Goal: Task Accomplishment & Management: Use online tool/utility

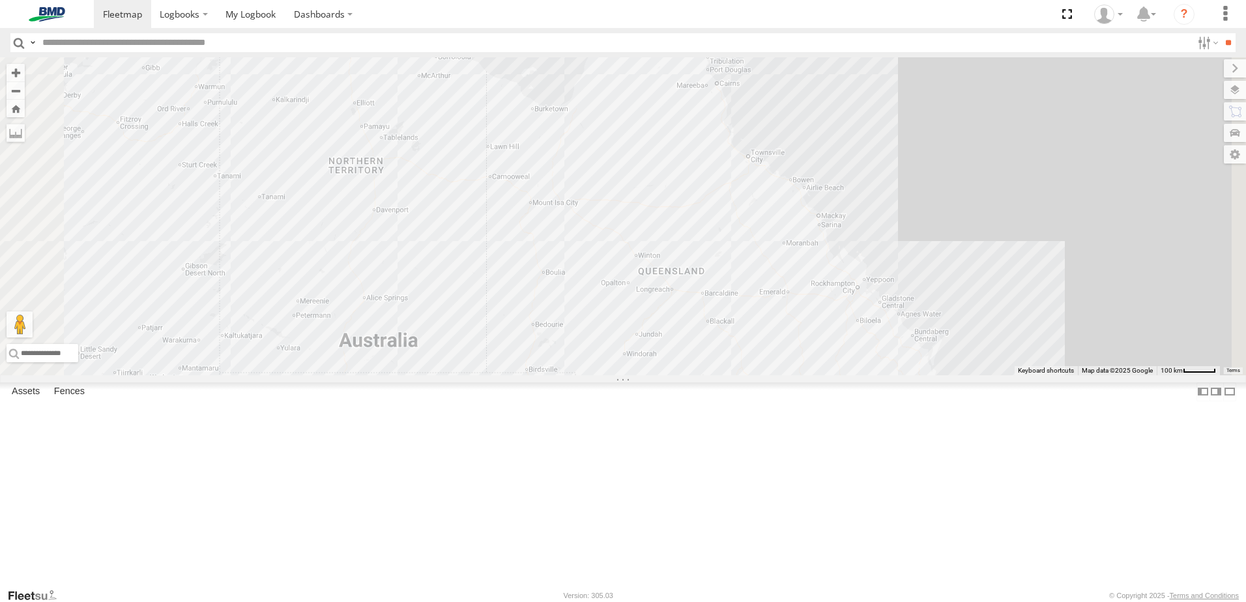
drag, startPoint x: 65, startPoint y: 117, endPoint x: 78, endPoint y: 112, distance: 13.8
click at [0, 0] on div "WG01413" at bounding box center [0, 0] width 0 height 0
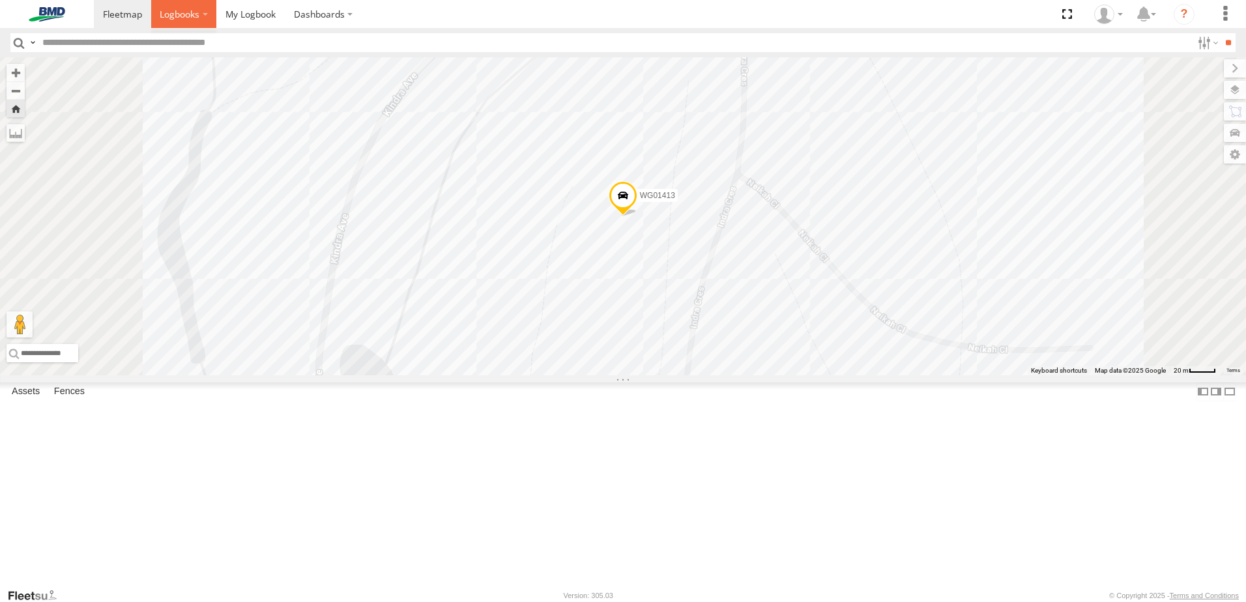
click at [184, 17] on span at bounding box center [180, 14] width 40 height 12
click at [251, 14] on span at bounding box center [251, 14] width 50 height 12
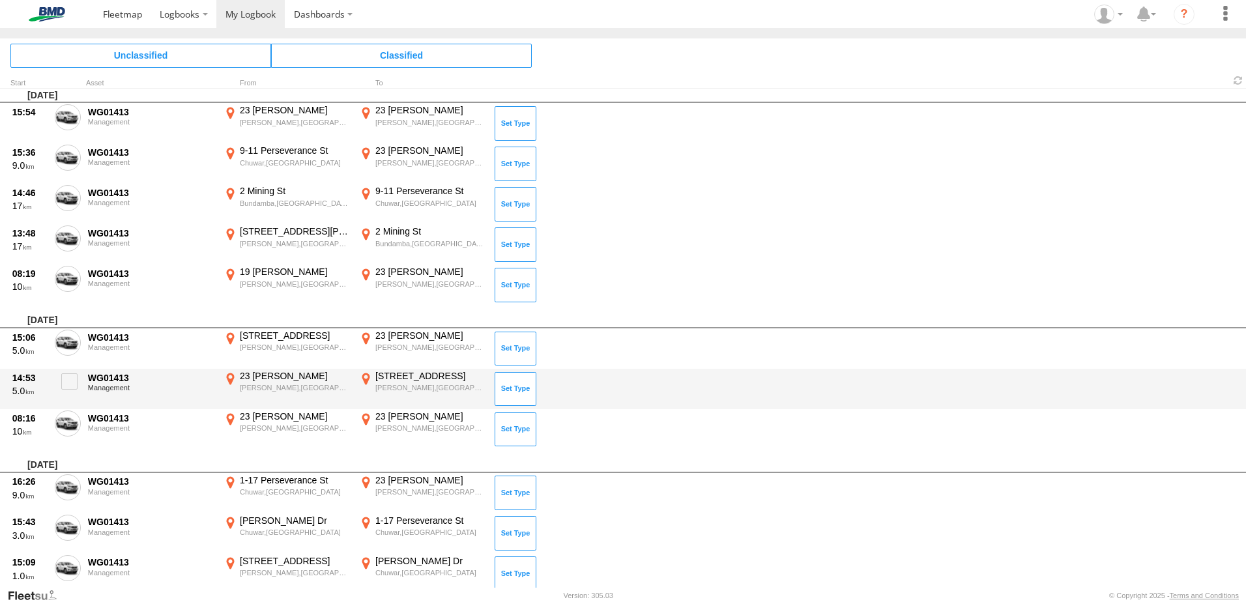
scroll to position [4081, 0]
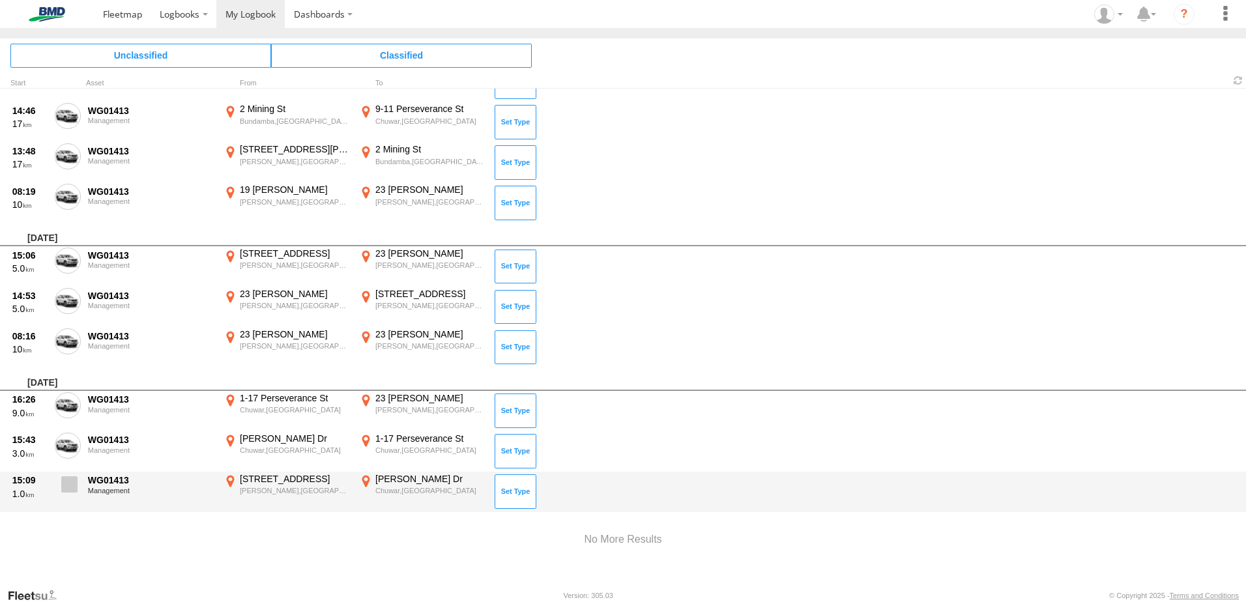
drag, startPoint x: 72, startPoint y: 480, endPoint x: 73, endPoint y: 470, distance: 9.9
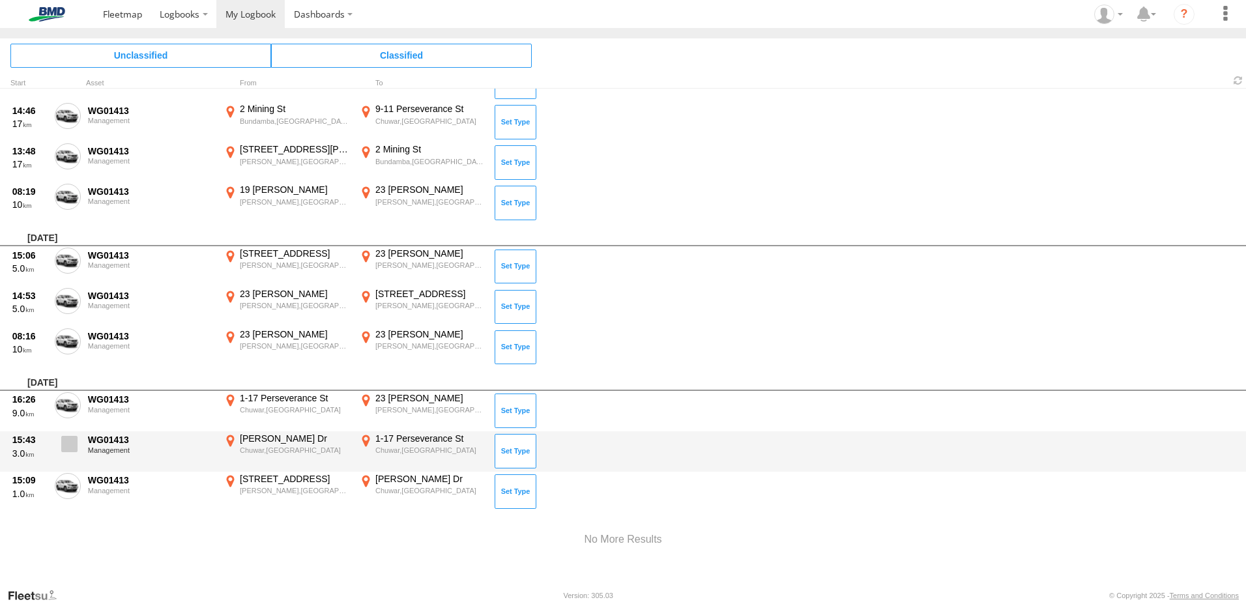
click at [0, 0] on span at bounding box center [0, 0] width 0 height 0
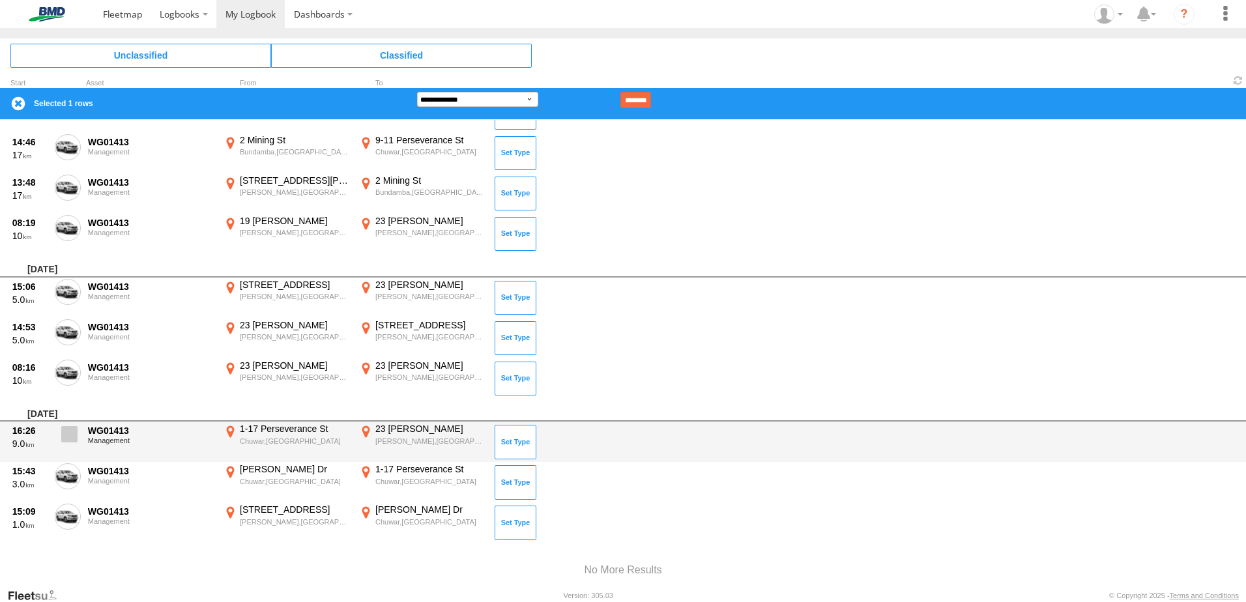
click at [73, 442] on span at bounding box center [69, 434] width 16 height 16
drag, startPoint x: 73, startPoint y: 472, endPoint x: 89, endPoint y: 422, distance: 52.8
click at [0, 0] on span at bounding box center [0, 0] width 0 height 0
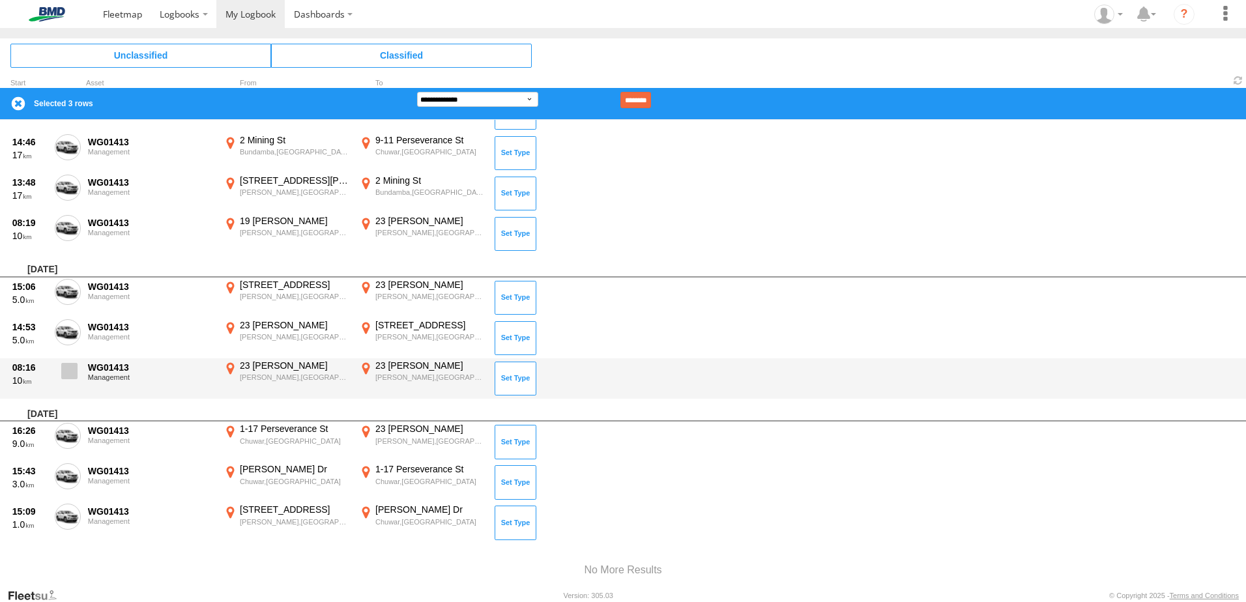
click at [67, 369] on span at bounding box center [69, 371] width 16 height 16
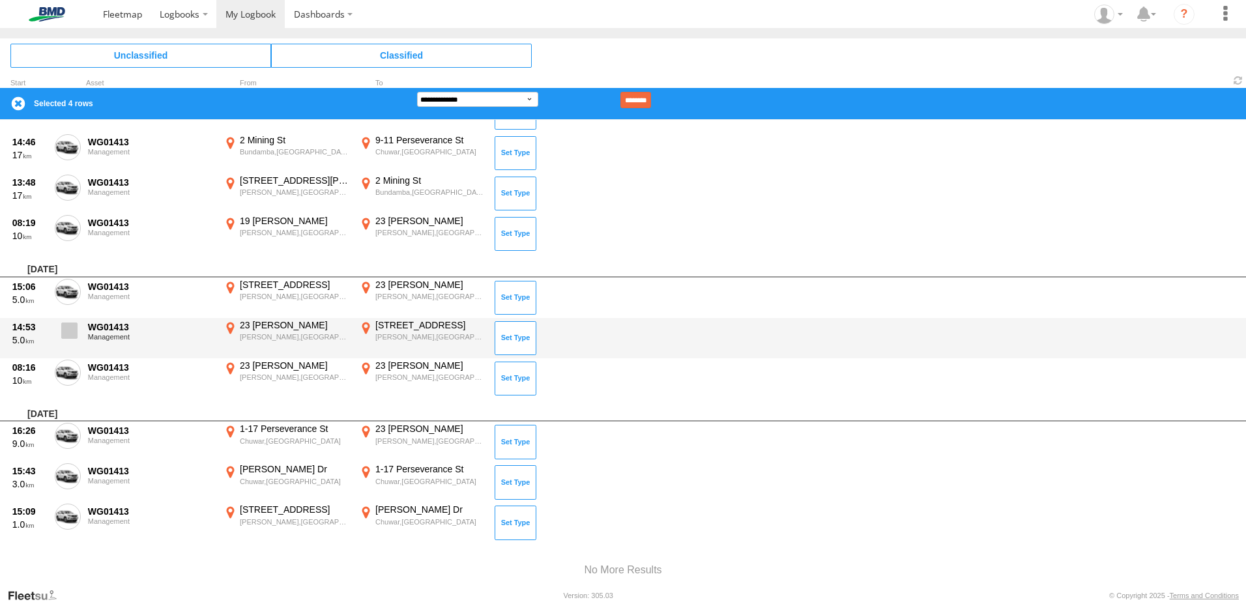
drag, startPoint x: 67, startPoint y: 336, endPoint x: 67, endPoint y: 321, distance: 14.3
click at [67, 335] on span at bounding box center [69, 331] width 16 height 16
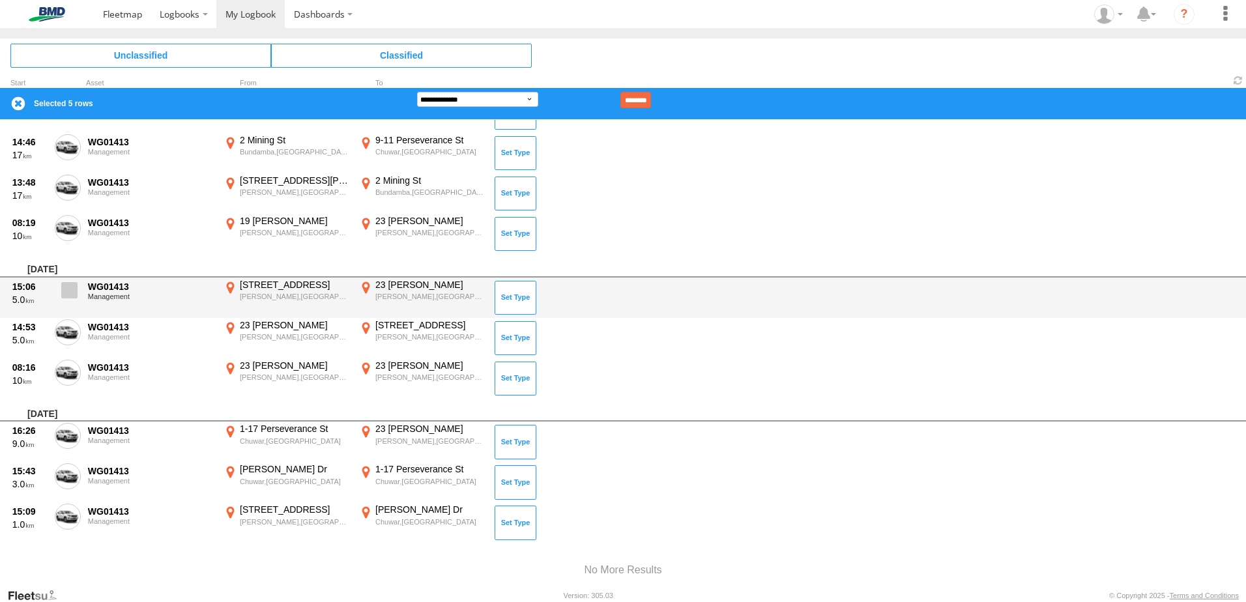
click at [64, 280] on label at bounding box center [68, 294] width 26 height 30
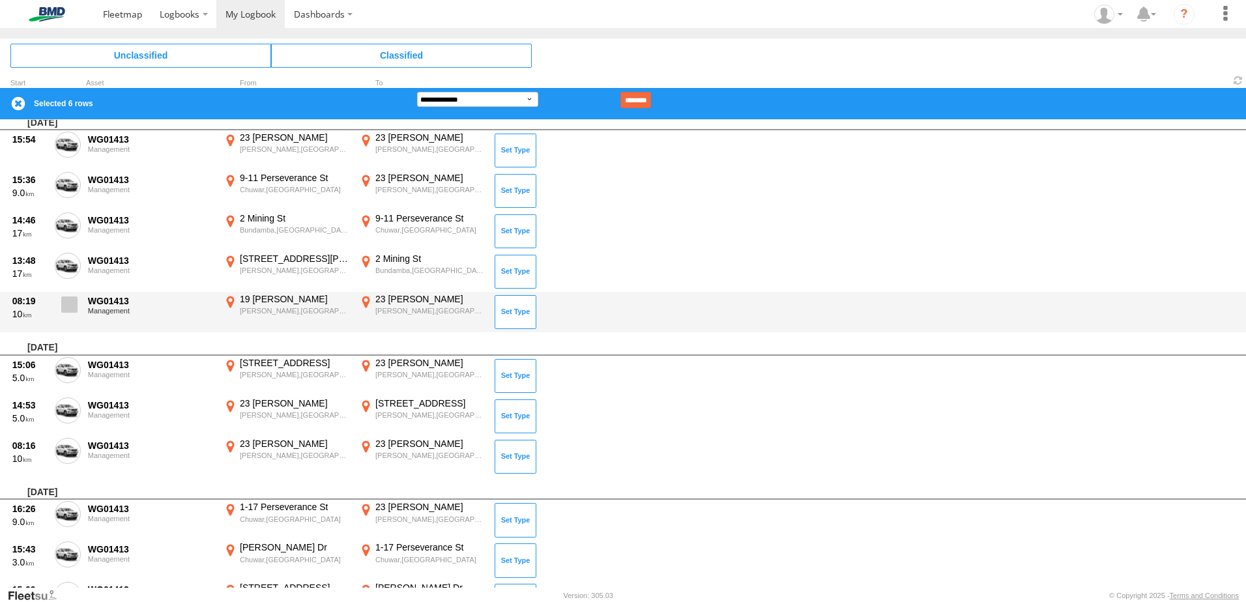
scroll to position [3977, 0]
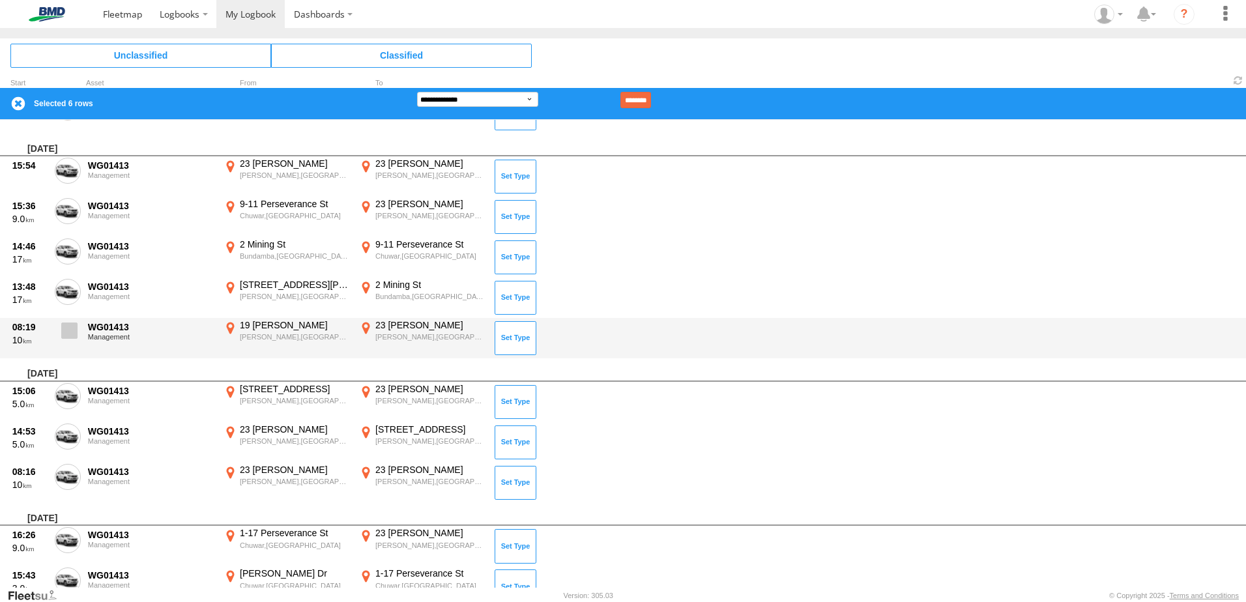
click at [67, 324] on span at bounding box center [69, 331] width 16 height 16
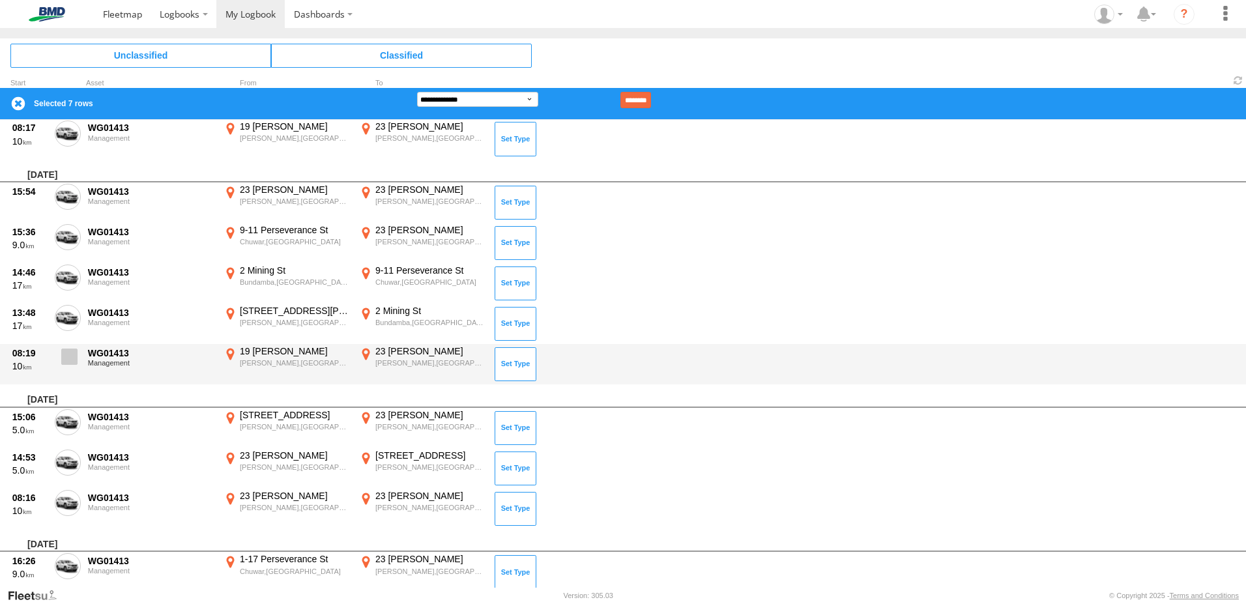
click at [0, 0] on span at bounding box center [0, 0] width 0 height 0
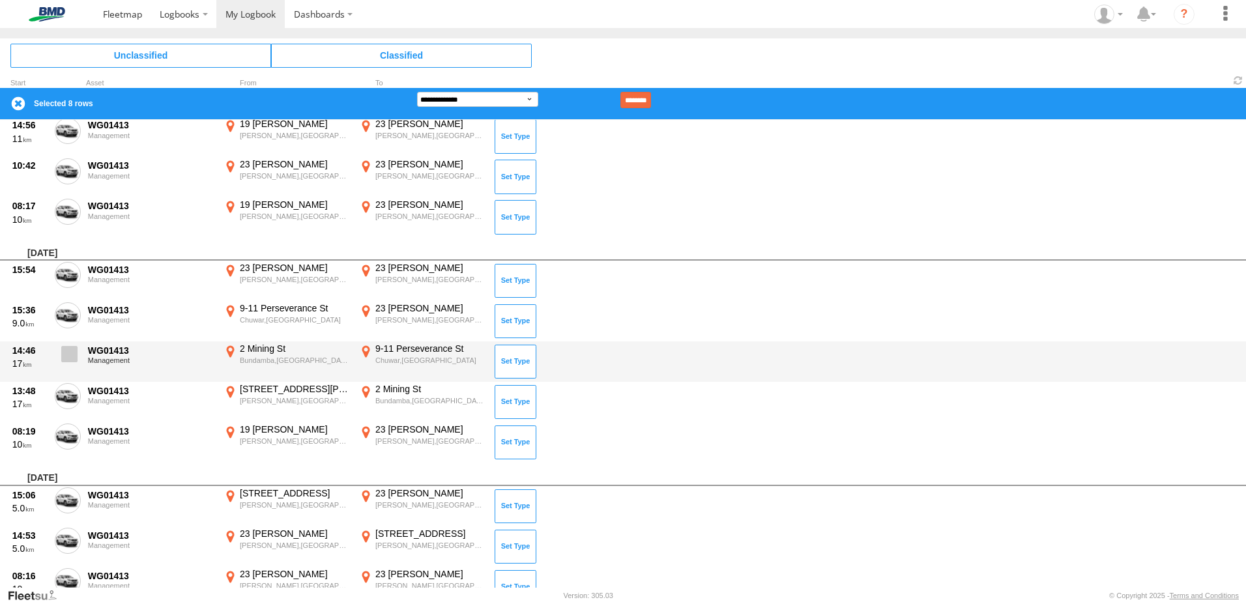
click at [70, 353] on span at bounding box center [69, 354] width 16 height 16
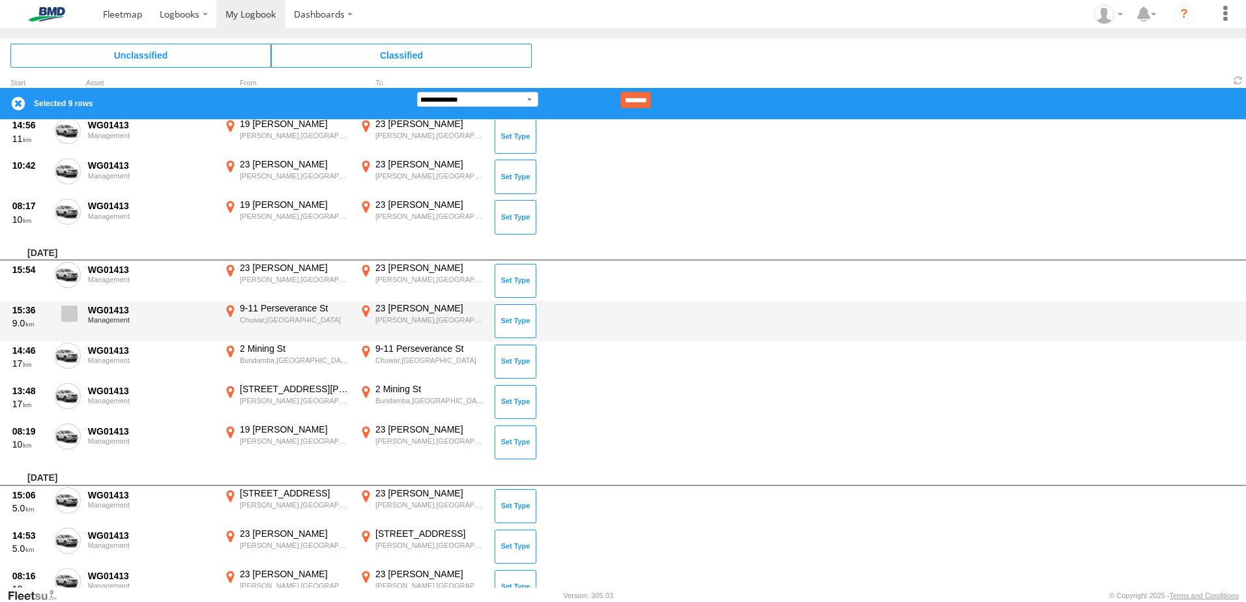
click at [67, 315] on span at bounding box center [69, 314] width 16 height 16
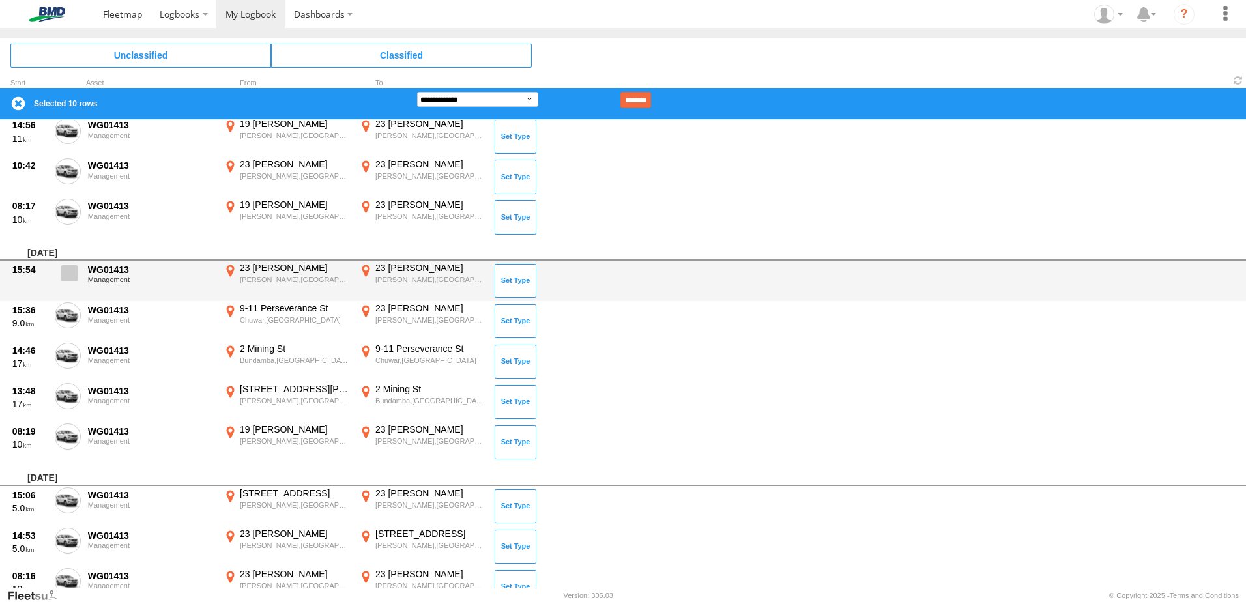
click at [63, 274] on span at bounding box center [69, 273] width 16 height 16
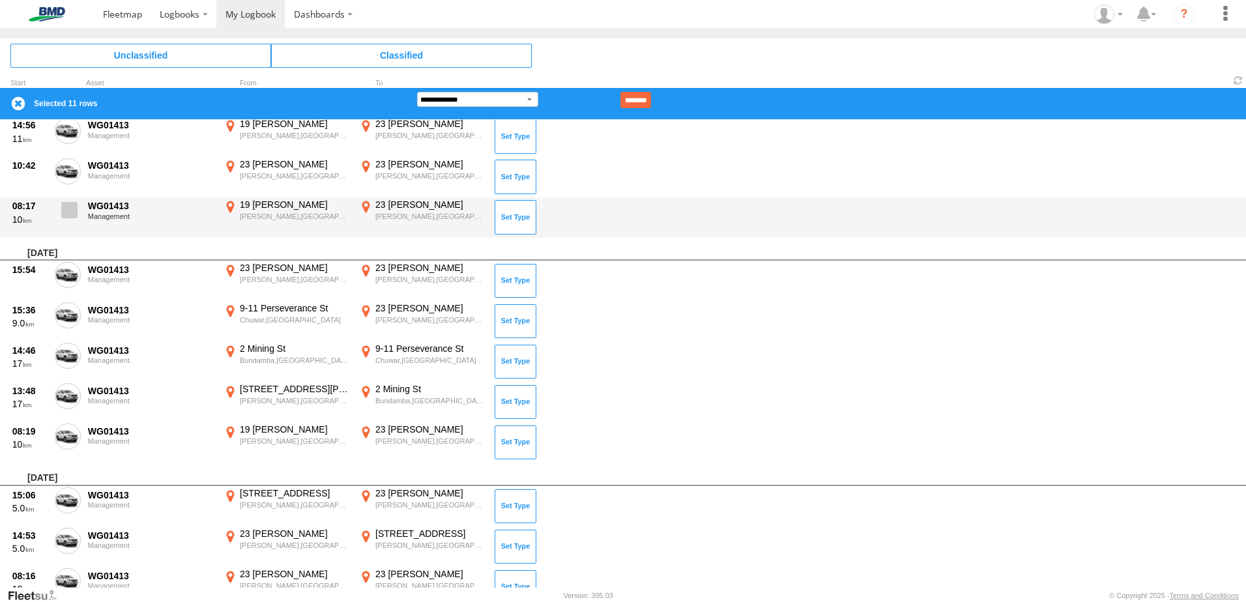
click at [69, 199] on label at bounding box center [68, 214] width 26 height 30
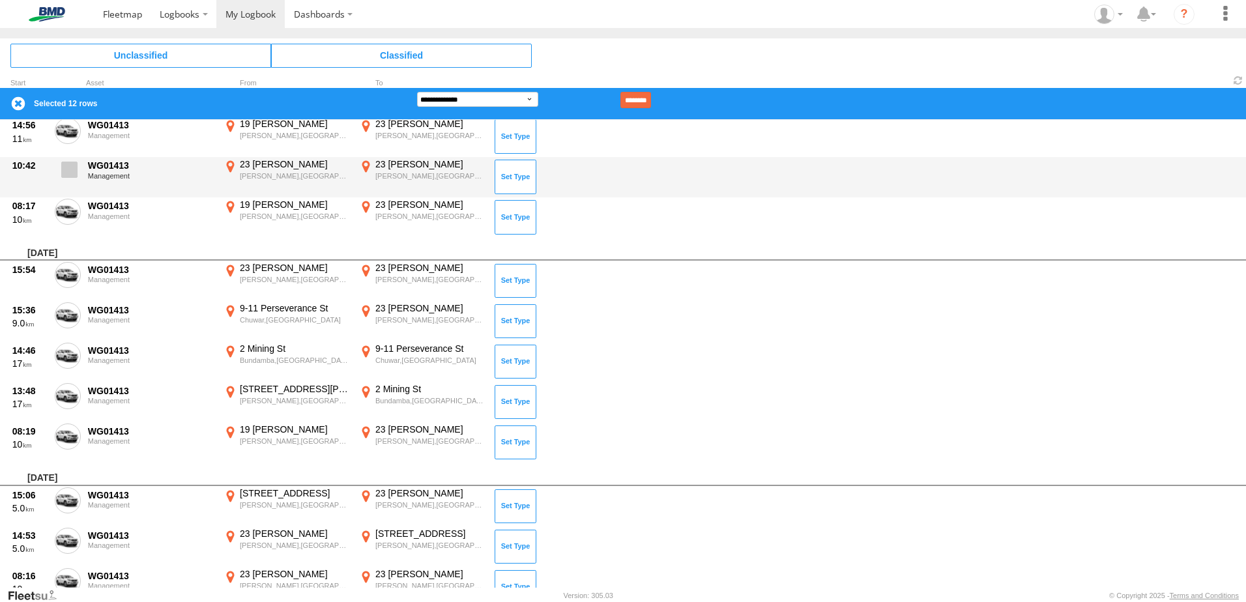
click at [71, 172] on span at bounding box center [69, 170] width 16 height 16
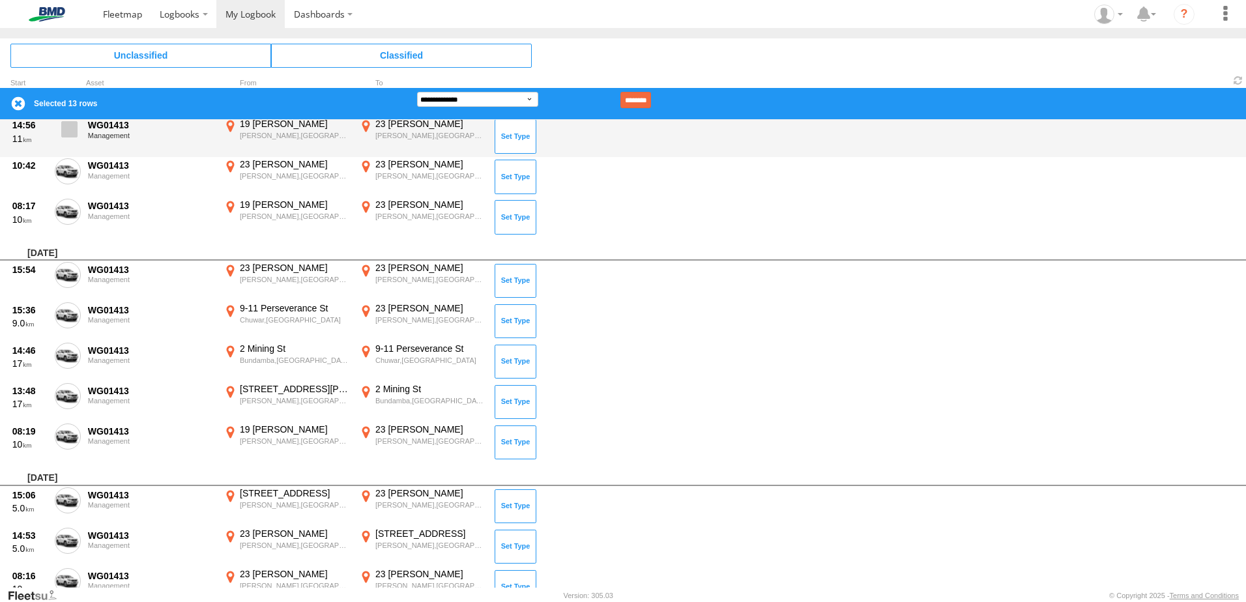
click at [65, 137] on span at bounding box center [69, 129] width 16 height 16
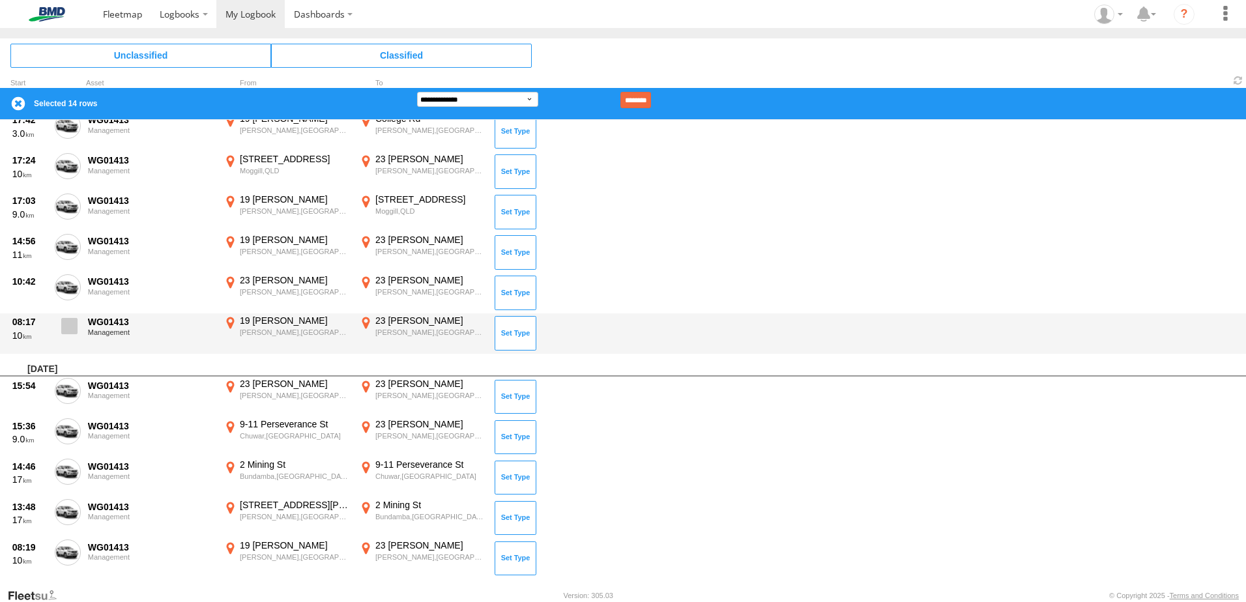
scroll to position [3612, 0]
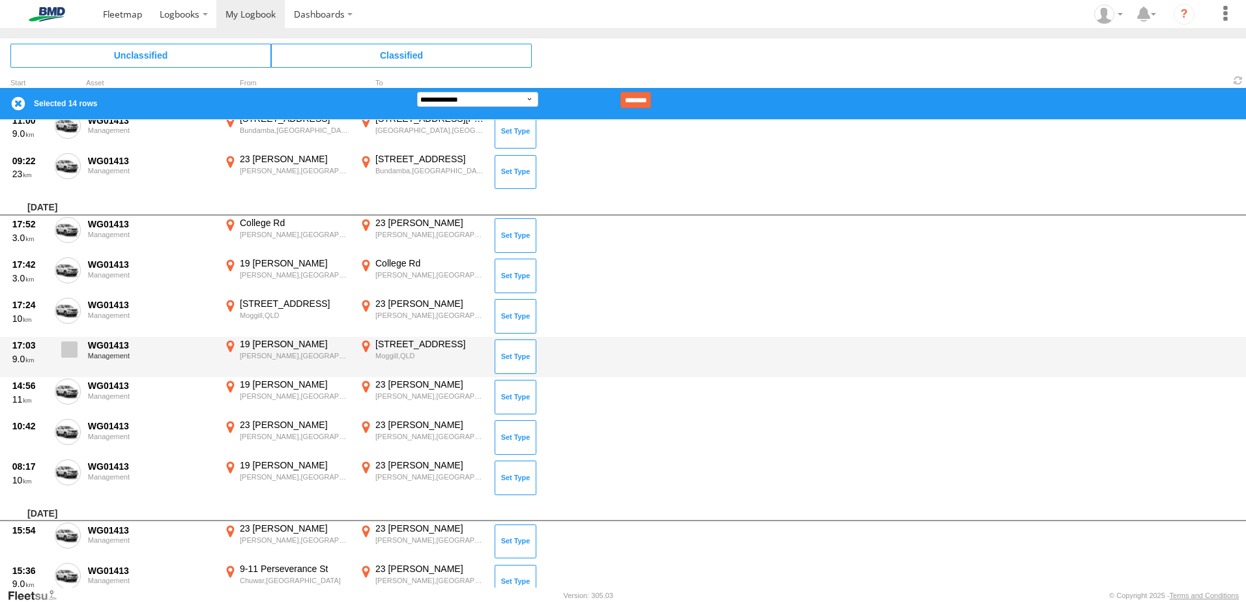
click at [64, 347] on span at bounding box center [69, 350] width 16 height 16
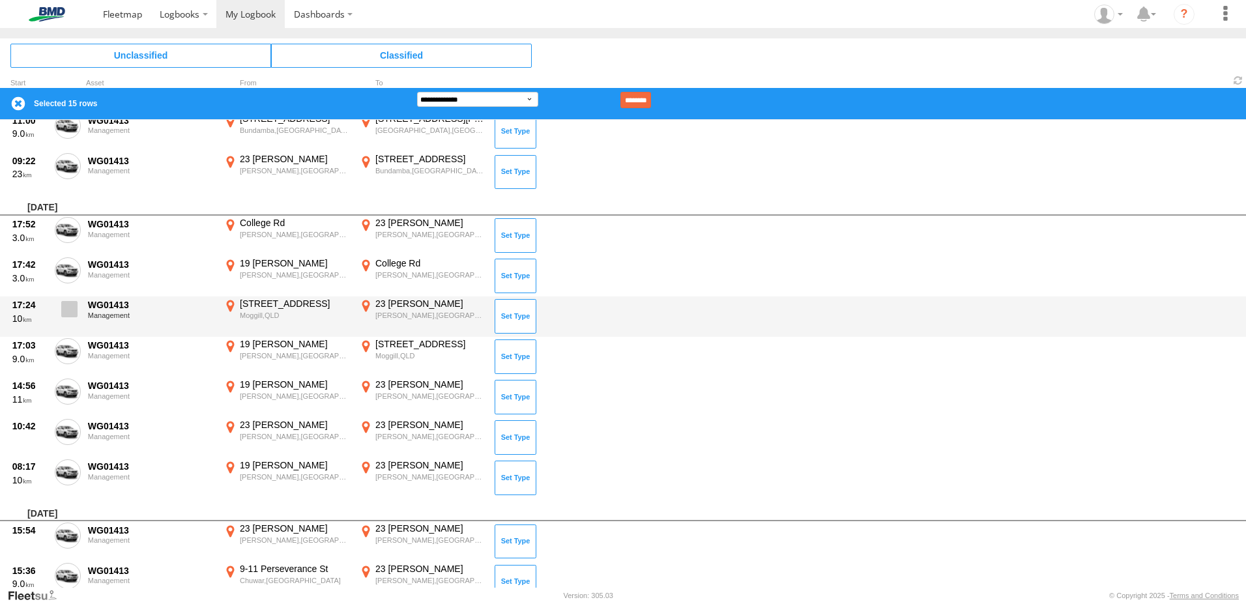
drag, startPoint x: 73, startPoint y: 313, endPoint x: 73, endPoint y: 292, distance: 21.5
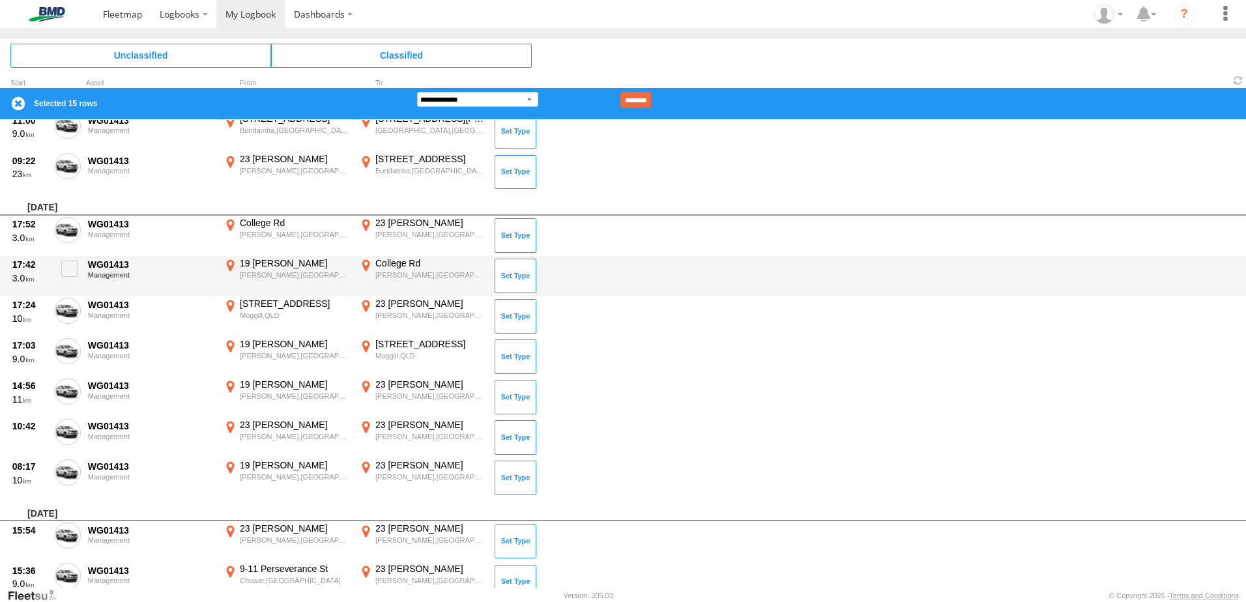
click at [0, 0] on span at bounding box center [0, 0] width 0 height 0
click at [71, 264] on span at bounding box center [69, 269] width 16 height 16
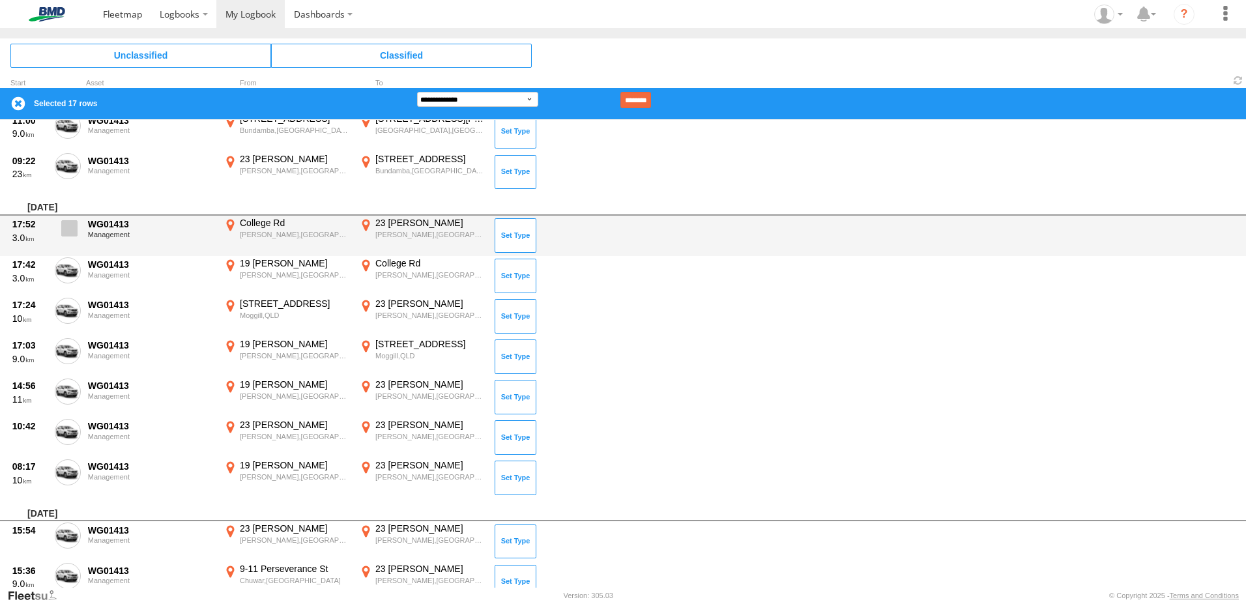
click at [70, 228] on span at bounding box center [69, 228] width 16 height 16
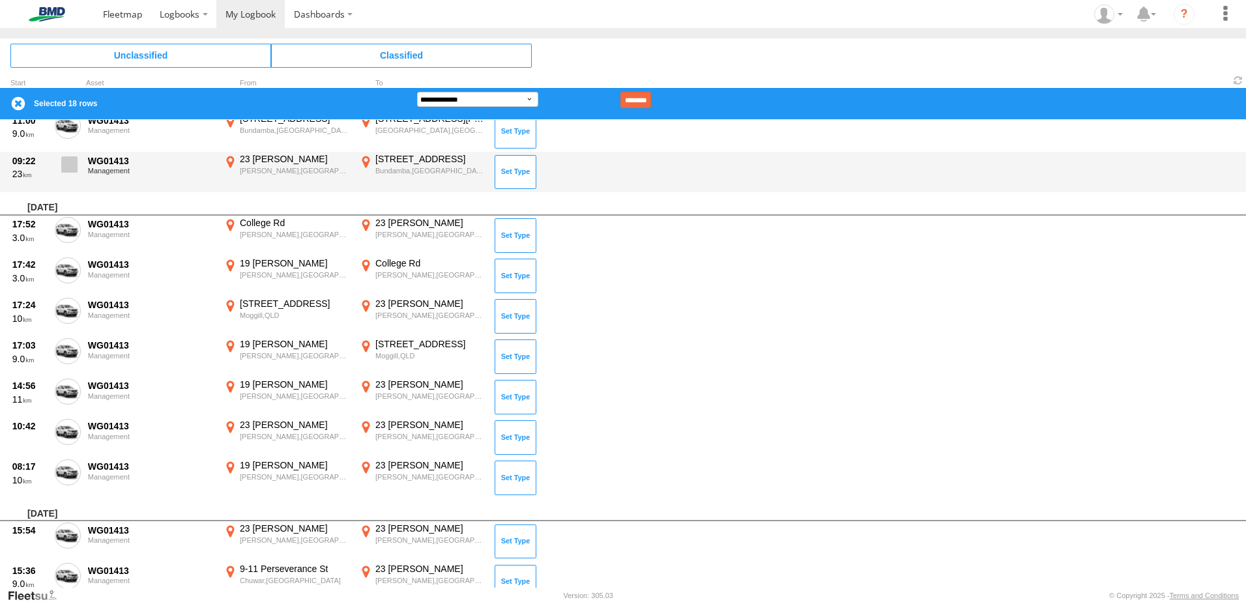
click at [64, 161] on span at bounding box center [69, 164] width 16 height 16
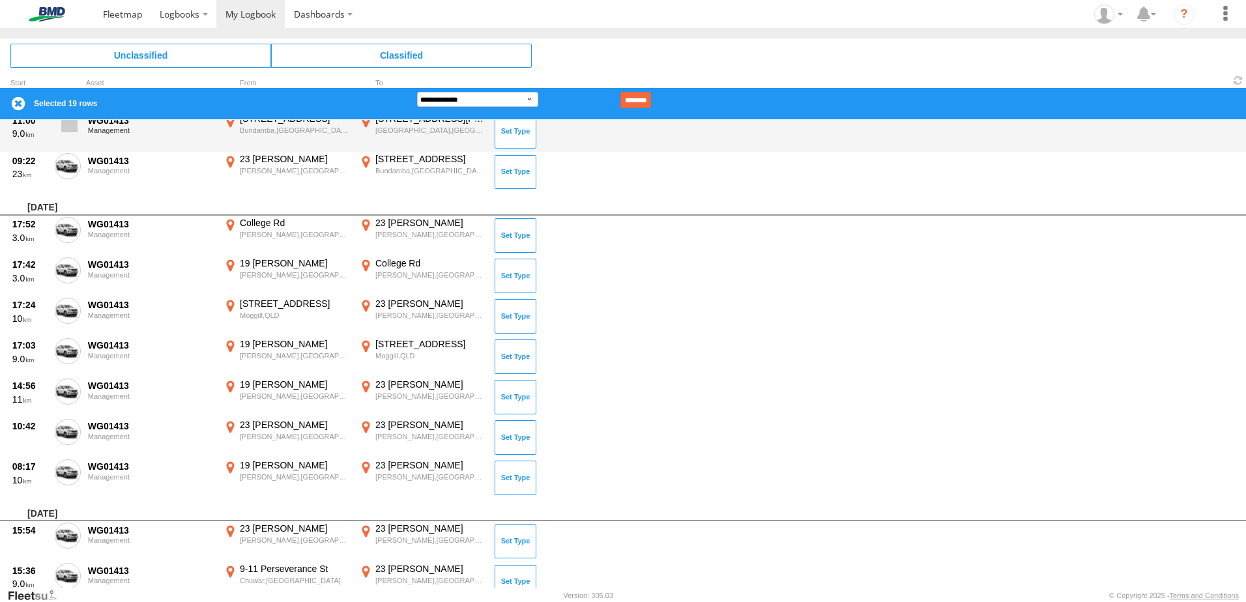
click at [69, 128] on span at bounding box center [69, 124] width 16 height 16
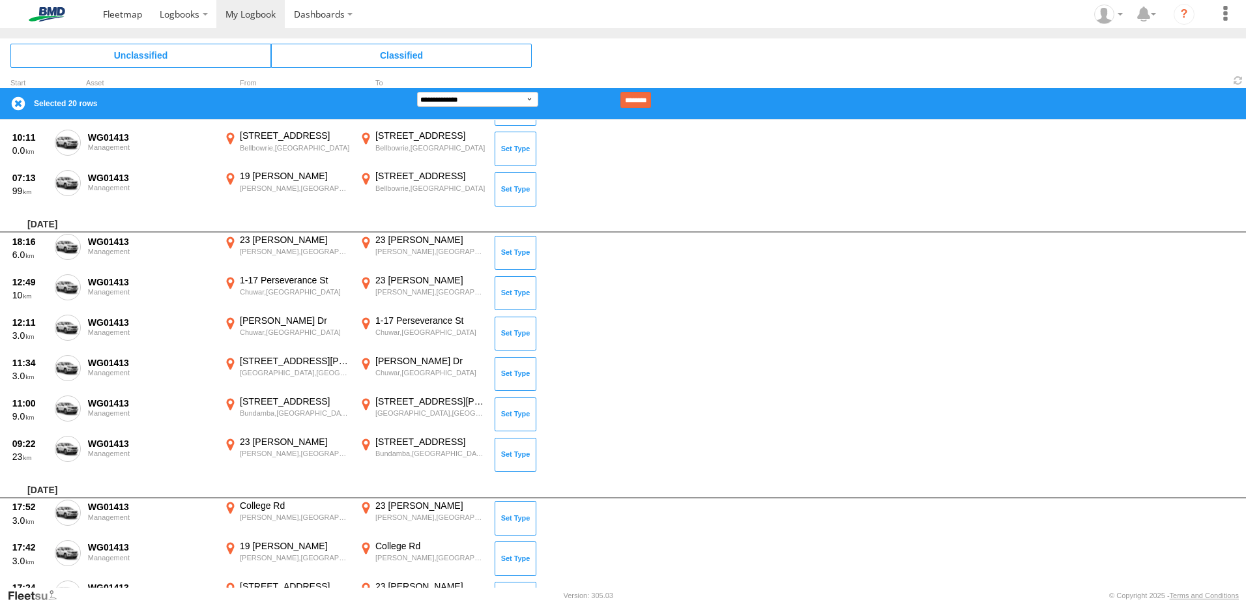
scroll to position [3265, 0]
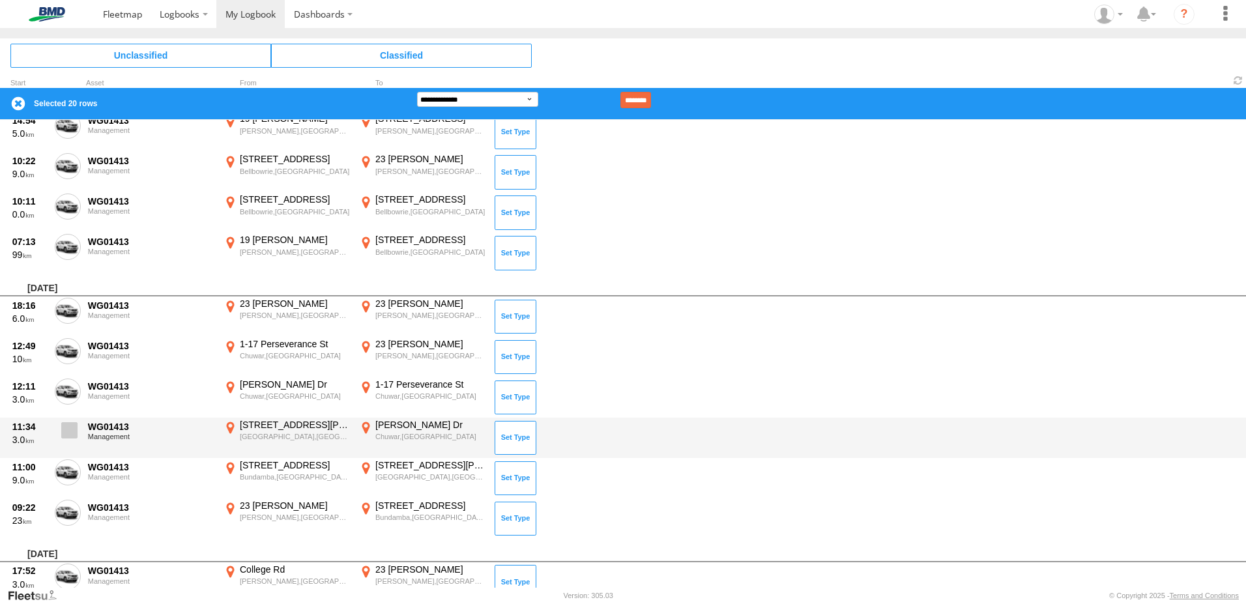
click at [73, 428] on span at bounding box center [69, 430] width 16 height 16
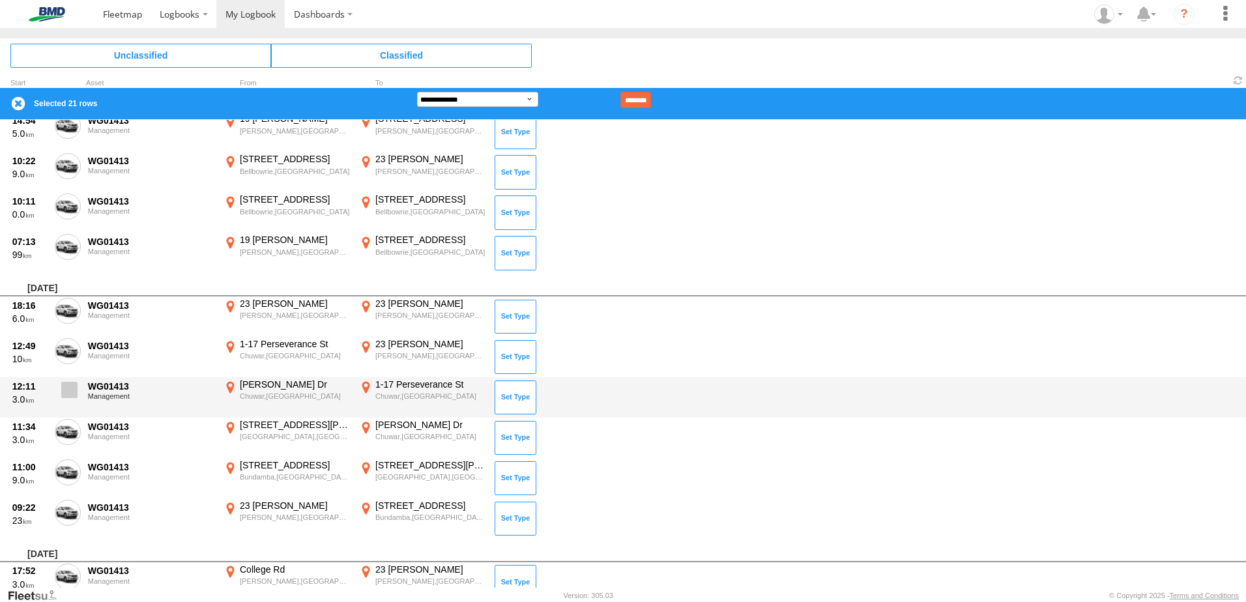
drag, startPoint x: 68, startPoint y: 388, endPoint x: 68, endPoint y: 381, distance: 7.2
click at [68, 388] on span at bounding box center [69, 390] width 16 height 16
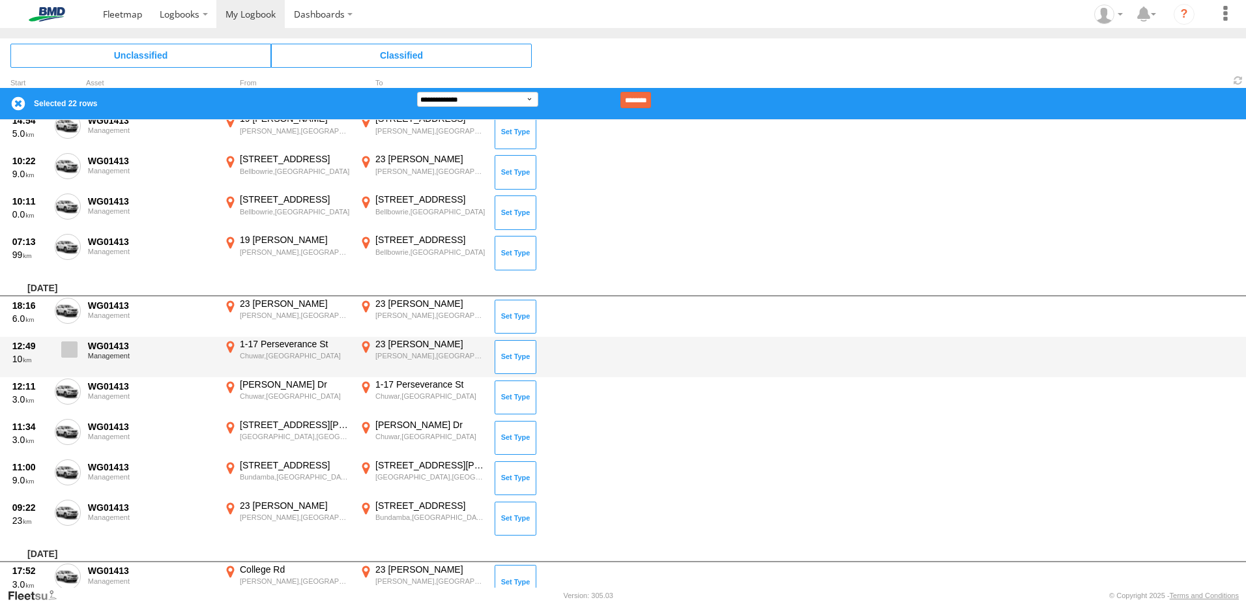
click at [70, 351] on span at bounding box center [69, 350] width 16 height 16
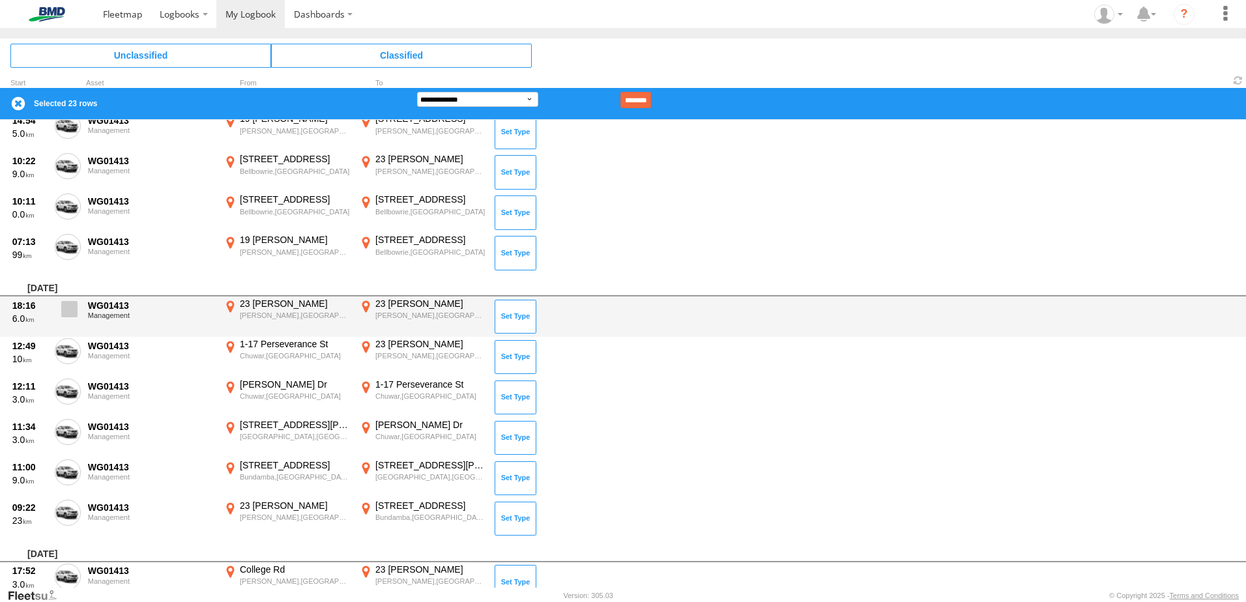
click at [63, 305] on span at bounding box center [69, 309] width 16 height 16
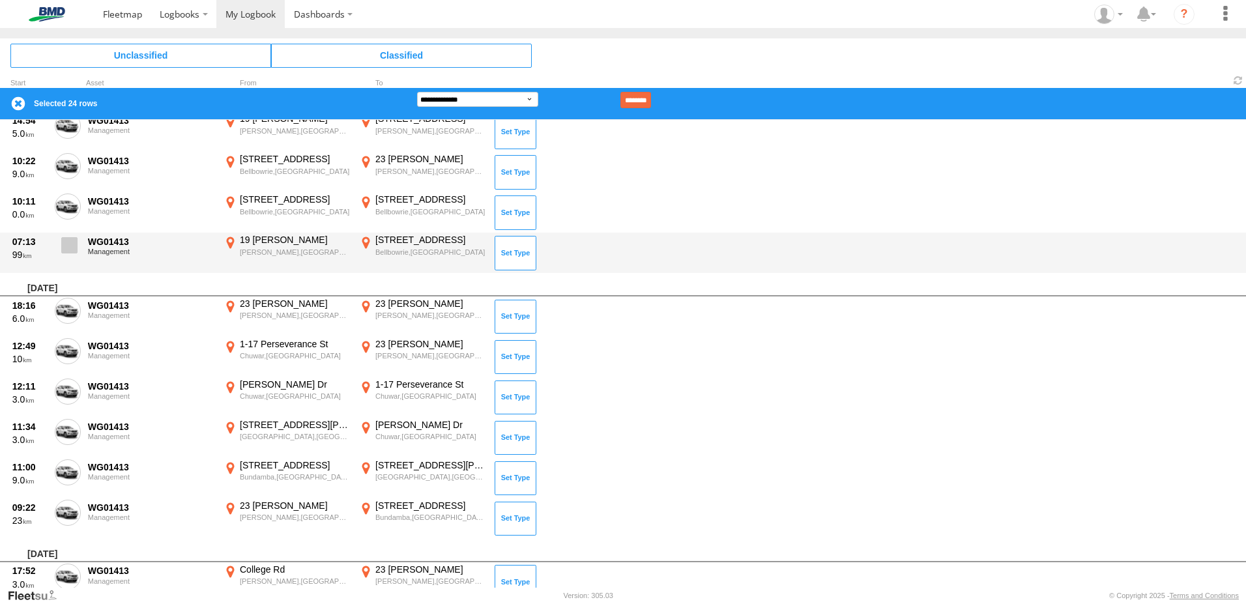
click at [68, 245] on span at bounding box center [69, 245] width 16 height 16
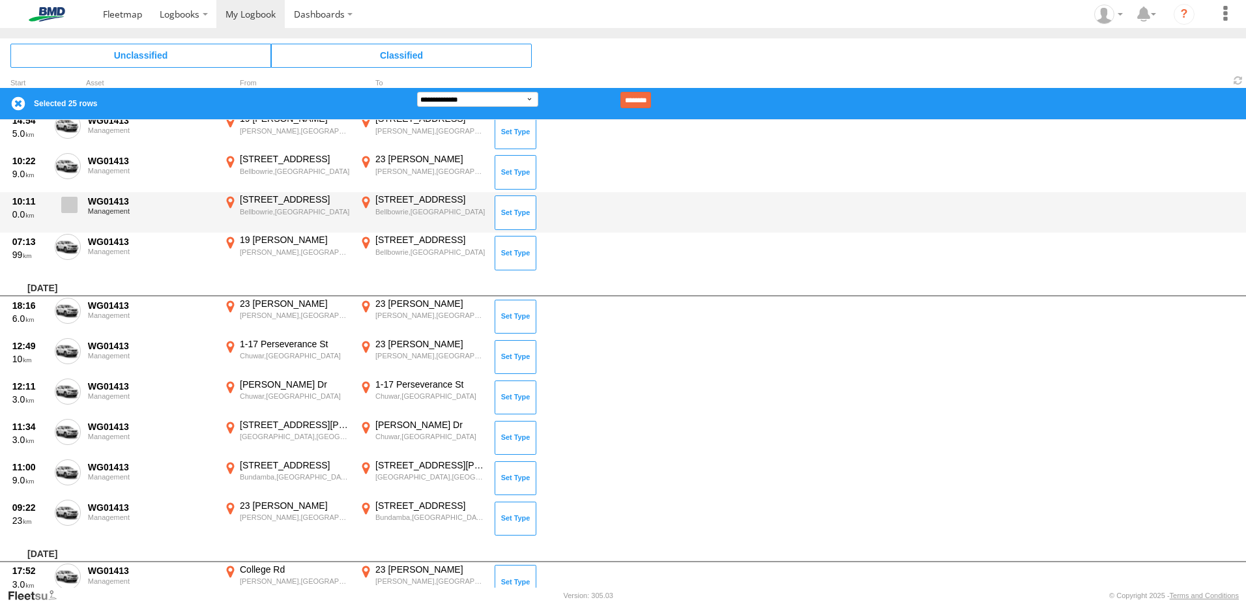
click at [65, 197] on span at bounding box center [69, 205] width 16 height 16
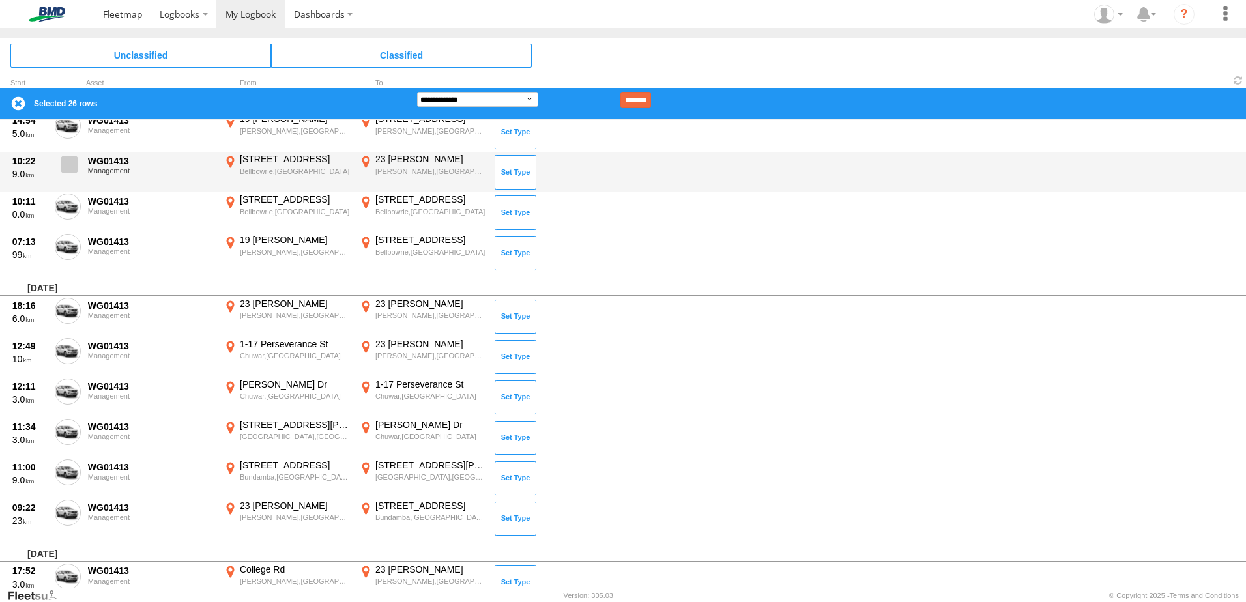
click at [67, 160] on span at bounding box center [69, 164] width 16 height 16
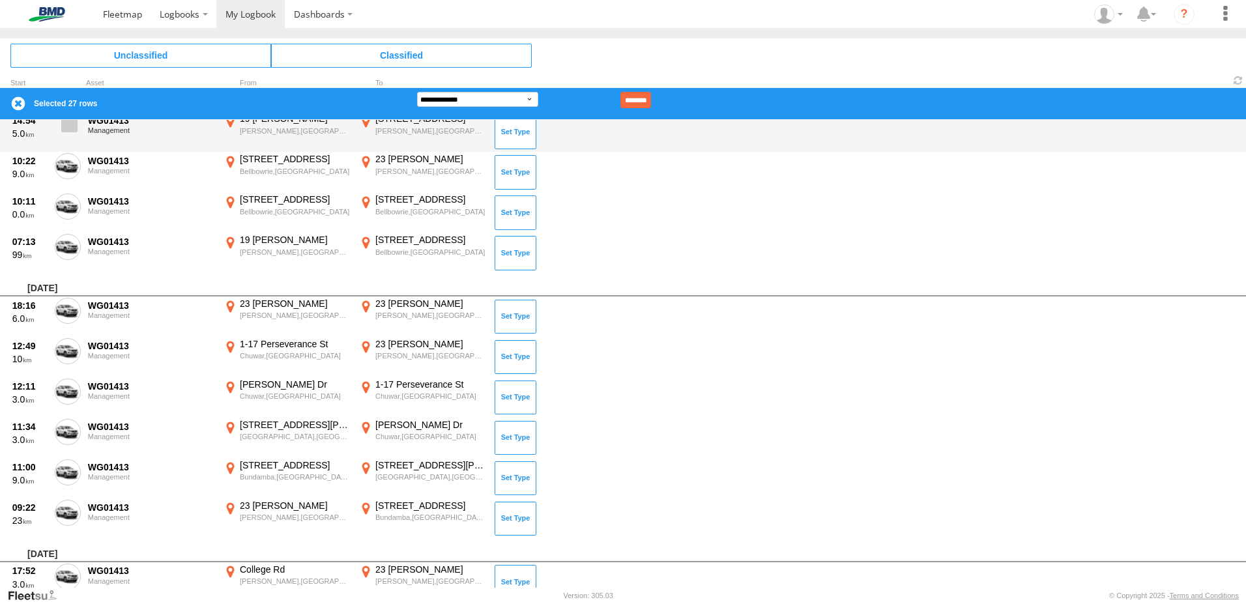
click at [73, 126] on span at bounding box center [69, 124] width 16 height 16
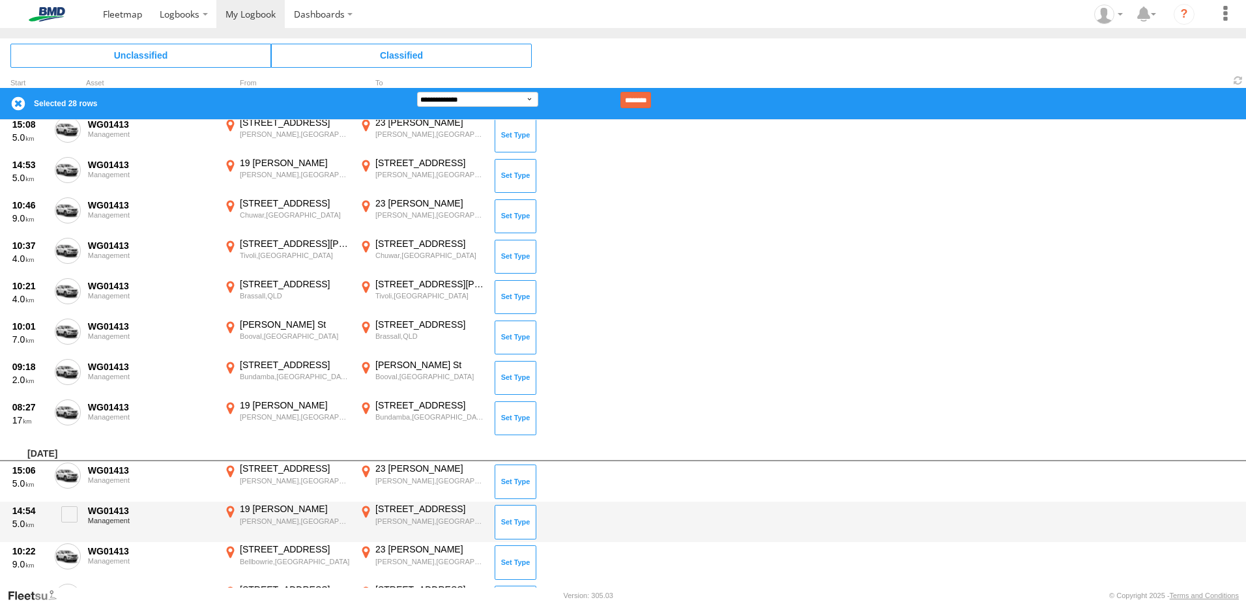
scroll to position [3027, 0]
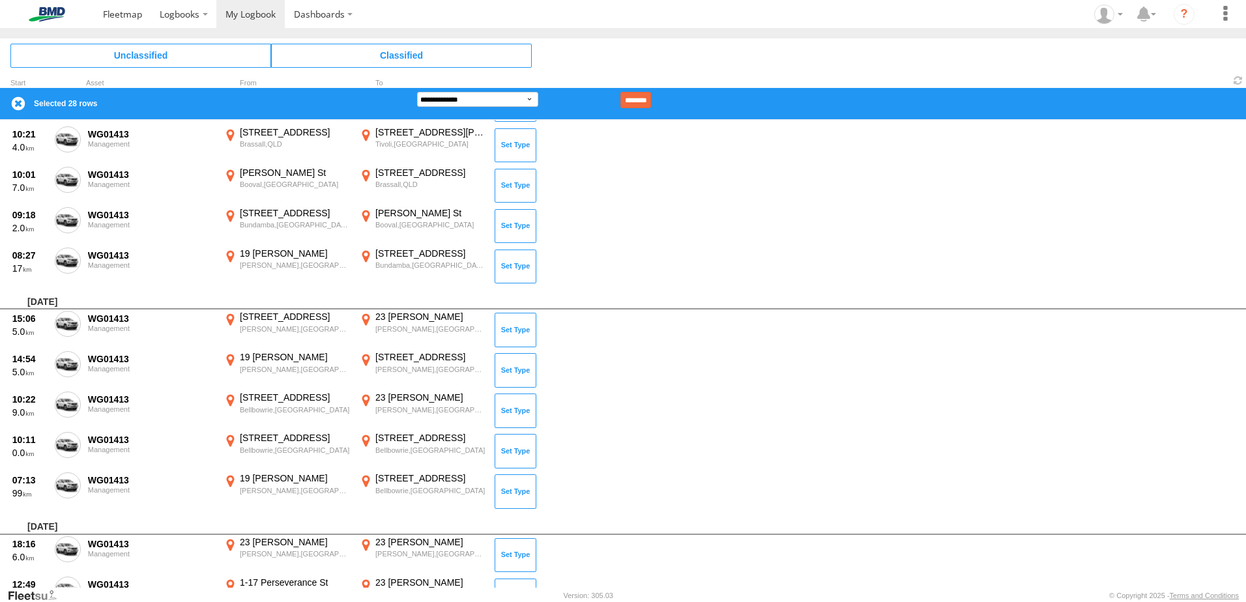
drag, startPoint x: 68, startPoint y: 319, endPoint x: 76, endPoint y: 295, distance: 26.0
click at [0, 0] on span at bounding box center [0, 0] width 0 height 0
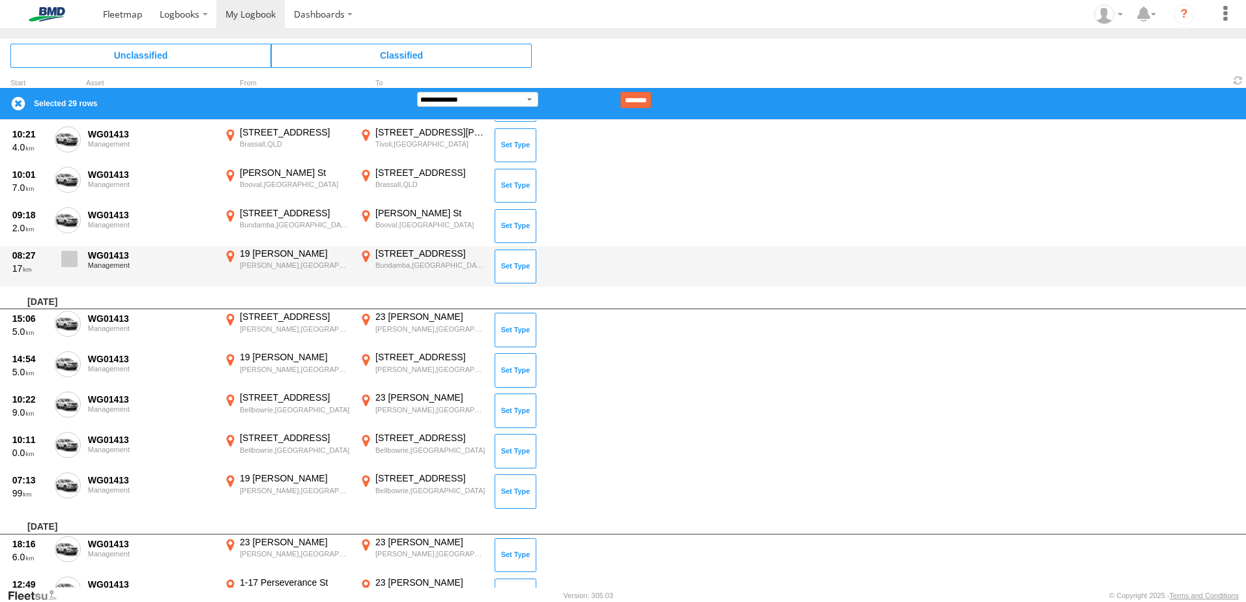
click at [70, 260] on span at bounding box center [69, 259] width 16 height 16
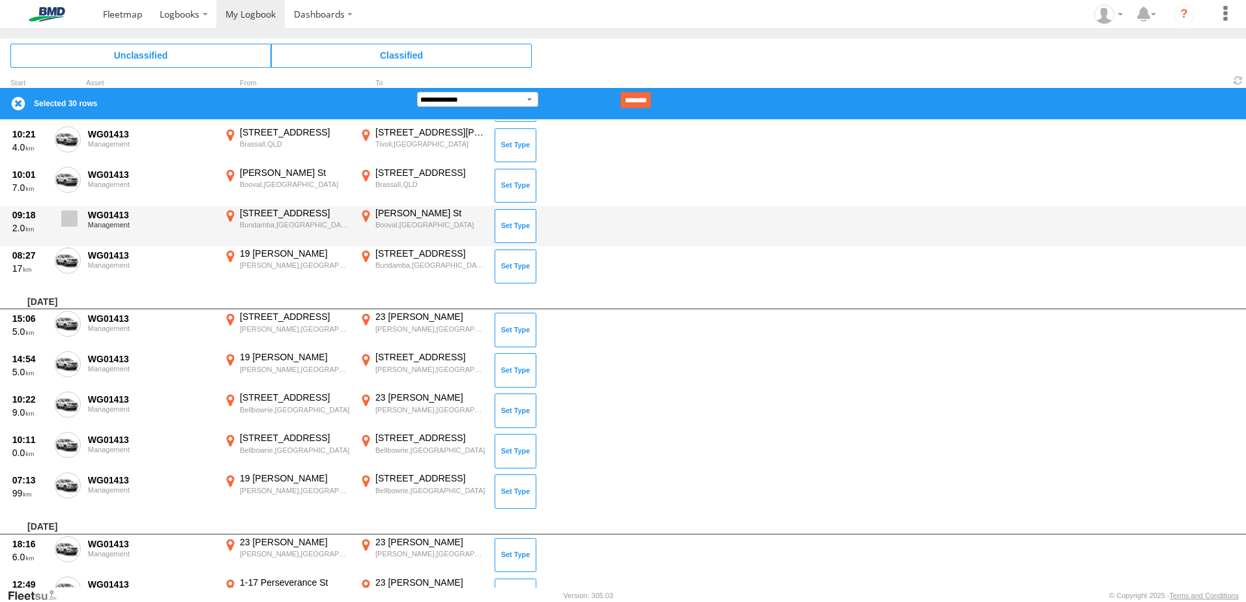
drag, startPoint x: 70, startPoint y: 225, endPoint x: 73, endPoint y: 211, distance: 14.7
click at [70, 222] on span at bounding box center [69, 219] width 16 height 16
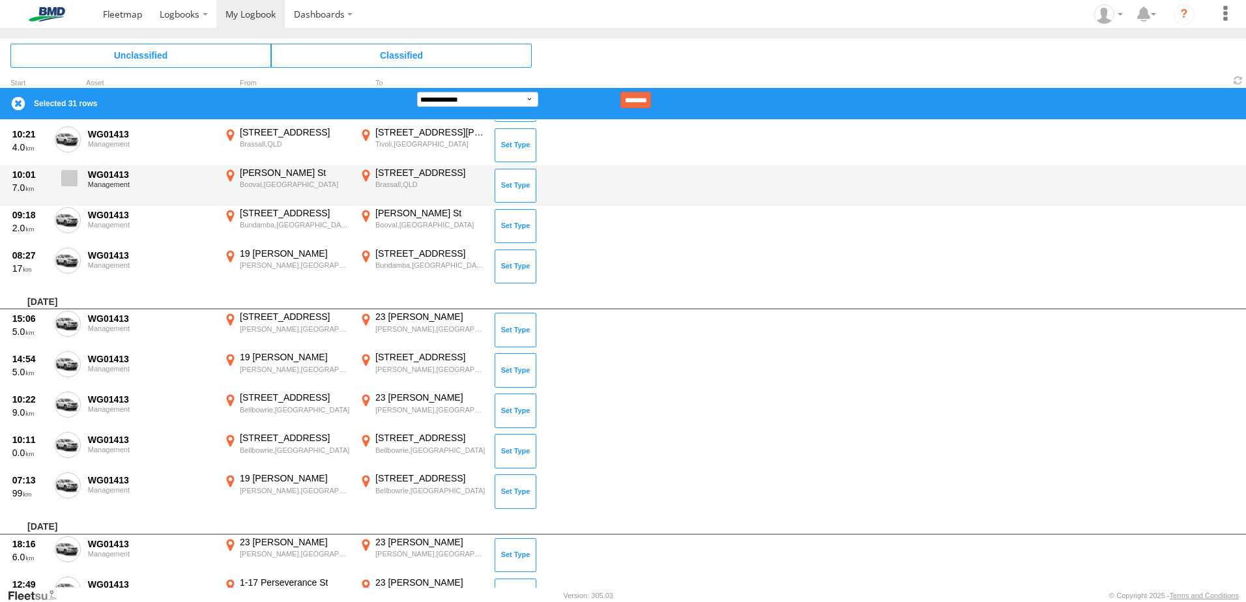
click at [74, 180] on span at bounding box center [69, 178] width 16 height 16
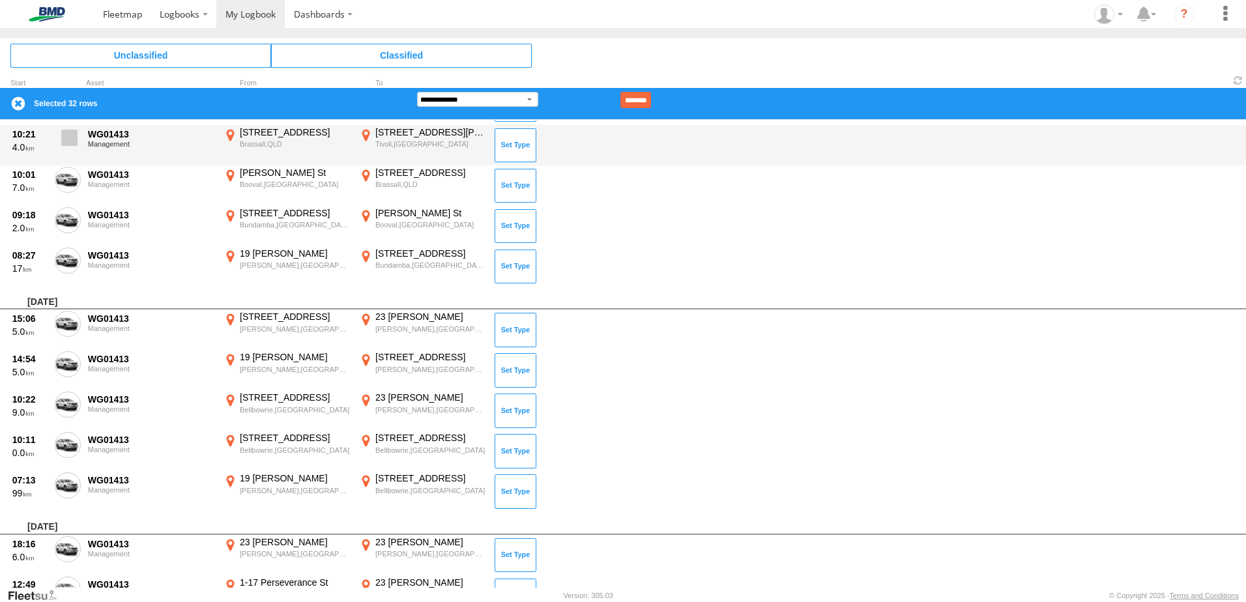
click at [67, 149] on label at bounding box center [68, 141] width 26 height 30
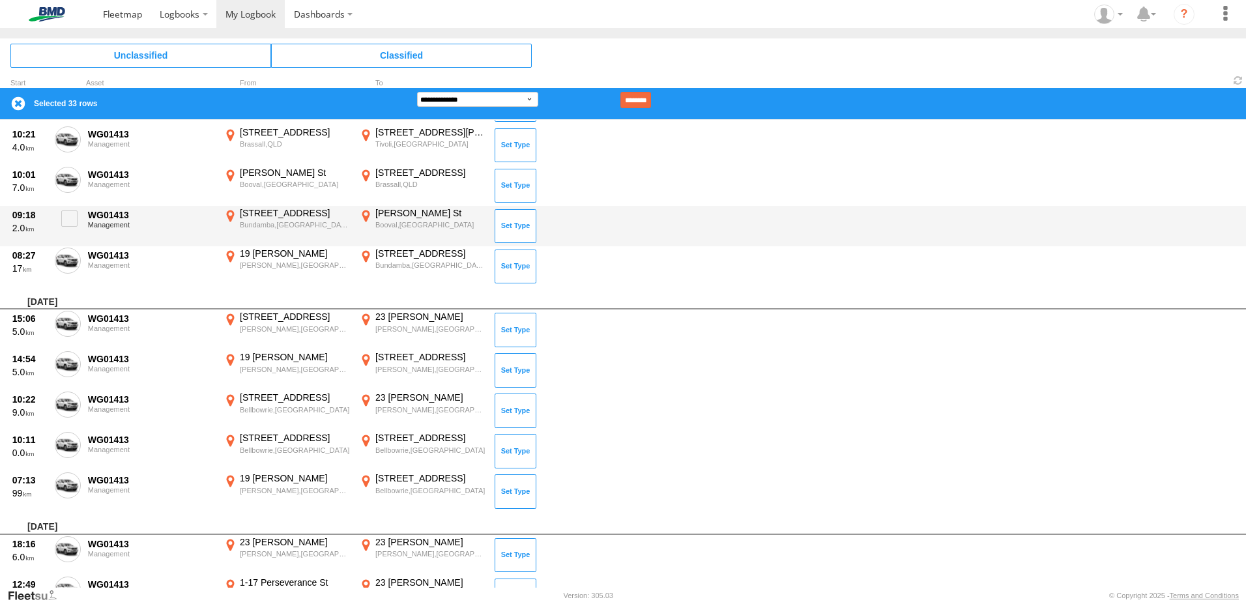
scroll to position [2766, 0]
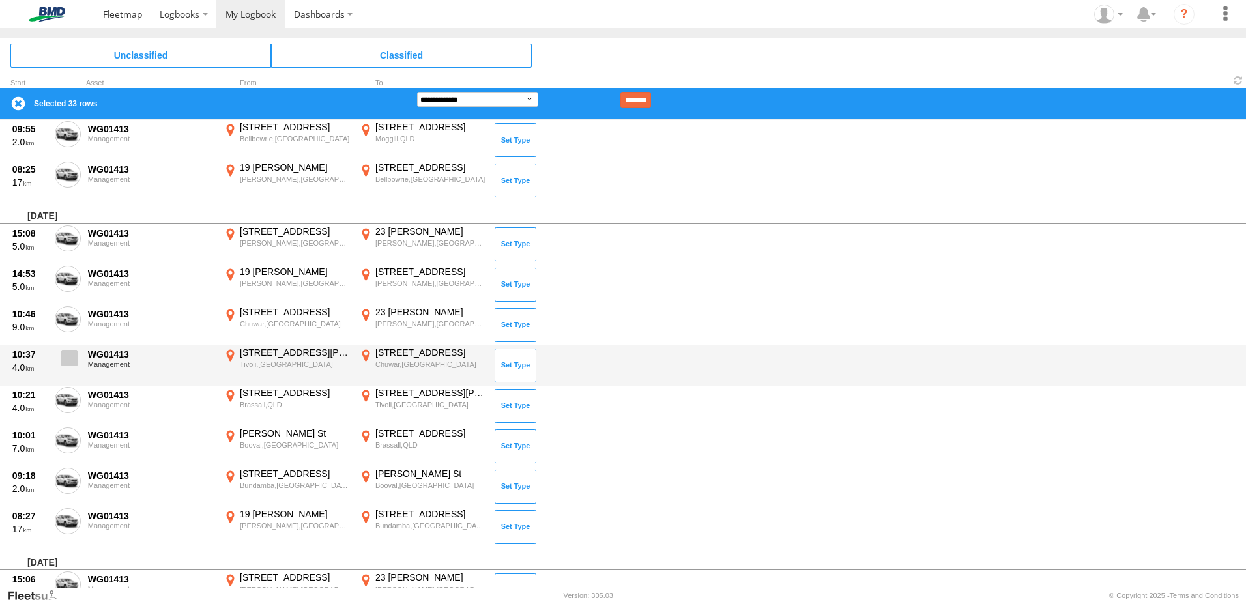
click at [71, 349] on label at bounding box center [68, 362] width 26 height 30
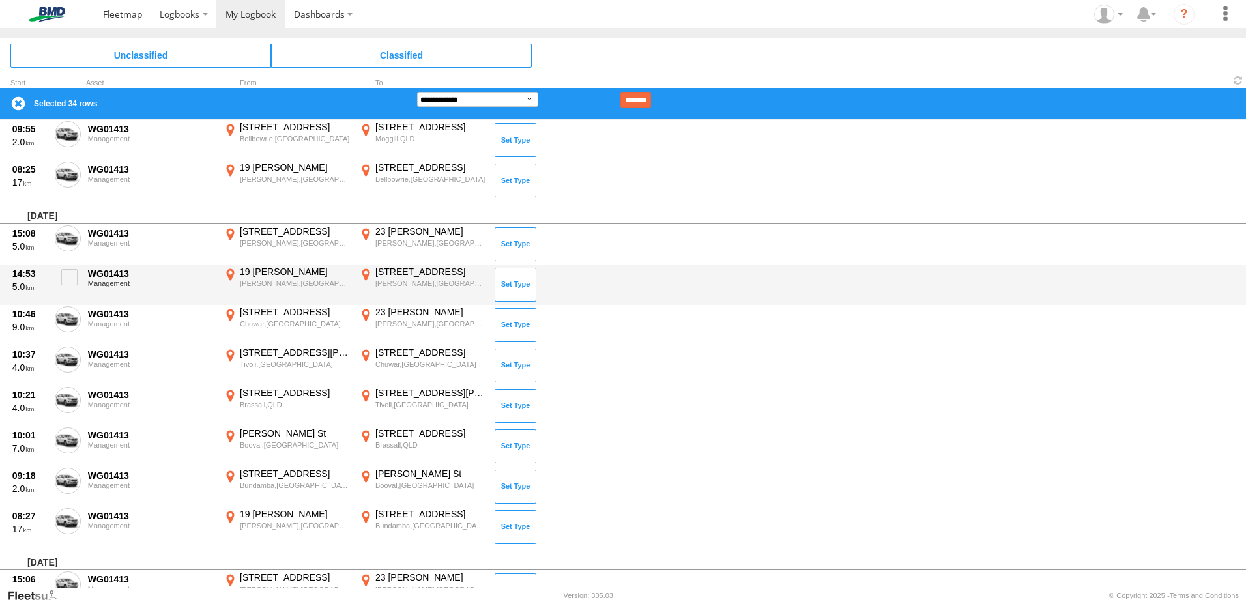
drag, startPoint x: 74, startPoint y: 317, endPoint x: 83, endPoint y: 295, distance: 23.4
click at [0, 0] on span at bounding box center [0, 0] width 0 height 0
click at [69, 269] on span at bounding box center [69, 277] width 16 height 16
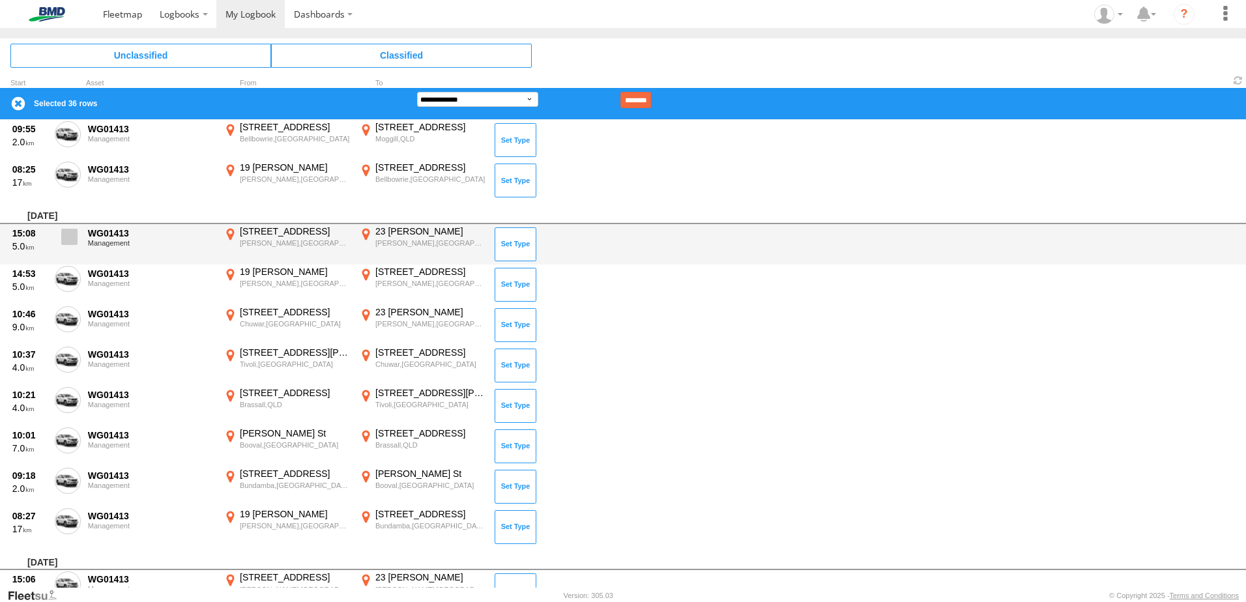
click at [70, 242] on span at bounding box center [69, 237] width 16 height 16
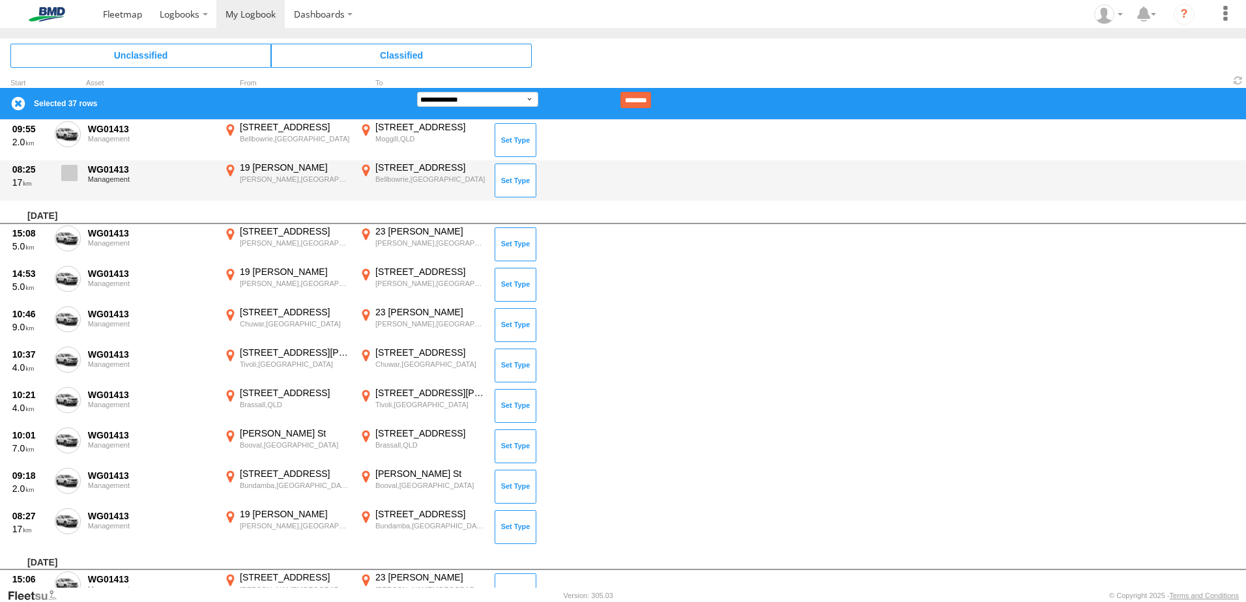
drag, startPoint x: 74, startPoint y: 186, endPoint x: 74, endPoint y: 174, distance: 11.7
click at [74, 182] on label at bounding box center [68, 177] width 26 height 30
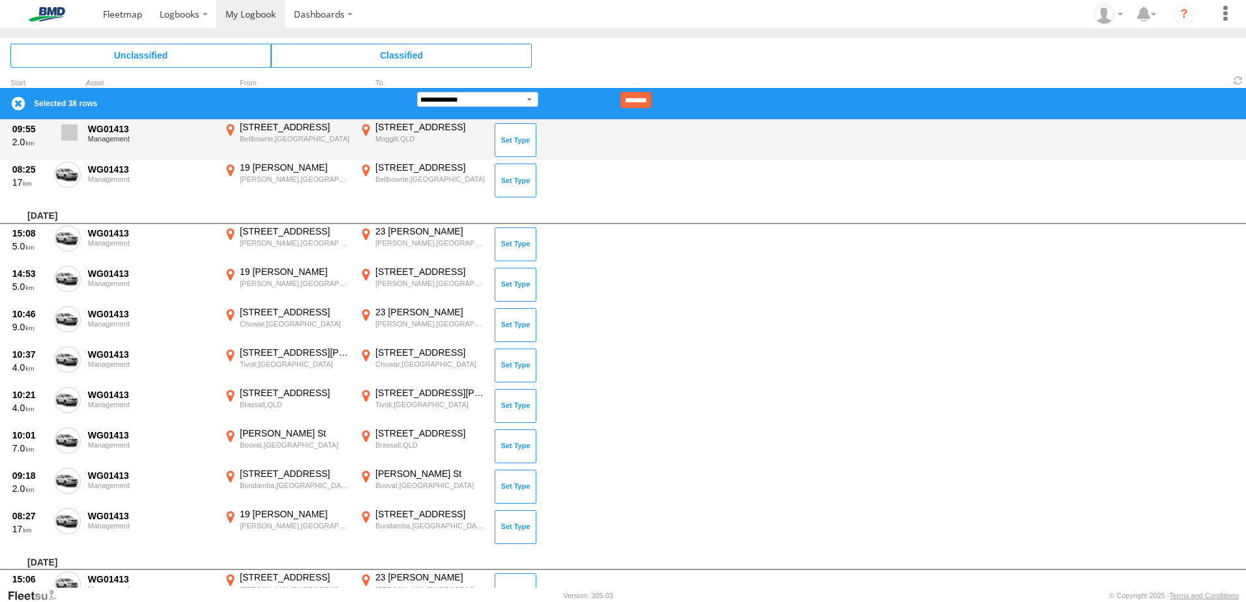
click at [67, 133] on span at bounding box center [69, 132] width 16 height 16
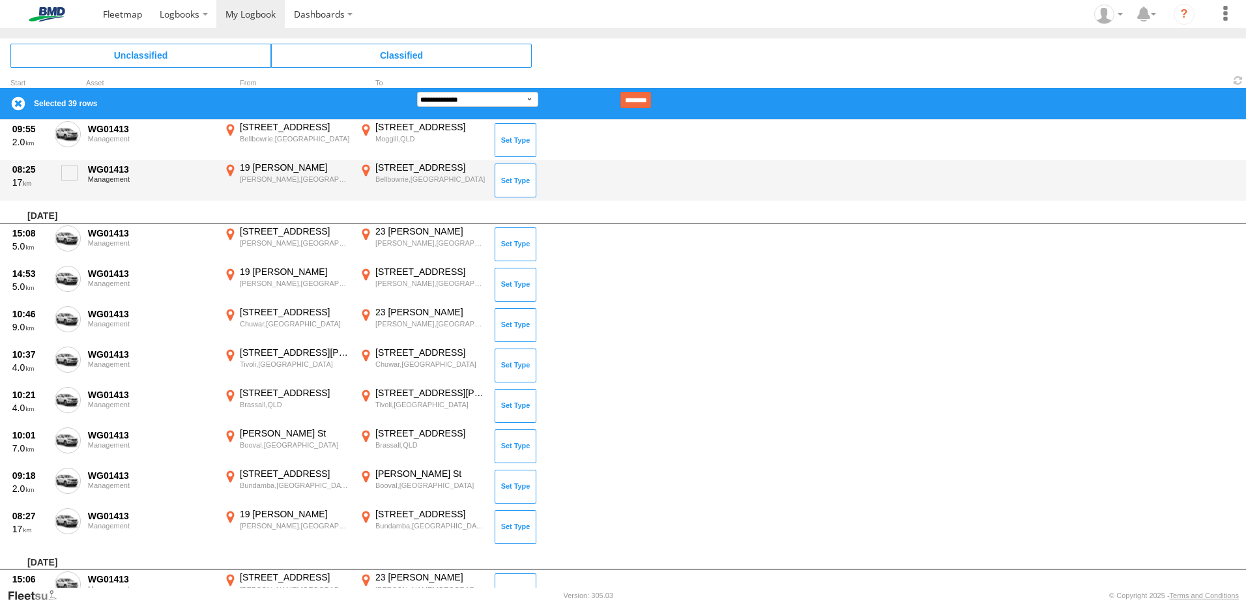
scroll to position [2505, 0]
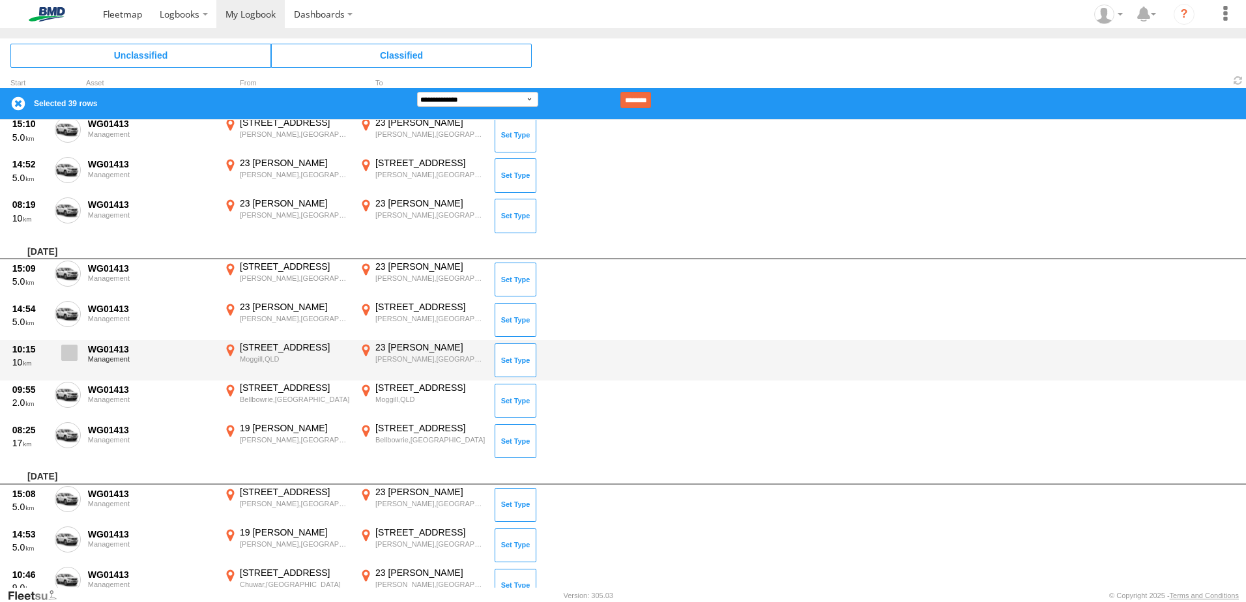
click at [66, 352] on span at bounding box center [69, 353] width 16 height 16
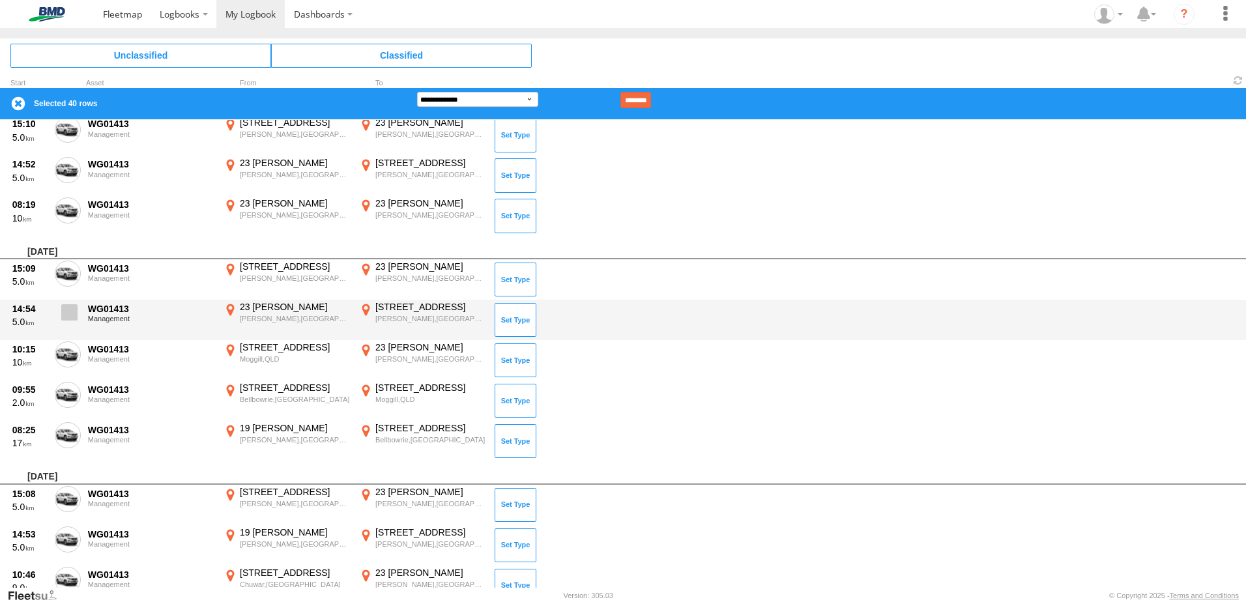
click at [65, 309] on span at bounding box center [69, 312] width 16 height 16
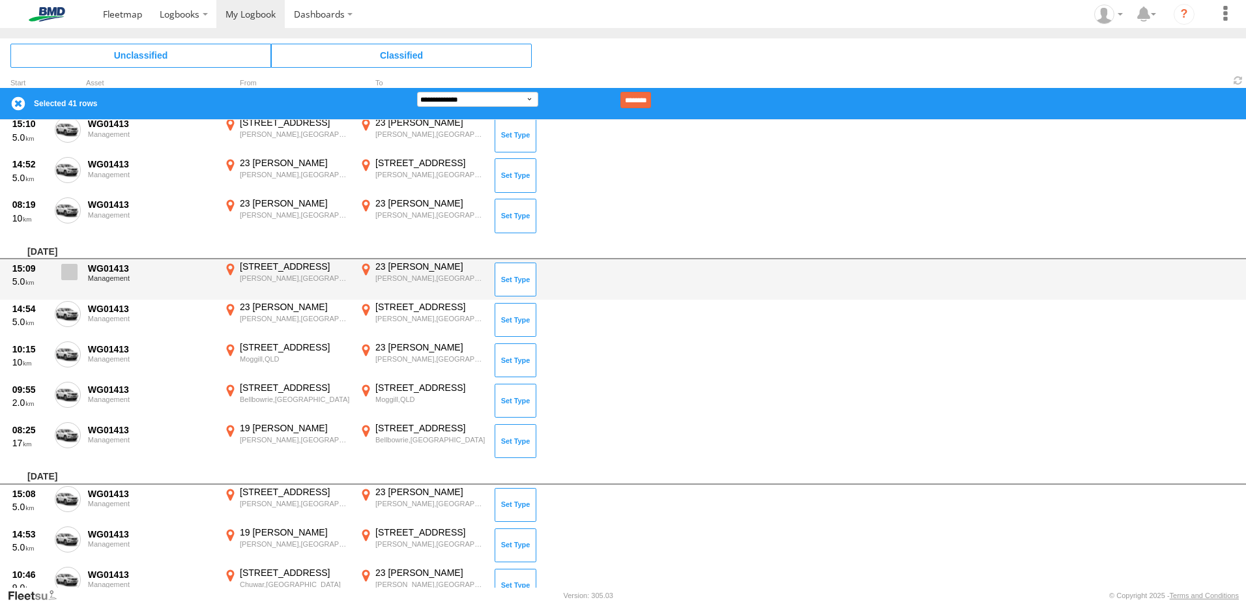
click at [70, 280] on span at bounding box center [69, 272] width 16 height 16
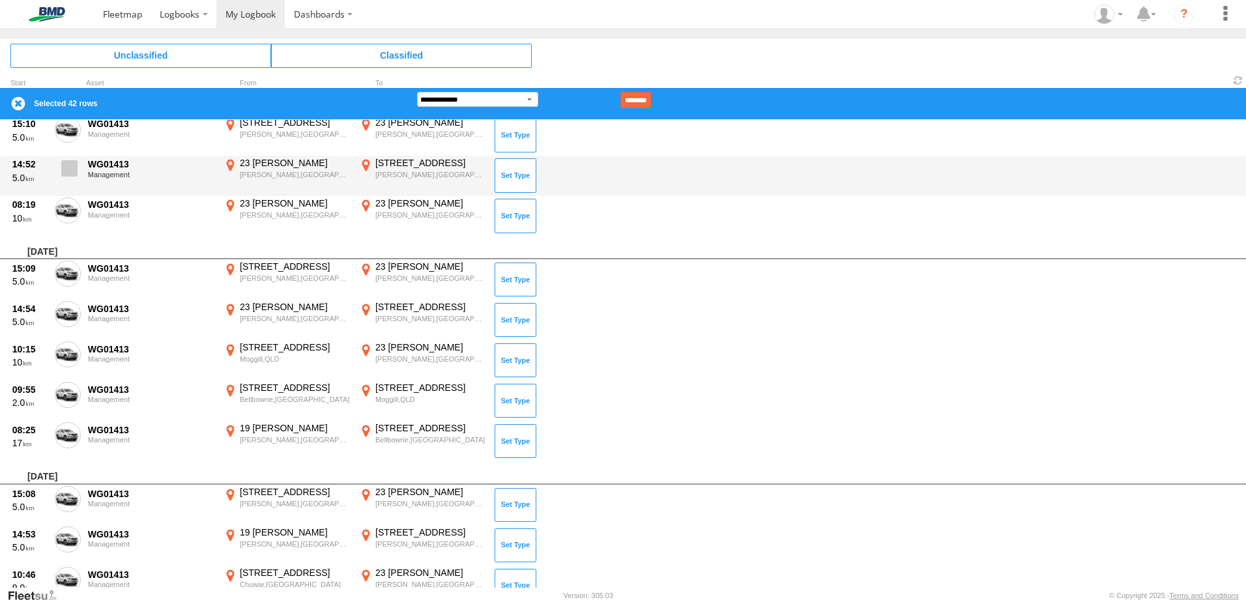
drag, startPoint x: 72, startPoint y: 211, endPoint x: 80, endPoint y: 184, distance: 27.0
click at [0, 0] on span at bounding box center [0, 0] width 0 height 0
click at [73, 166] on span at bounding box center [69, 168] width 16 height 16
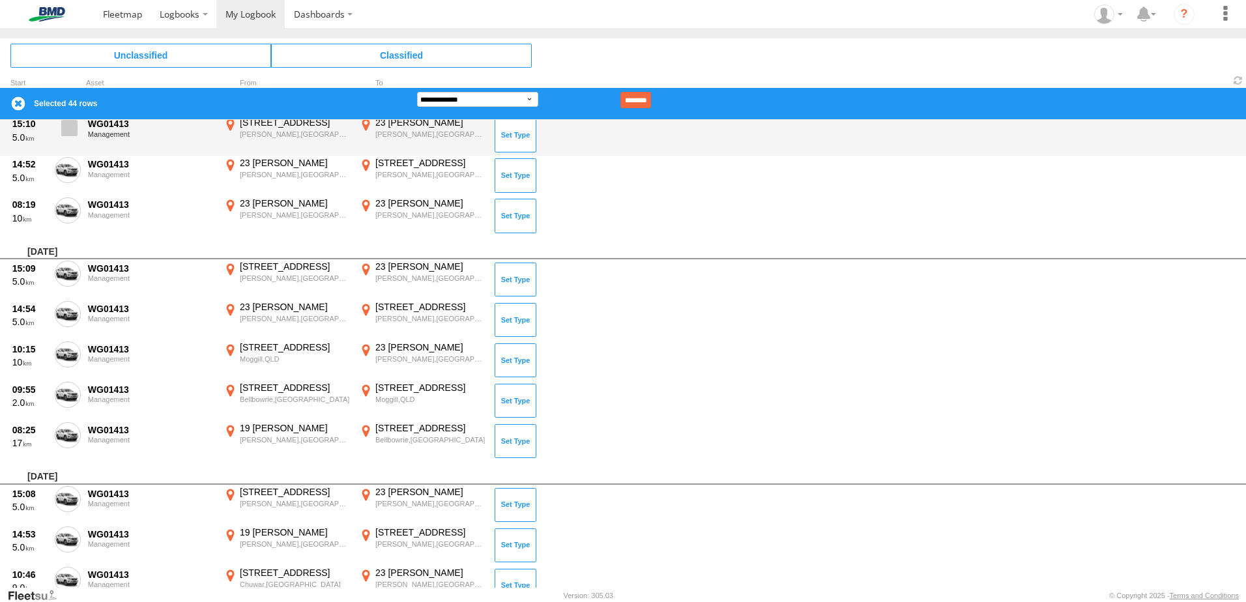
click at [68, 132] on span at bounding box center [69, 128] width 16 height 16
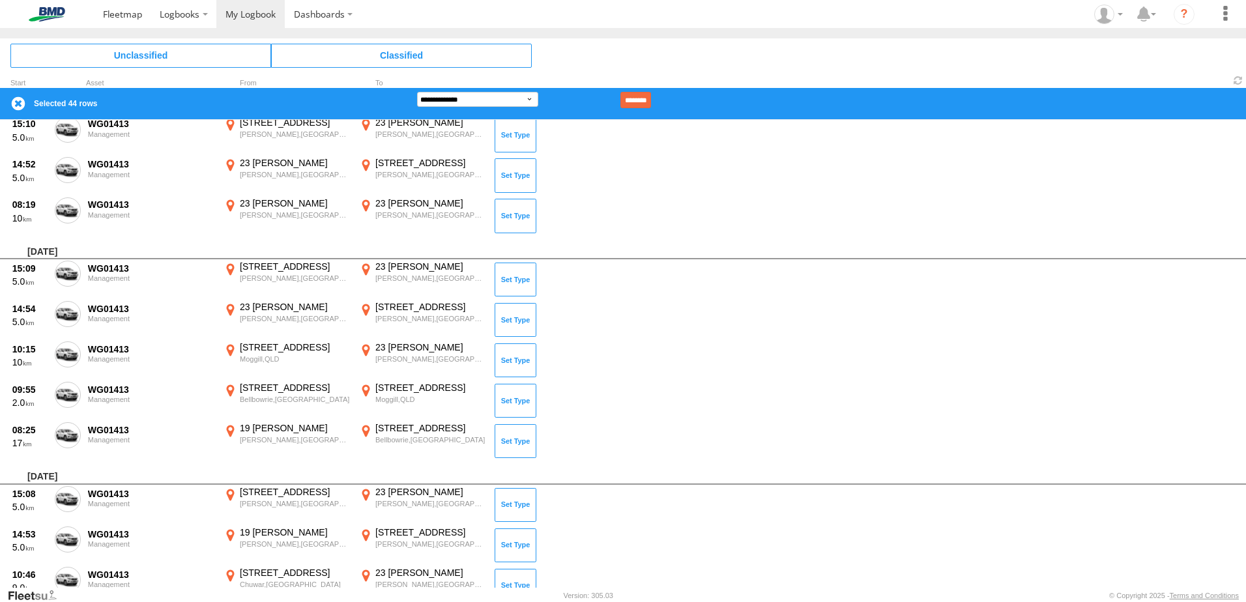
scroll to position [2270, 0]
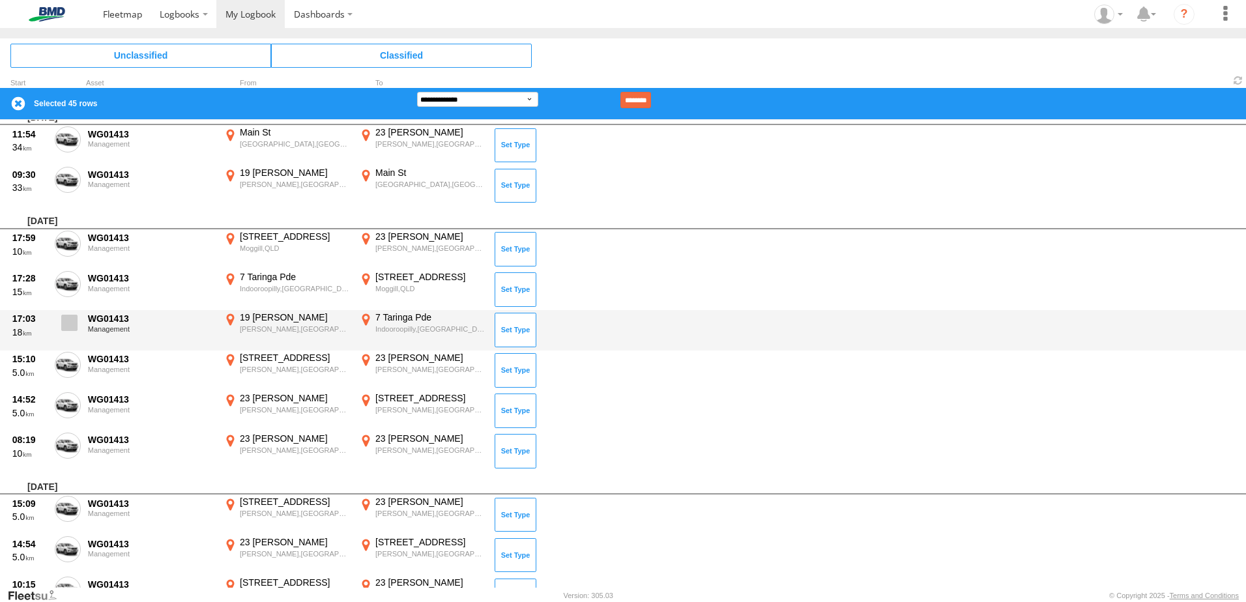
drag, startPoint x: 58, startPoint y: 335, endPoint x: 62, endPoint y: 327, distance: 8.7
click at [59, 335] on label at bounding box center [68, 327] width 26 height 30
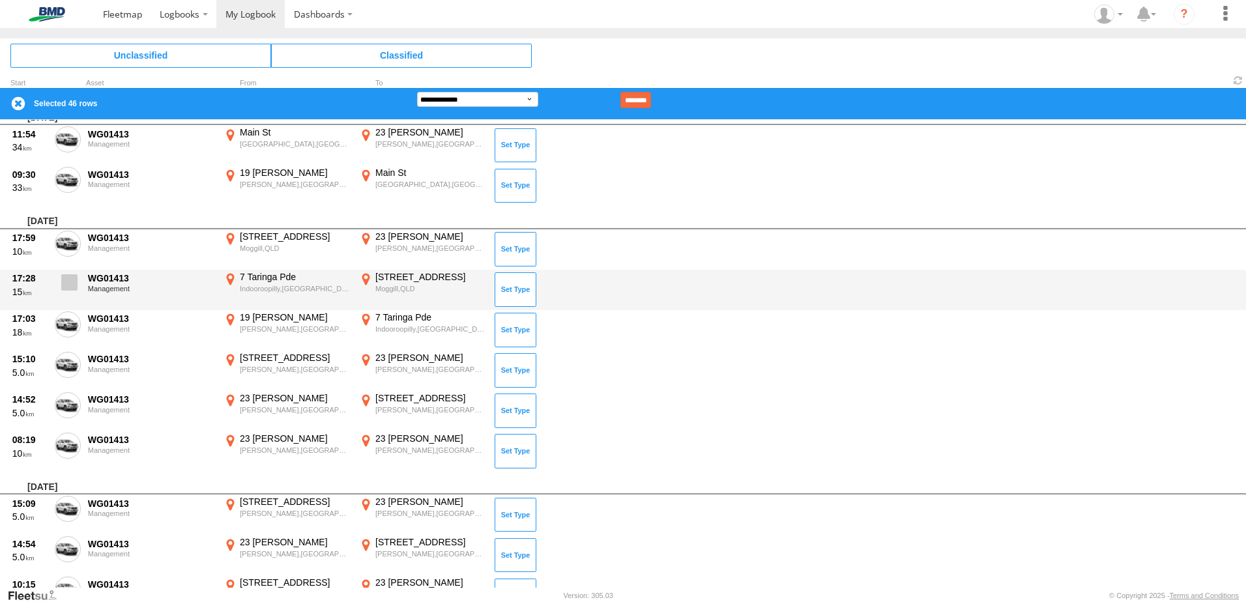
click at [67, 275] on span at bounding box center [69, 282] width 16 height 16
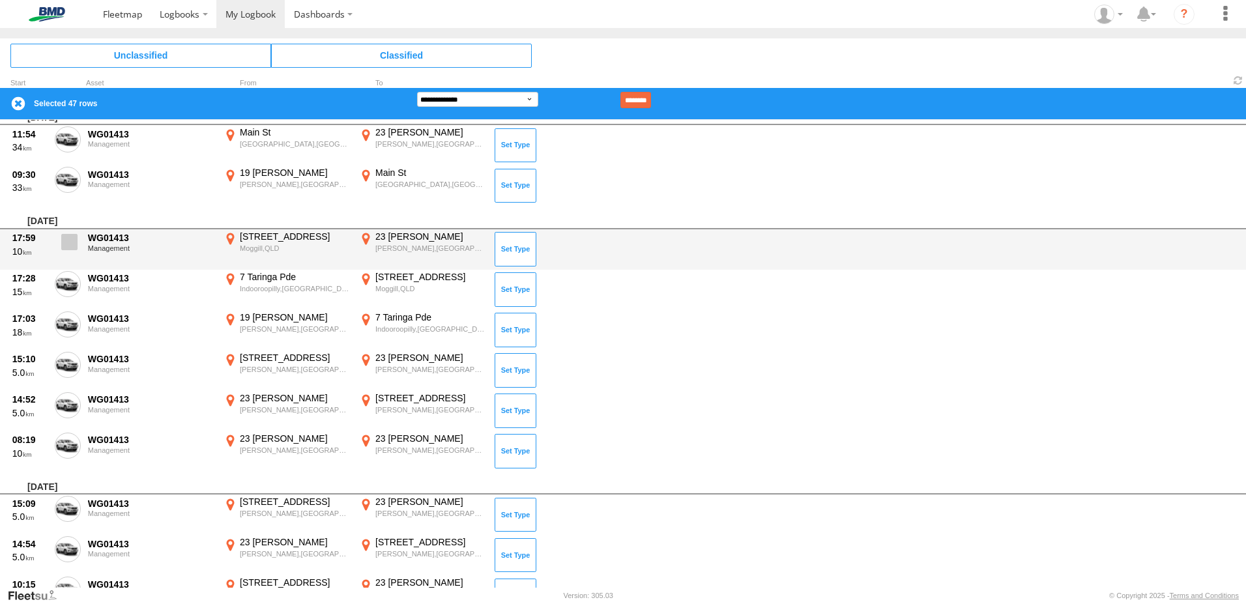
click at [66, 237] on span at bounding box center [69, 242] width 16 height 16
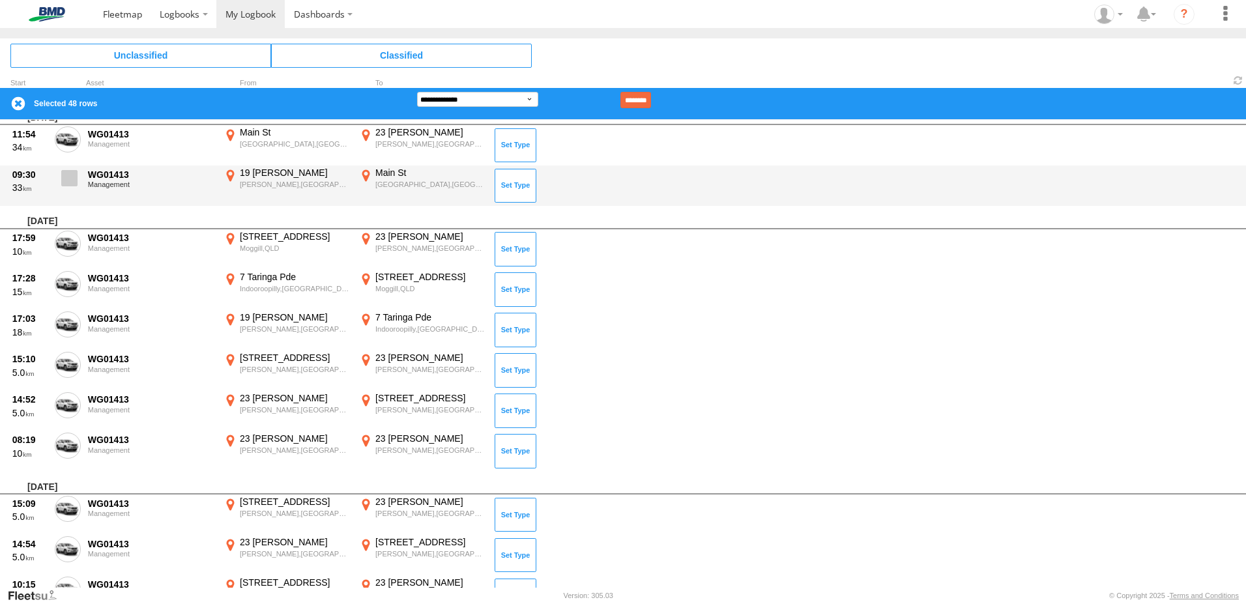
click at [68, 184] on span at bounding box center [69, 178] width 16 height 16
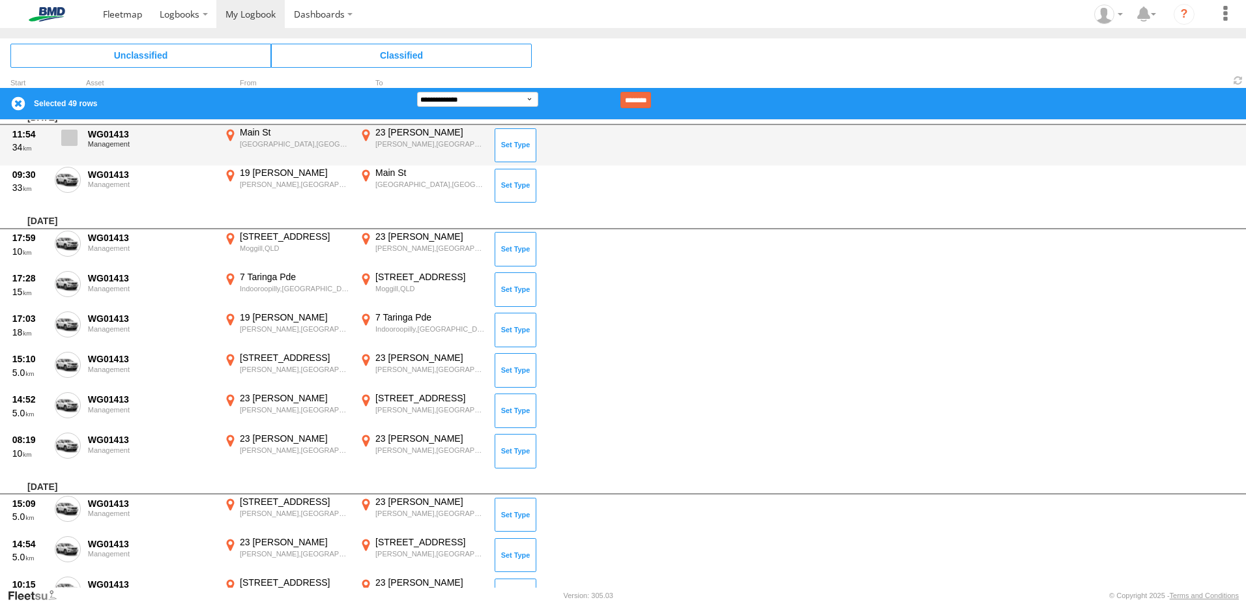
click at [67, 137] on span at bounding box center [69, 138] width 16 height 16
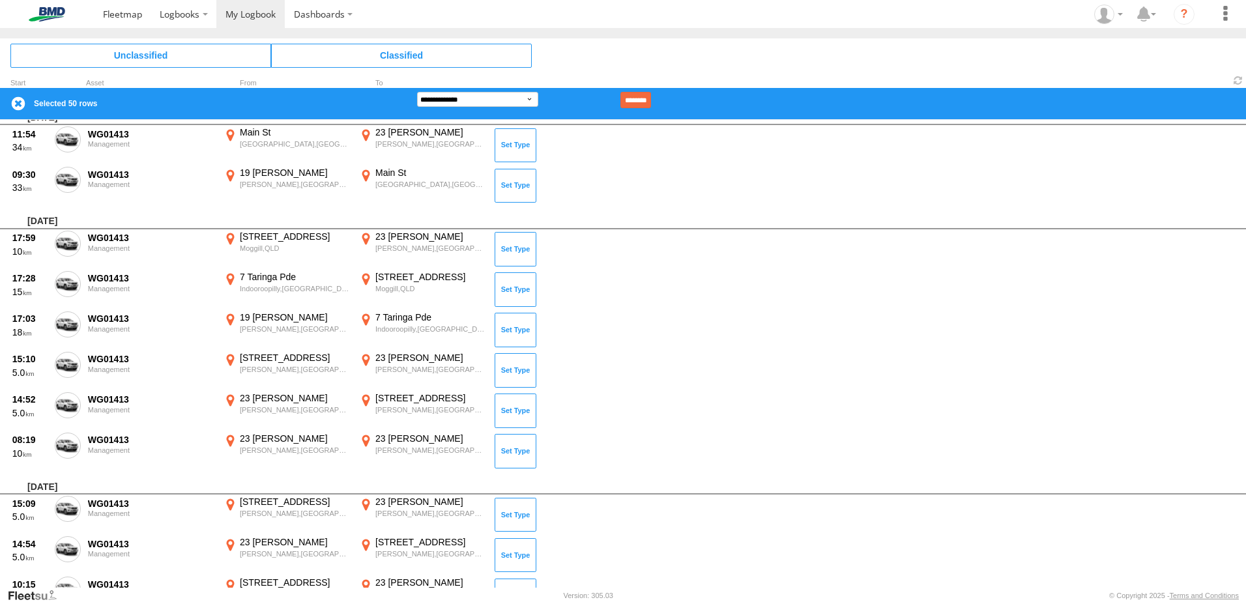
scroll to position [2074, 0]
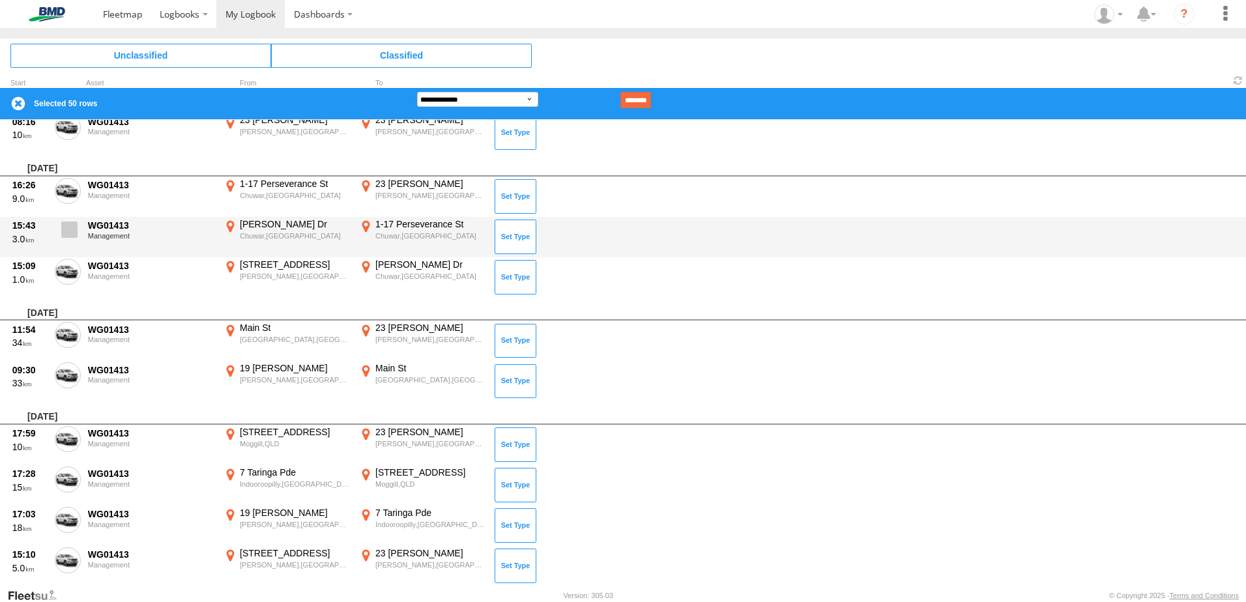
drag, startPoint x: 74, startPoint y: 271, endPoint x: 74, endPoint y: 237, distance: 34.5
click at [0, 0] on span at bounding box center [0, 0] width 0 height 0
click at [72, 226] on span at bounding box center [69, 230] width 16 height 16
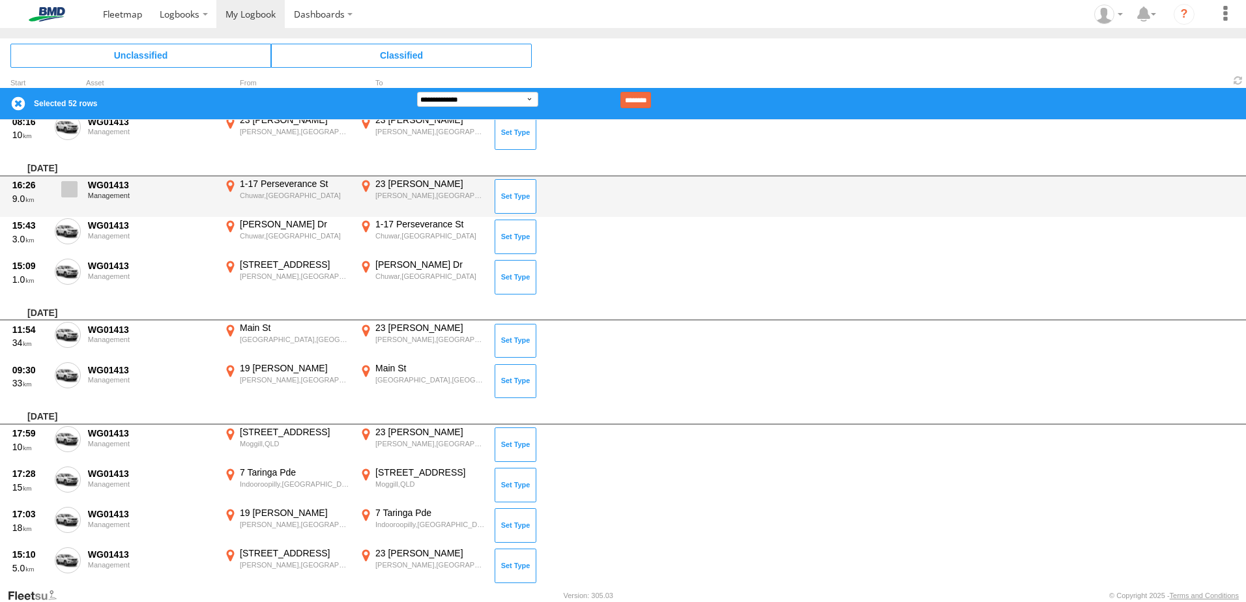
click at [67, 186] on span at bounding box center [69, 189] width 16 height 16
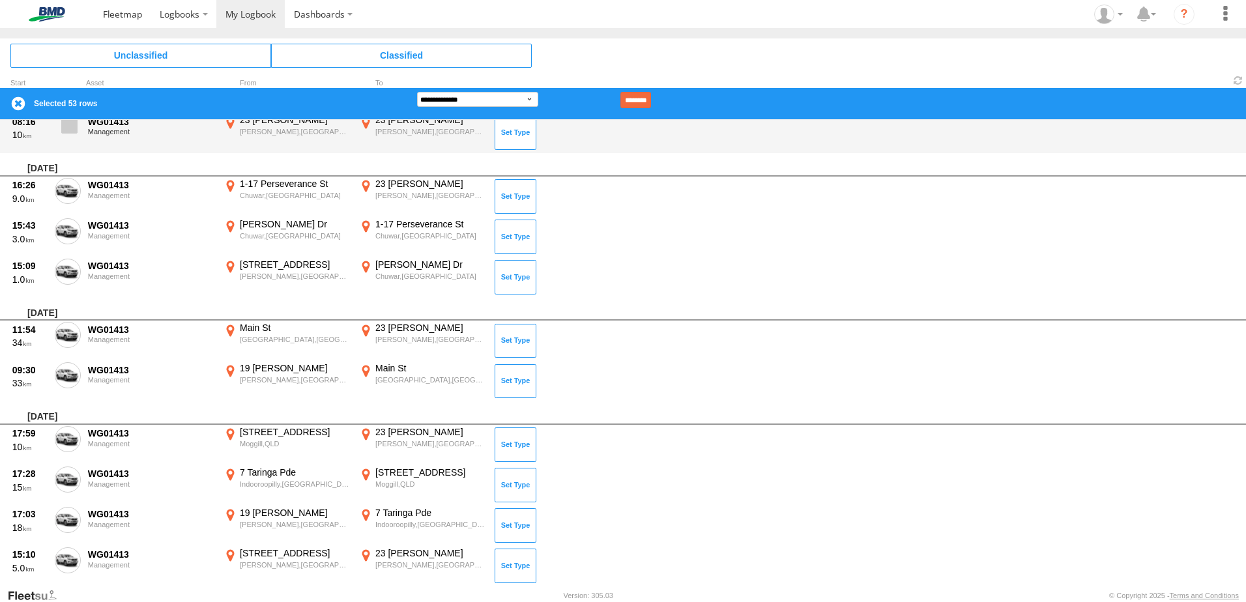
click at [58, 129] on label at bounding box center [68, 129] width 26 height 30
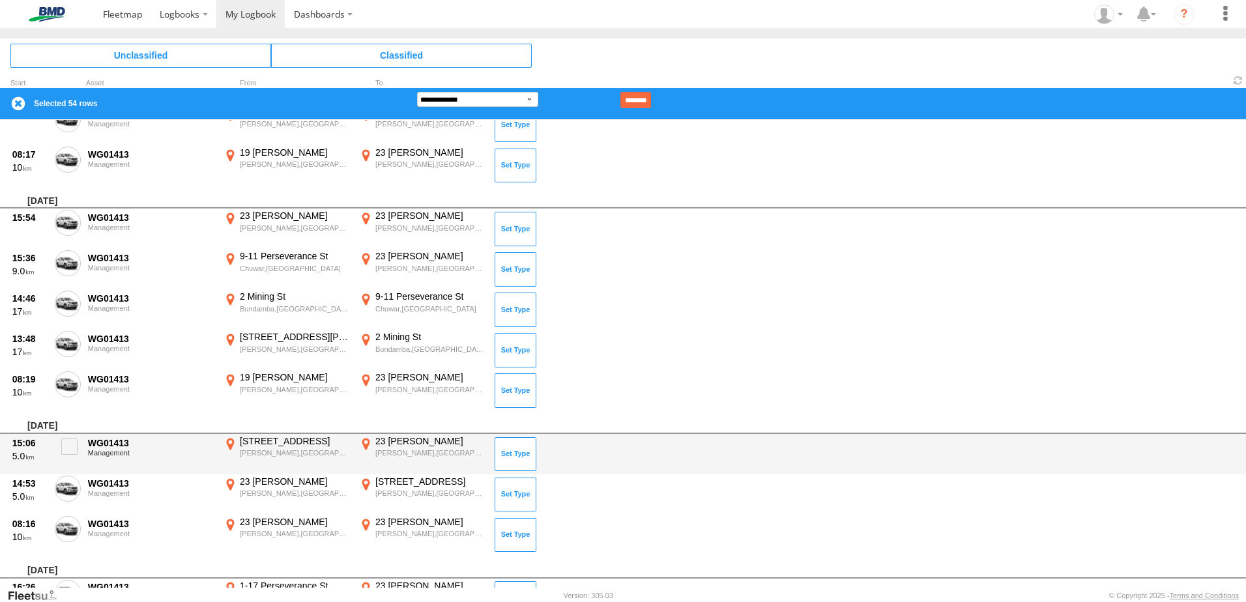
scroll to position [1837, 0]
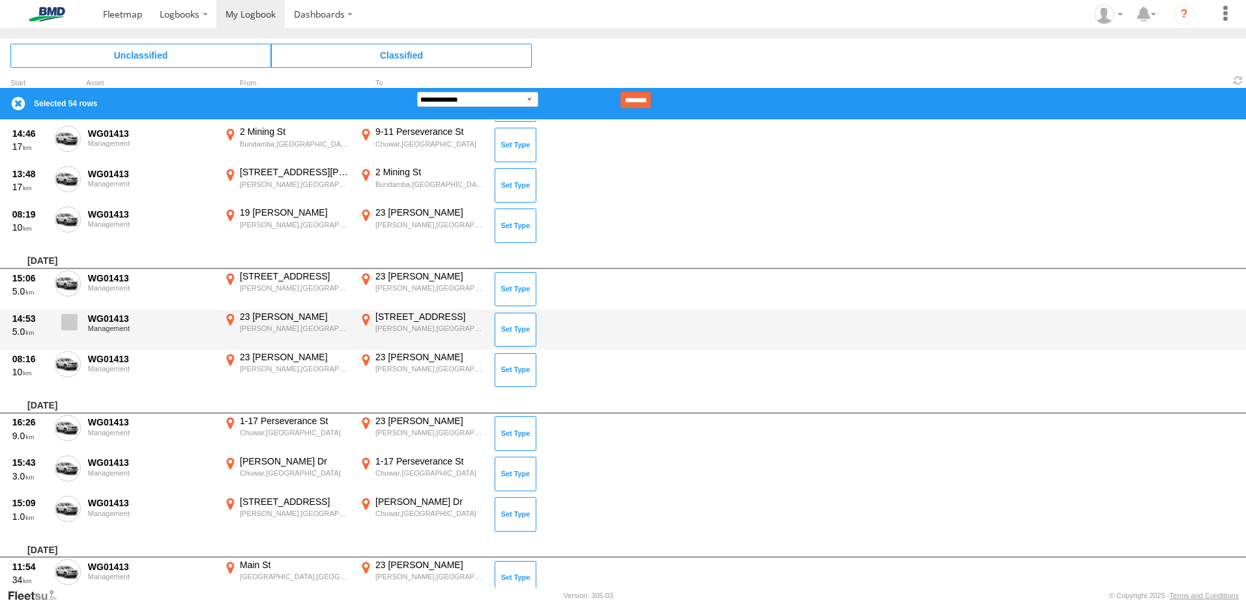
click at [74, 319] on span at bounding box center [69, 322] width 16 height 16
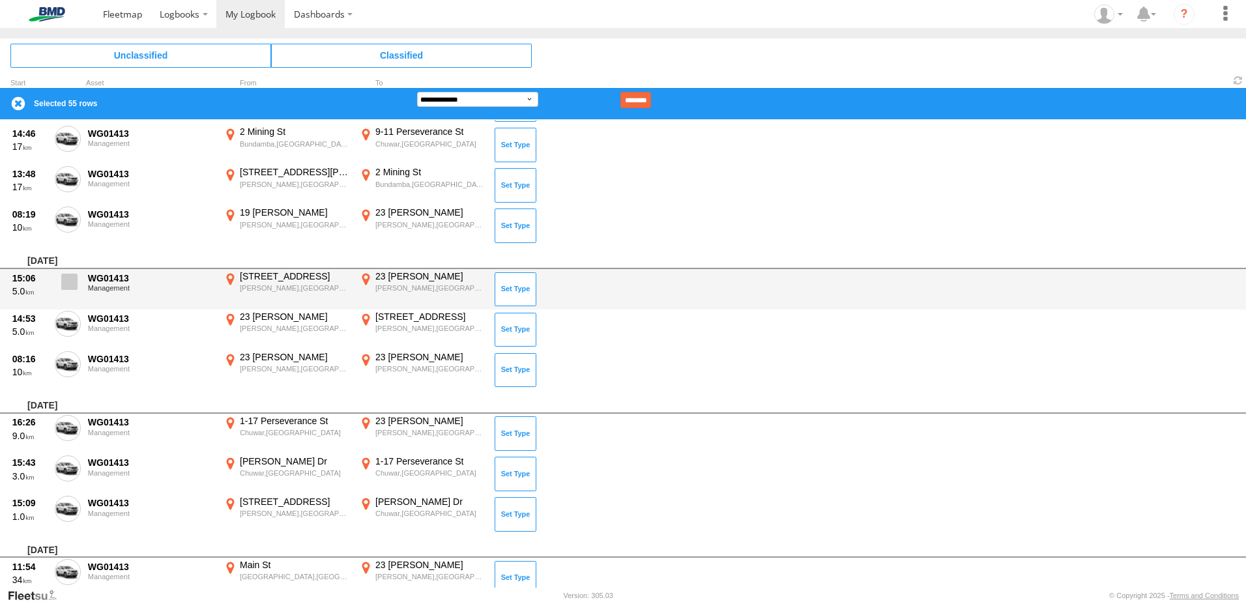
drag, startPoint x: 68, startPoint y: 285, endPoint x: 78, endPoint y: 253, distance: 33.4
click at [68, 284] on span at bounding box center [69, 282] width 16 height 16
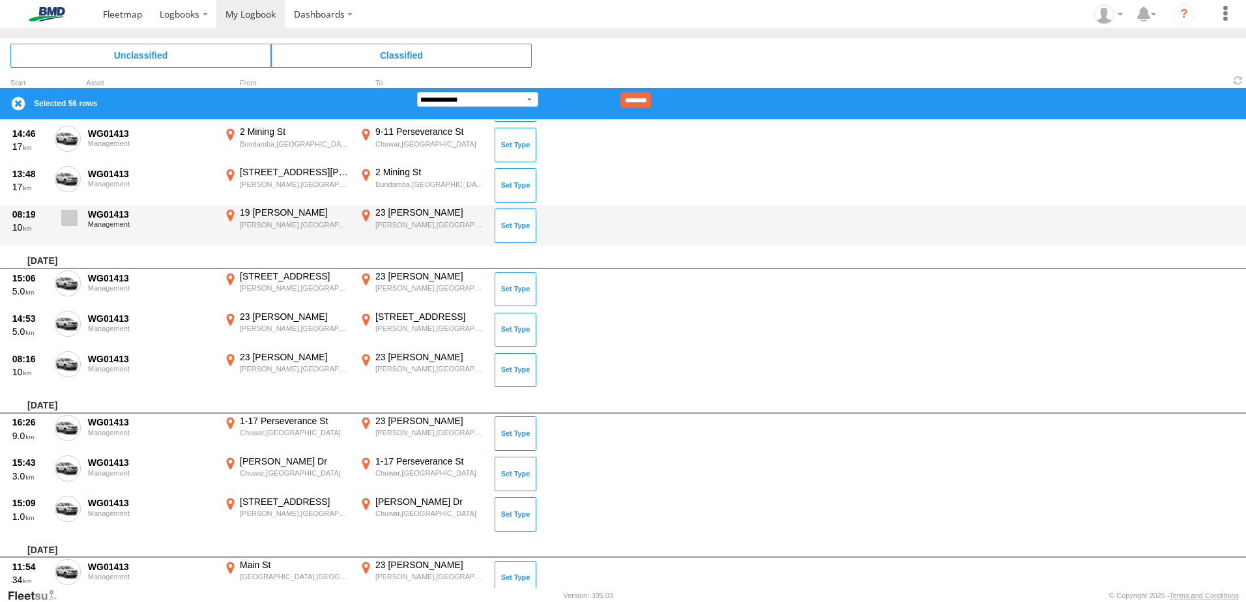
click at [68, 222] on span at bounding box center [69, 218] width 16 height 16
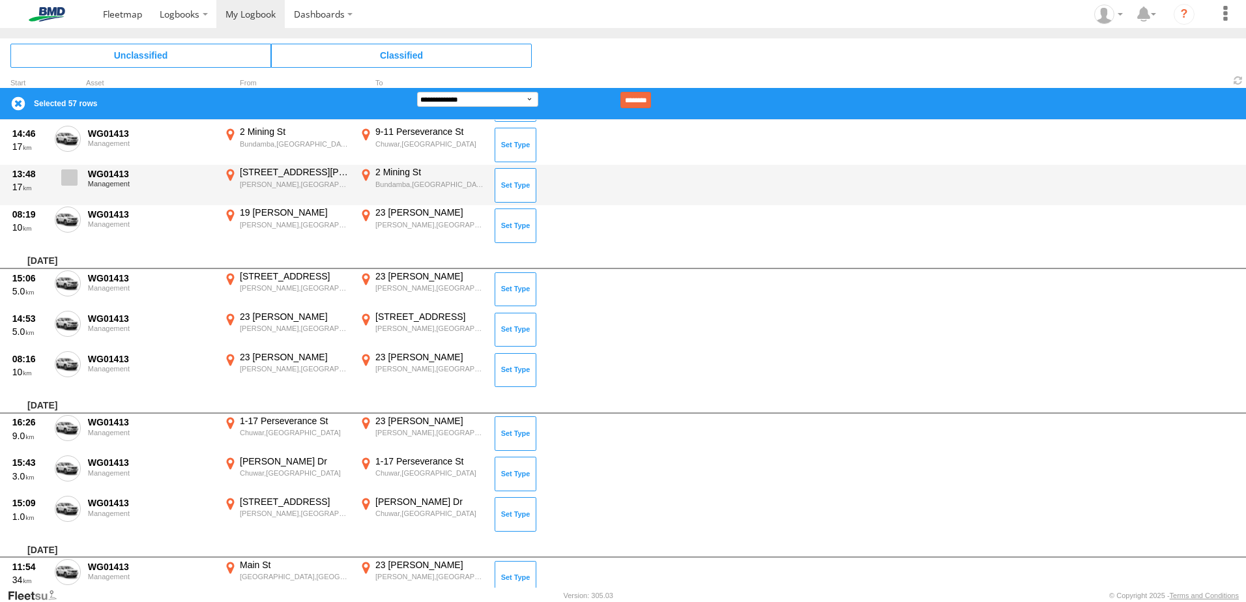
click at [65, 181] on span at bounding box center [69, 177] width 16 height 16
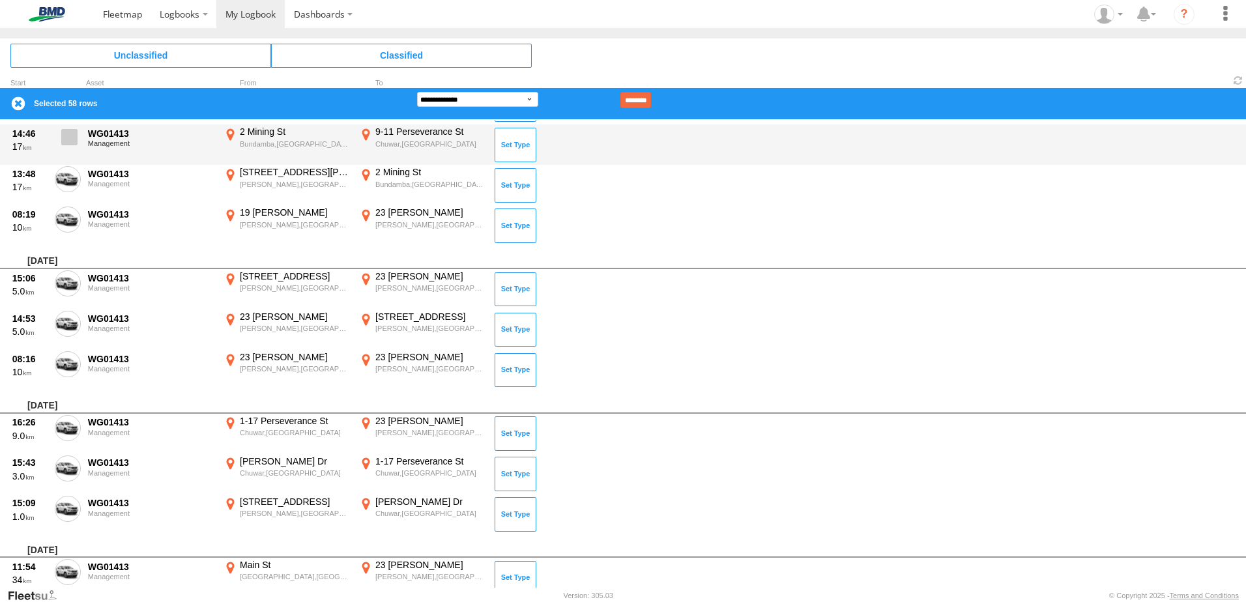
click at [67, 136] on span at bounding box center [69, 137] width 16 height 16
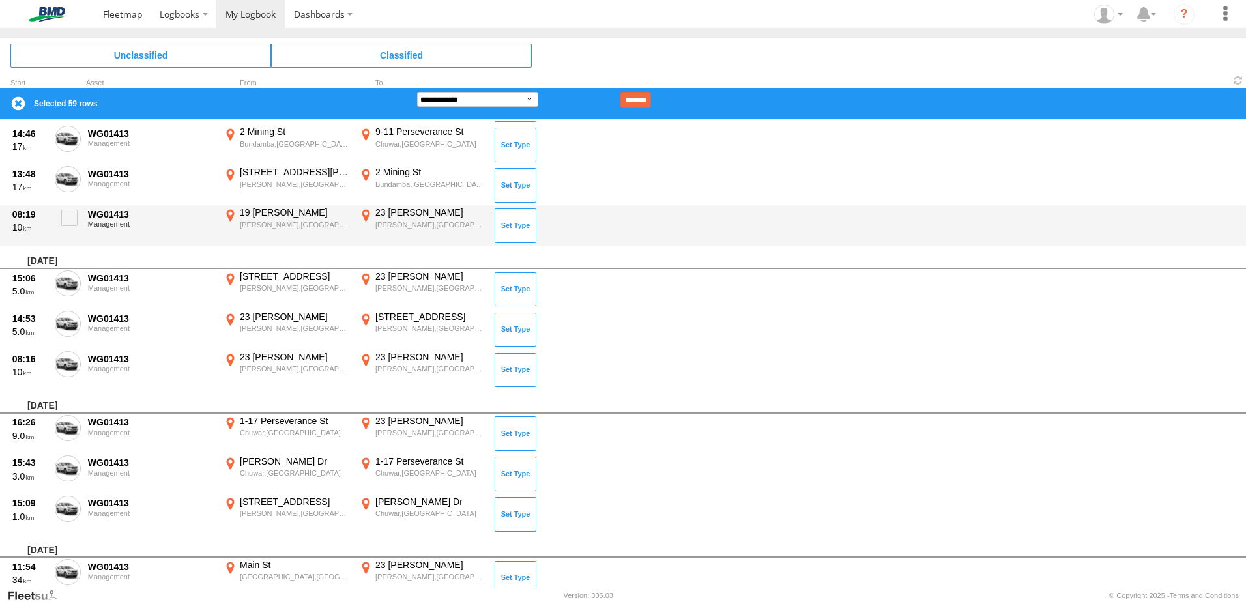
scroll to position [1577, 0]
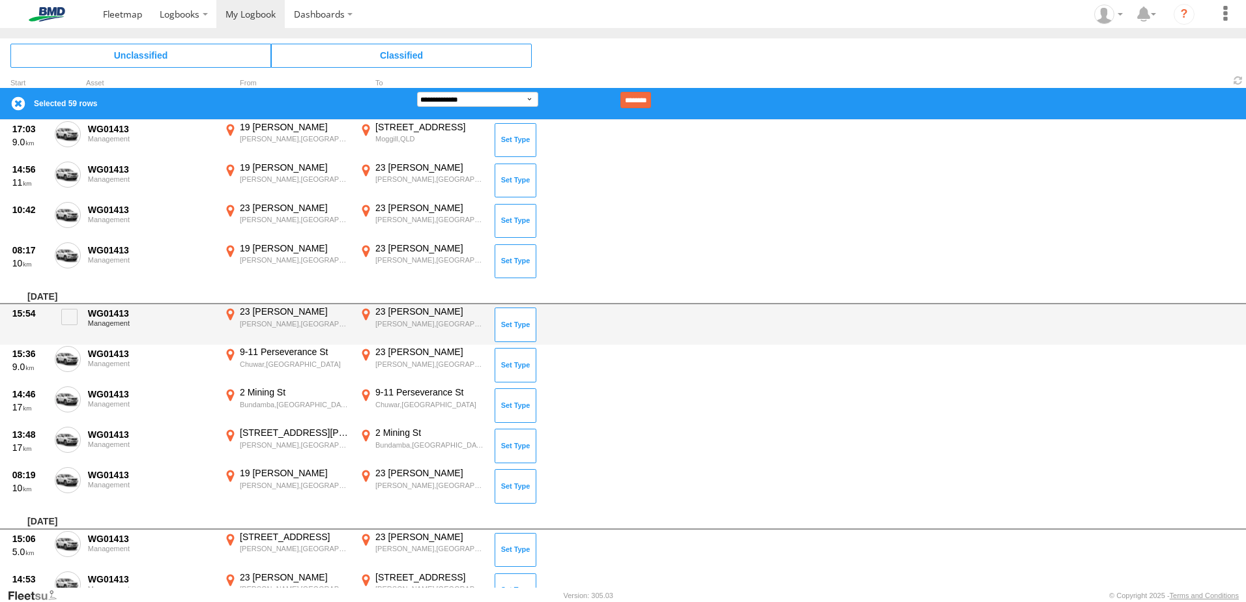
drag, startPoint x: 59, startPoint y: 359, endPoint x: 65, endPoint y: 343, distance: 16.7
click at [61, 356] on label at bounding box center [68, 361] width 26 height 30
click at [65, 313] on span at bounding box center [69, 317] width 16 height 16
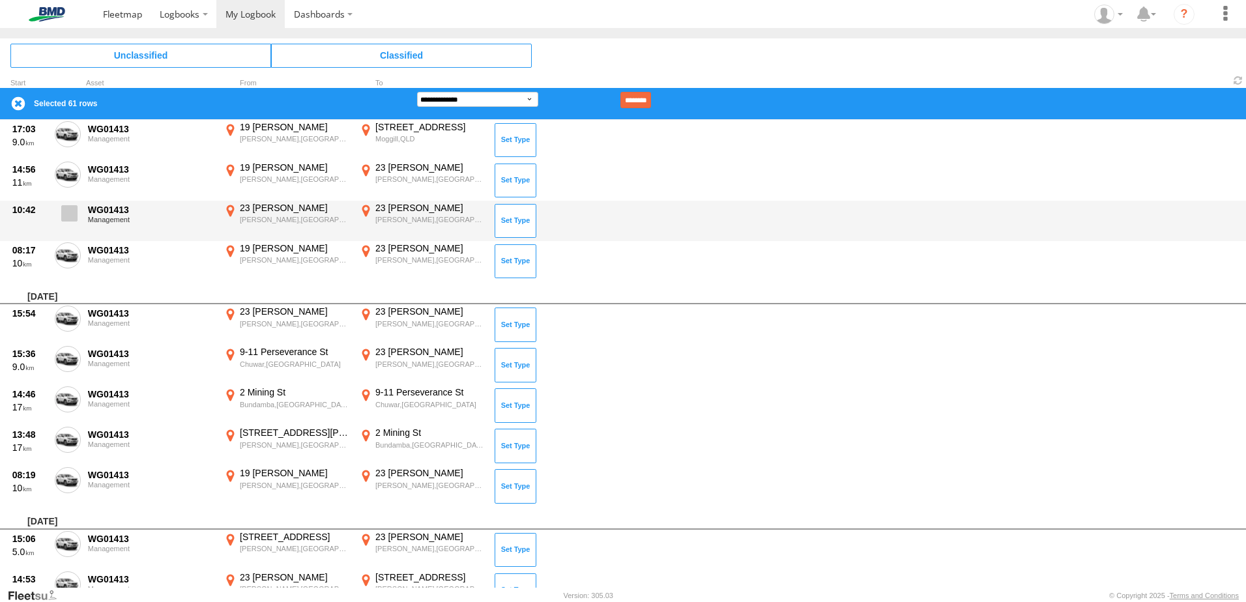
drag, startPoint x: 67, startPoint y: 259, endPoint x: 75, endPoint y: 229, distance: 31.6
click at [0, 0] on span at bounding box center [0, 0] width 0 height 0
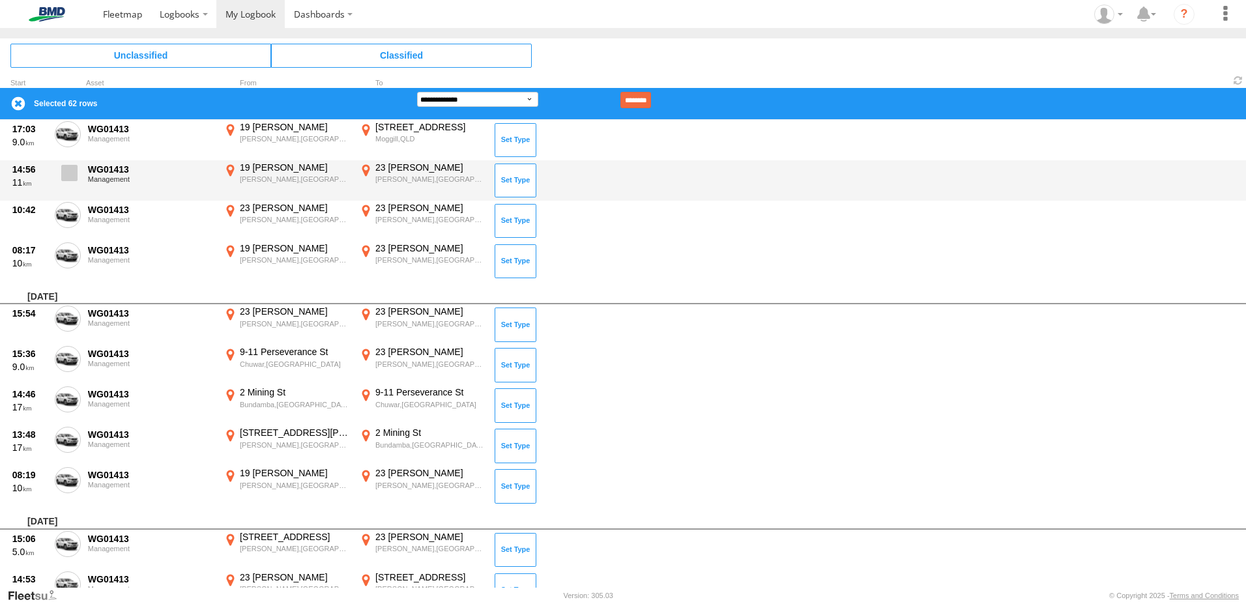
drag, startPoint x: 76, startPoint y: 207, endPoint x: 79, endPoint y: 186, distance: 20.4
click at [76, 203] on label at bounding box center [68, 217] width 26 height 30
click at [68, 166] on span at bounding box center [69, 173] width 16 height 16
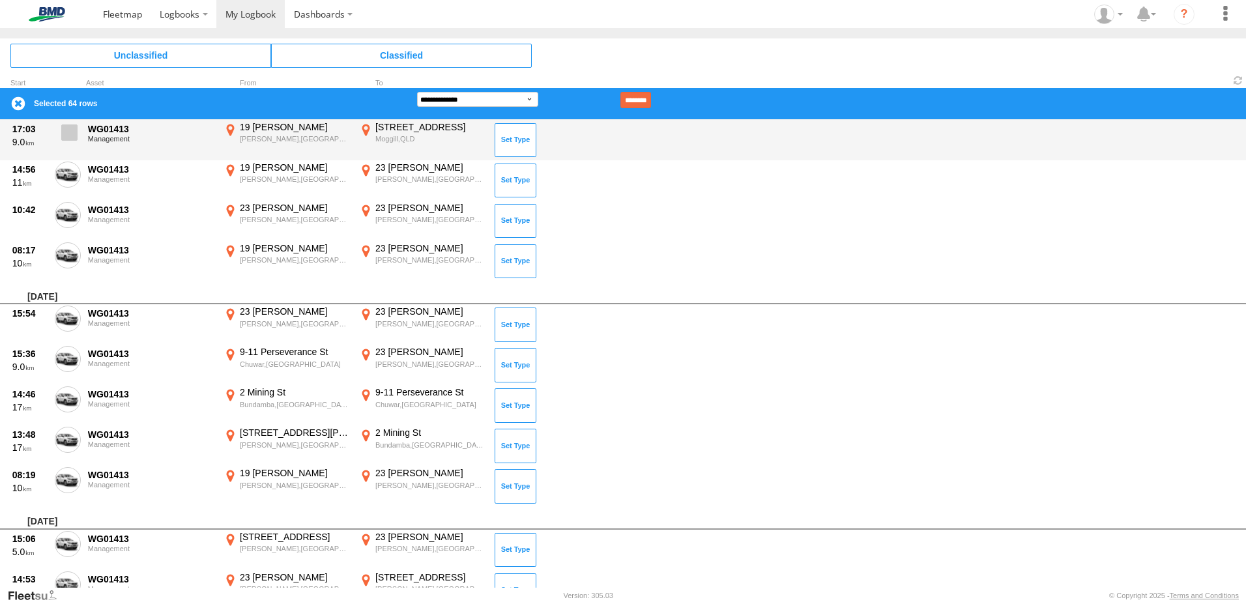
click at [67, 138] on span at bounding box center [69, 132] width 16 height 16
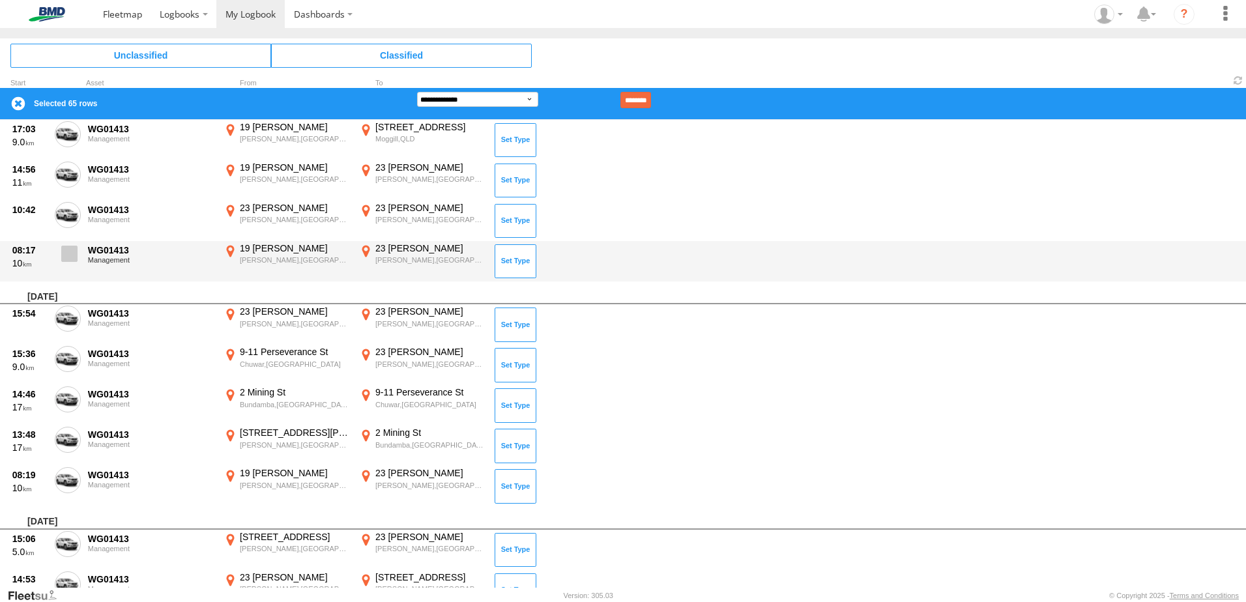
scroll to position [1316, 0]
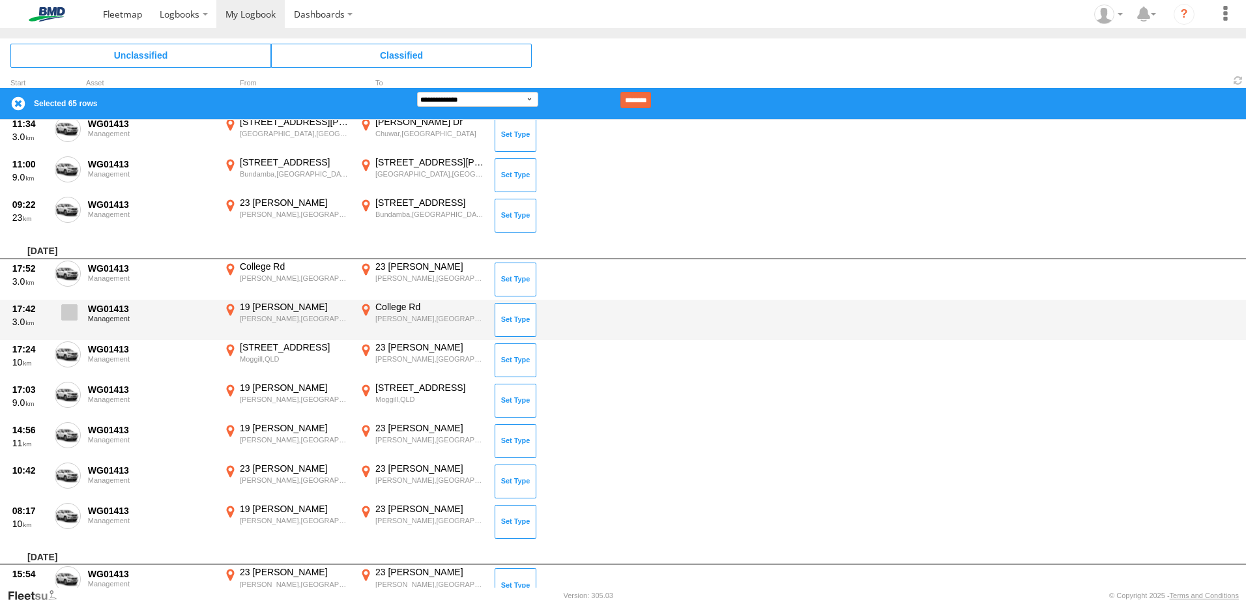
drag, startPoint x: 65, startPoint y: 344, endPoint x: 63, endPoint y: 321, distance: 23.5
click at [66, 342] on label at bounding box center [68, 357] width 26 height 30
click at [61, 311] on span at bounding box center [69, 312] width 16 height 16
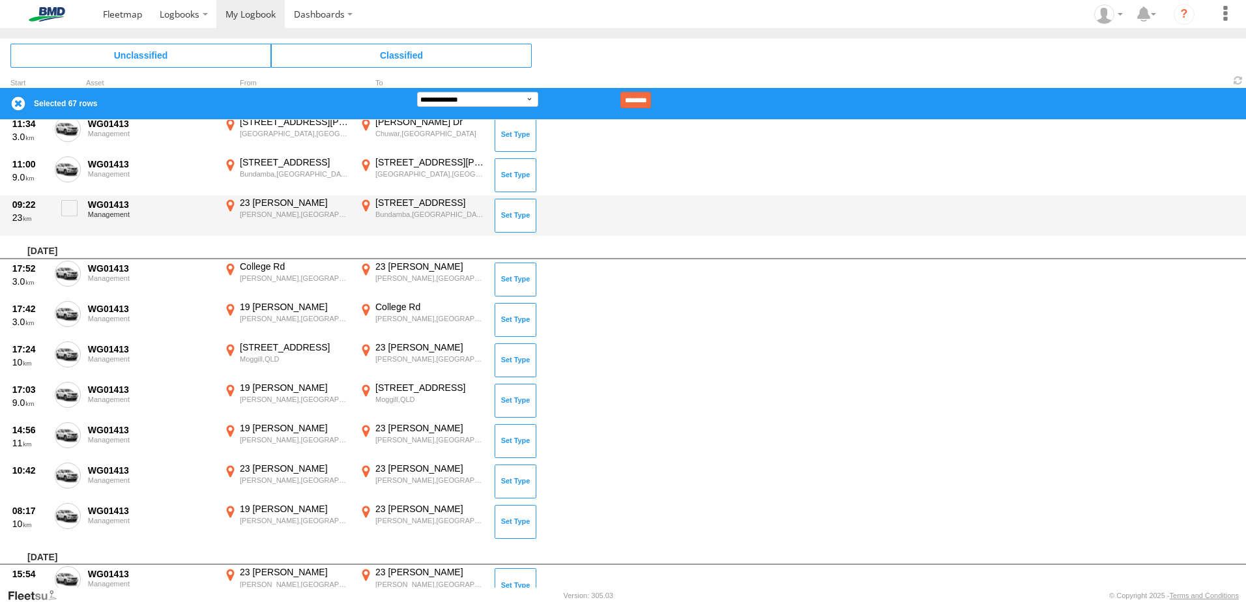
drag, startPoint x: 67, startPoint y: 272, endPoint x: 70, endPoint y: 234, distance: 37.9
click at [0, 0] on span at bounding box center [0, 0] width 0 height 0
click at [66, 214] on span at bounding box center [69, 208] width 16 height 16
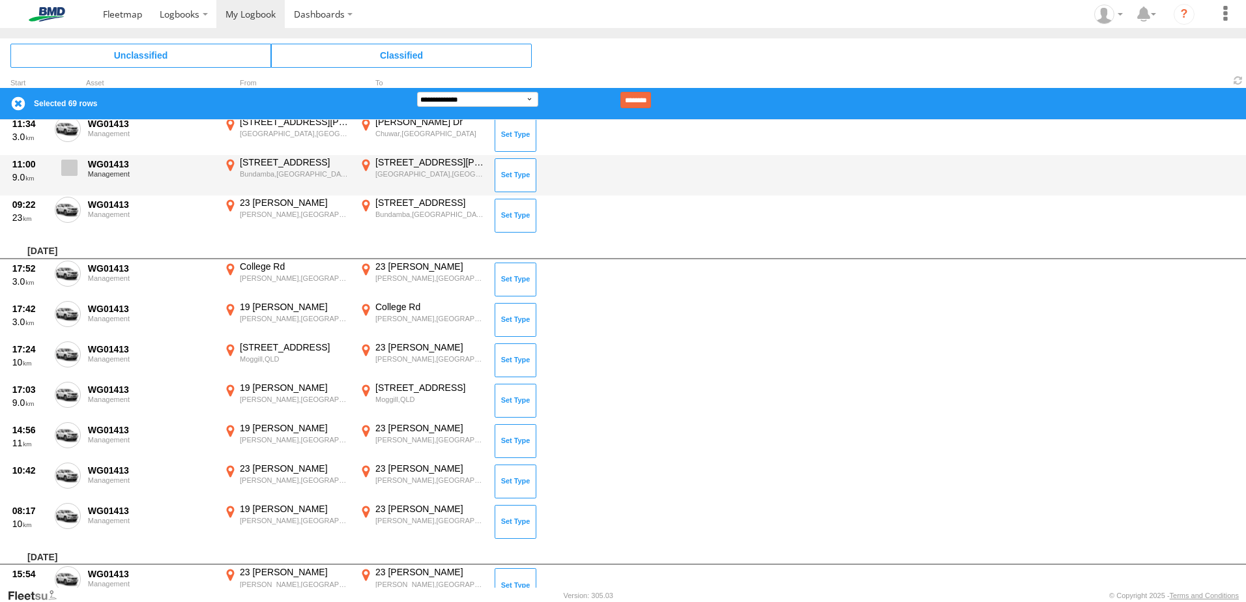
click at [71, 175] on span at bounding box center [69, 168] width 16 height 16
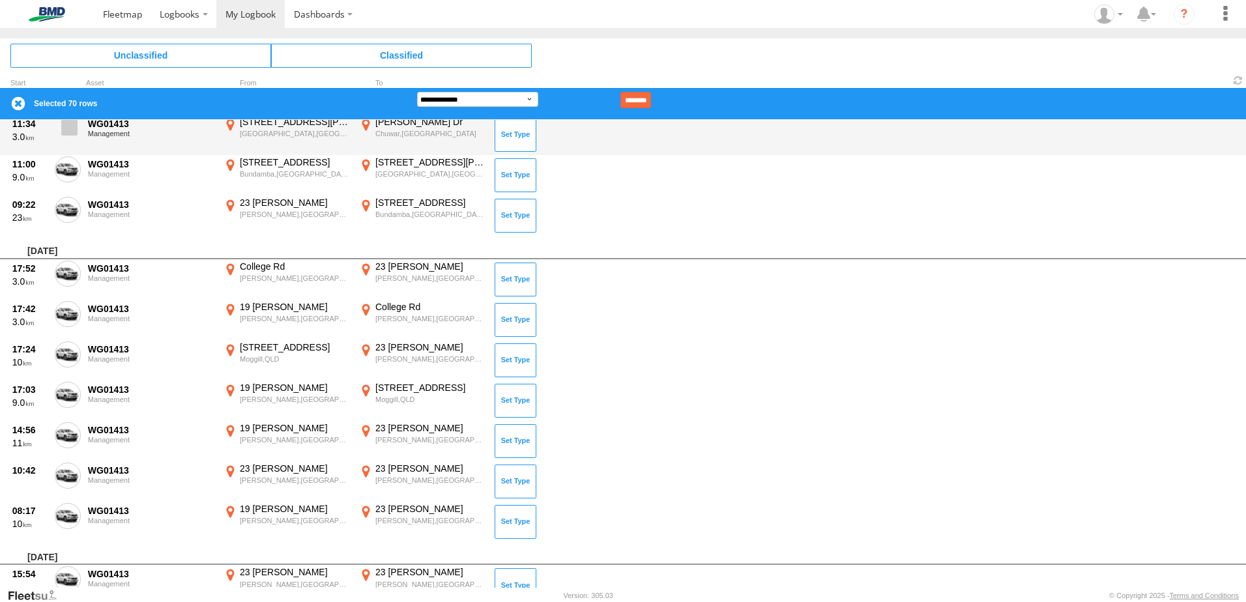
click at [71, 124] on span at bounding box center [69, 127] width 16 height 16
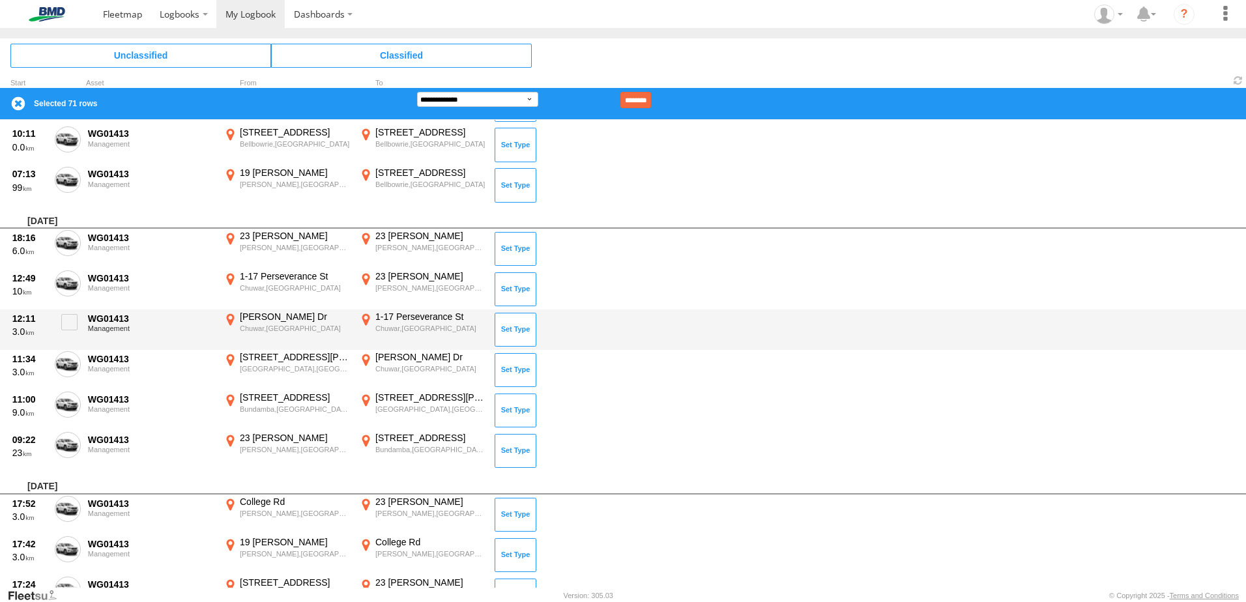
drag, startPoint x: 65, startPoint y: 318, endPoint x: 120, endPoint y: 318, distance: 55.4
click at [66, 318] on span at bounding box center [69, 322] width 16 height 16
click at [523, 330] on button at bounding box center [516, 330] width 42 height 34
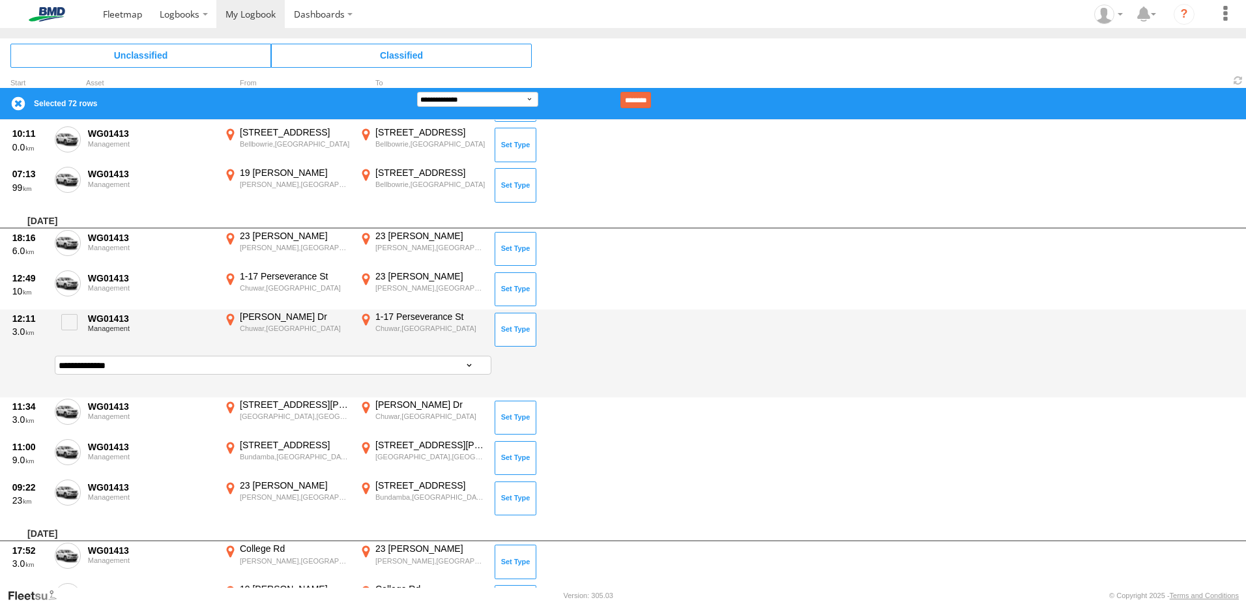
click at [549, 360] on div "**********" at bounding box center [644, 373] width 1183 height 48
click at [471, 366] on select "**********" at bounding box center [273, 365] width 437 height 19
click at [55, 356] on select "**********" at bounding box center [273, 365] width 437 height 19
click at [473, 364] on select "**********" at bounding box center [273, 365] width 437 height 19
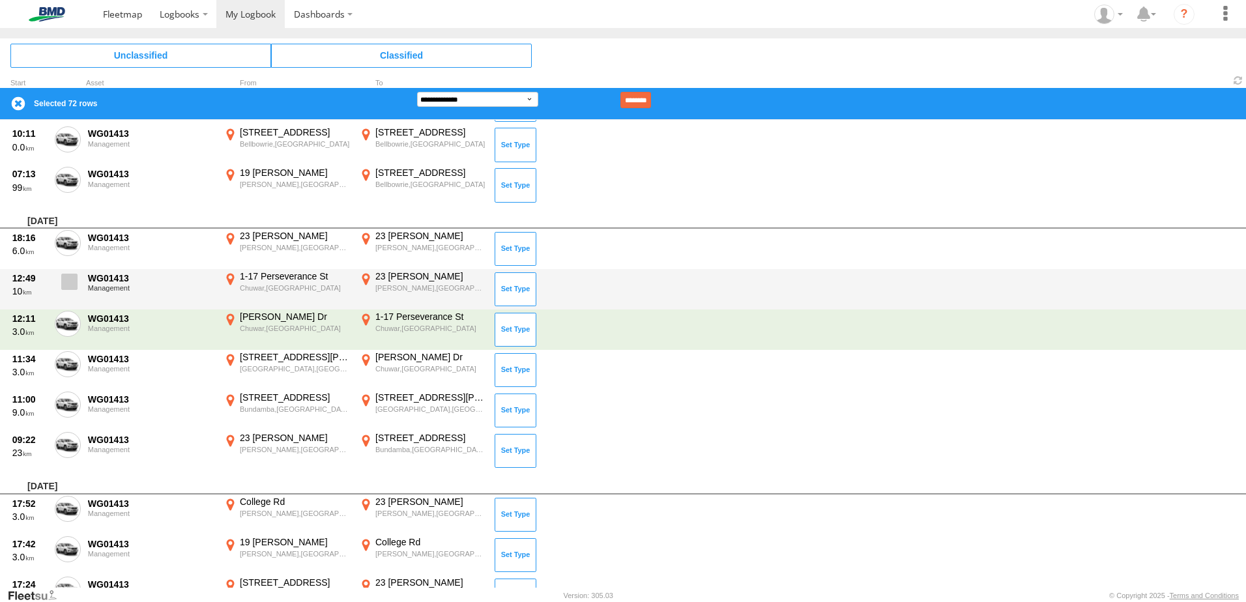
drag, startPoint x: 78, startPoint y: 278, endPoint x: 62, endPoint y: 273, distance: 16.3
click at [73, 278] on label at bounding box center [68, 285] width 26 height 30
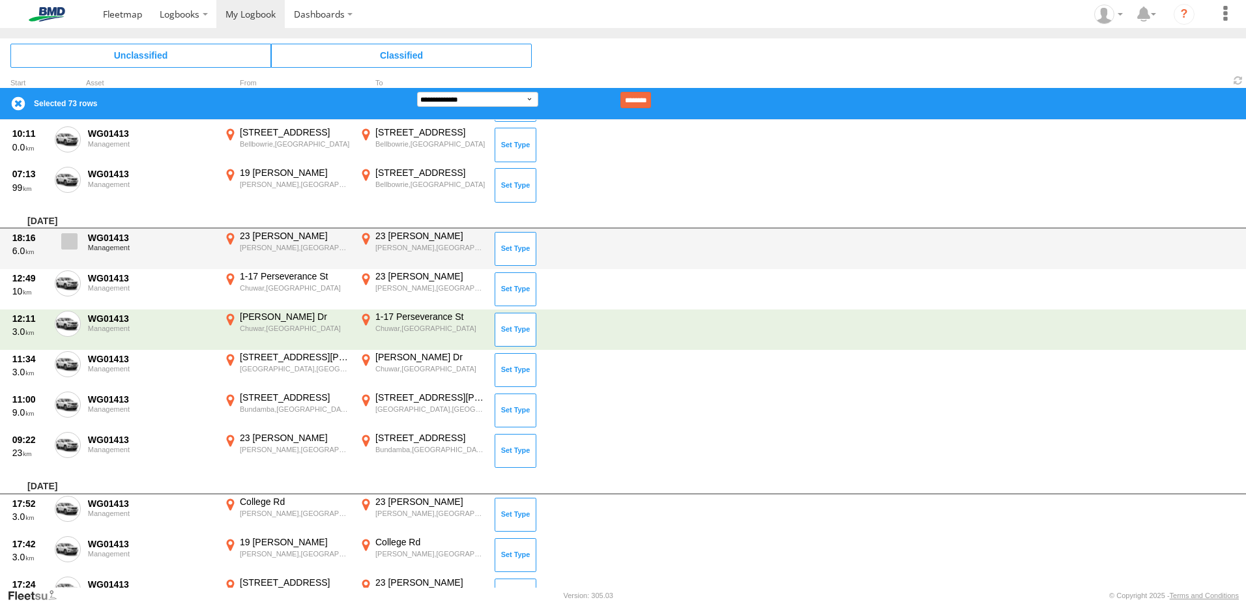
click at [56, 235] on label at bounding box center [68, 245] width 26 height 30
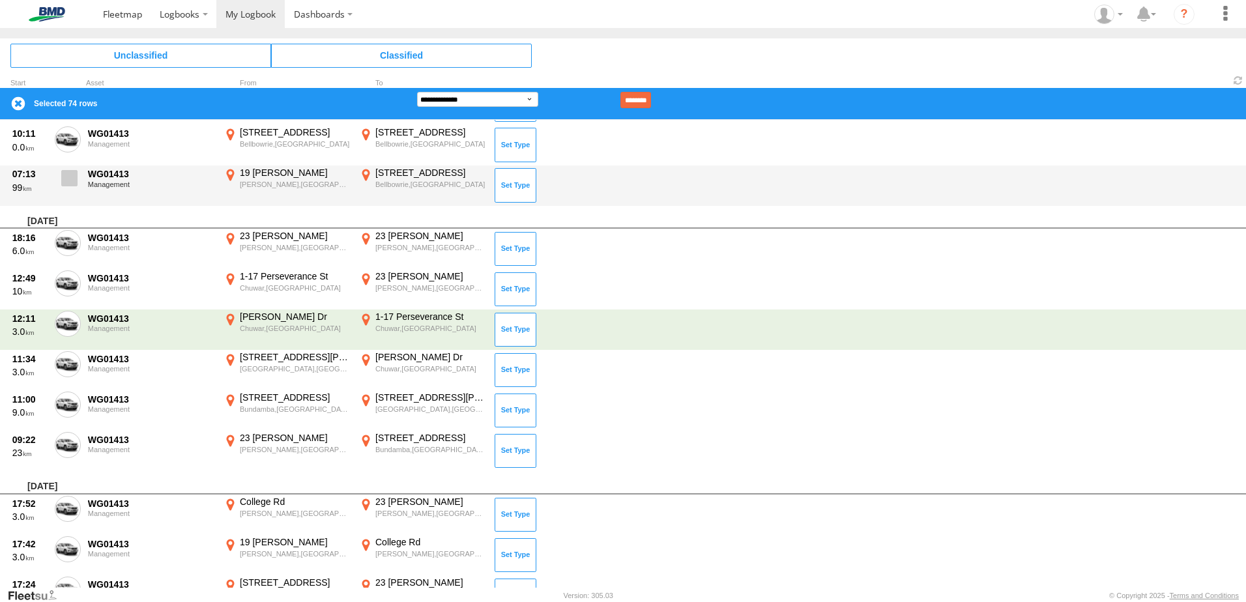
click at [69, 176] on span at bounding box center [69, 178] width 16 height 16
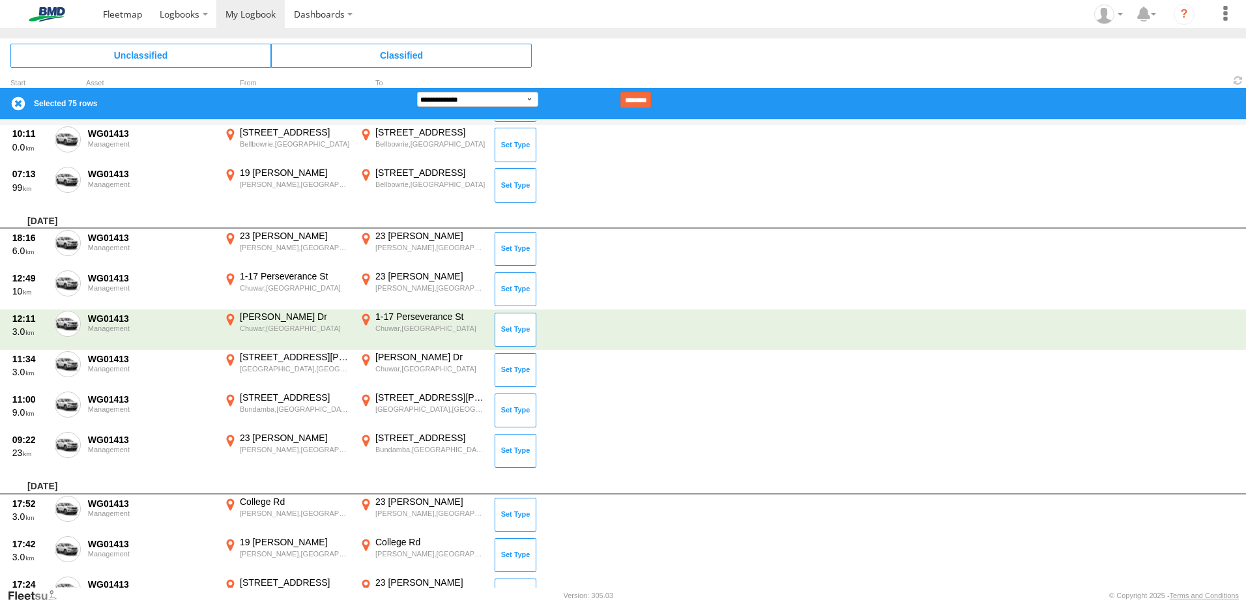
click at [75, 121] on div "10:22 9.0 WG01413 Management 37 Birkin Rd Bellbowrie,QLD -27.56256 152.88852 23…" at bounding box center [623, 105] width 1246 height 40
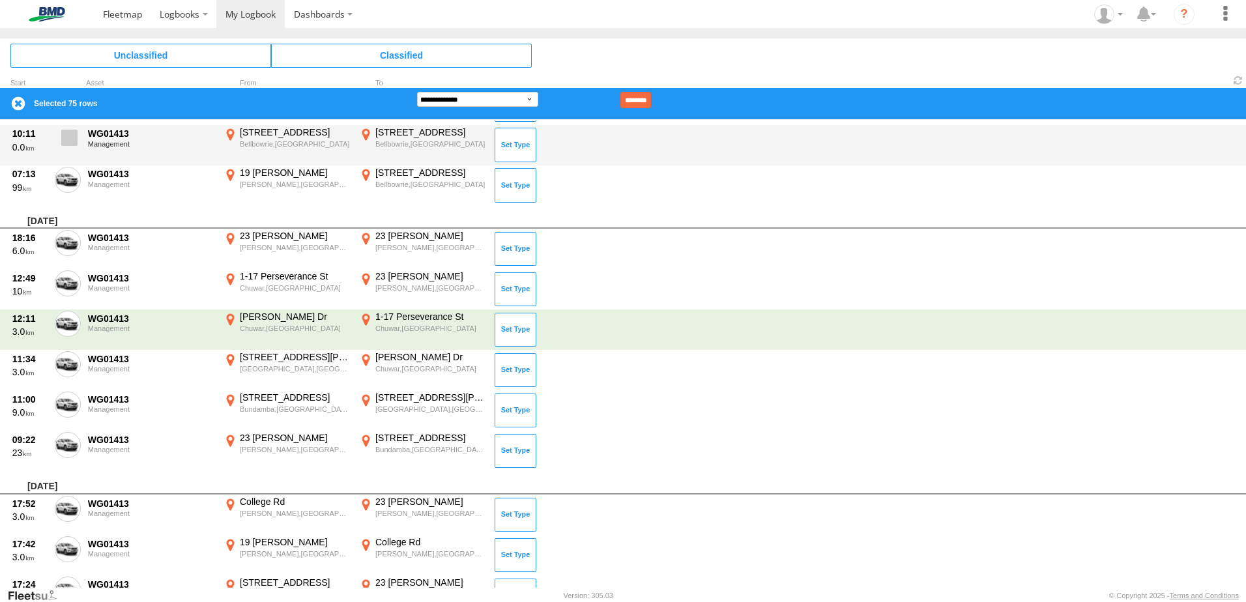
click at [61, 136] on label at bounding box center [68, 141] width 26 height 30
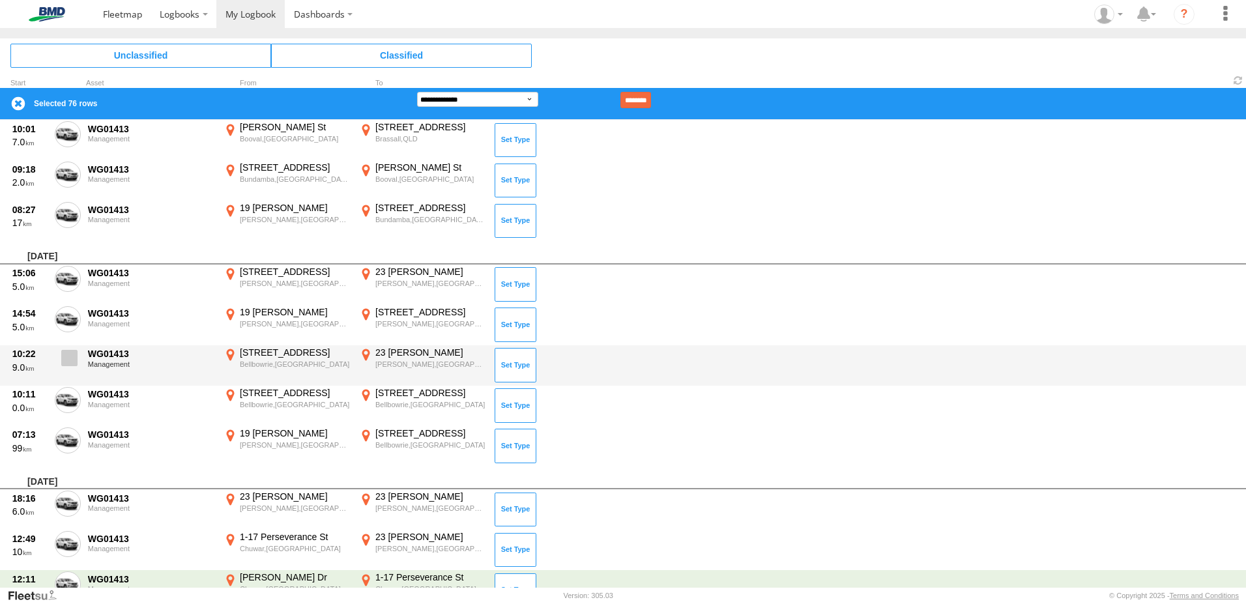
click at [68, 355] on span at bounding box center [69, 358] width 16 height 16
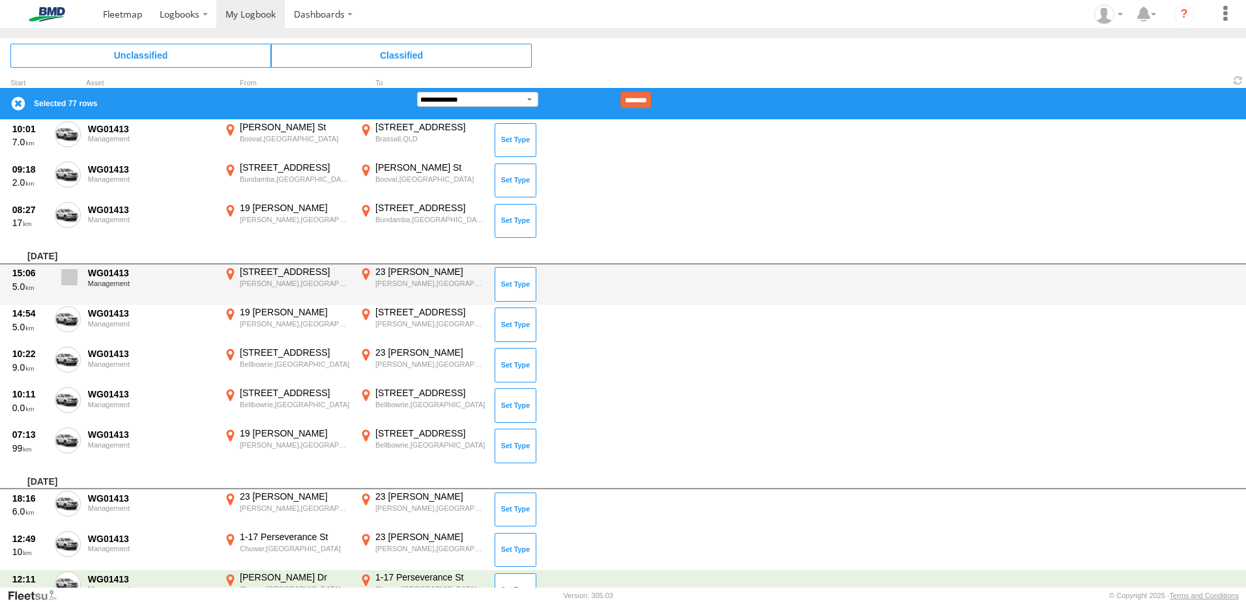
click at [69, 288] on label at bounding box center [68, 281] width 26 height 30
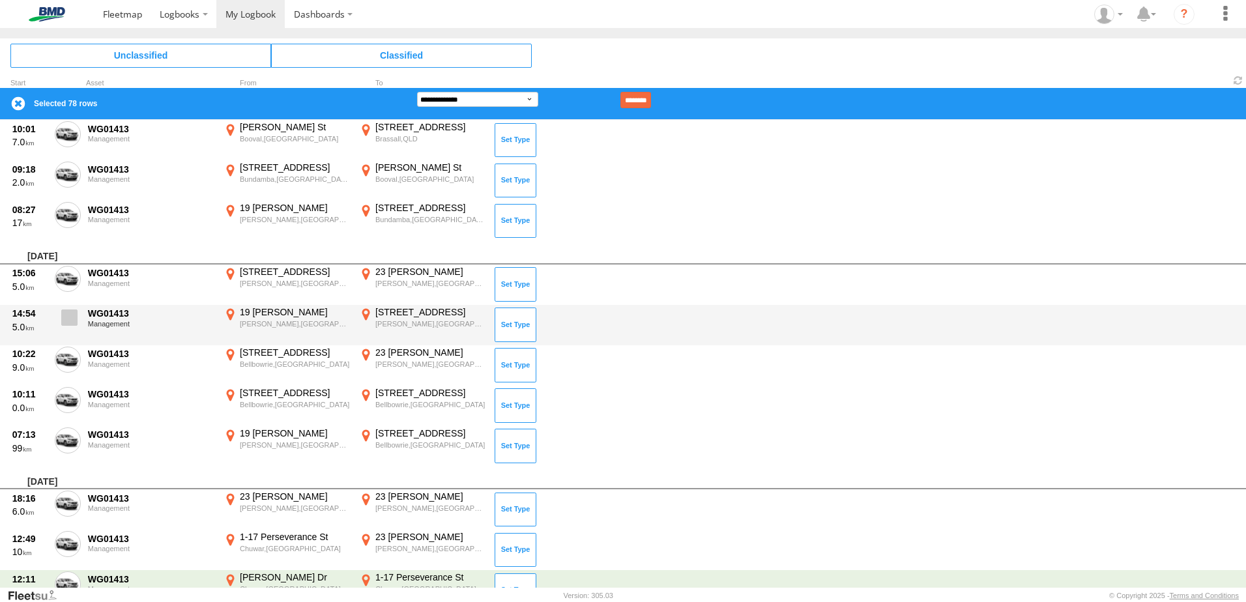
click at [60, 320] on label at bounding box center [68, 321] width 26 height 30
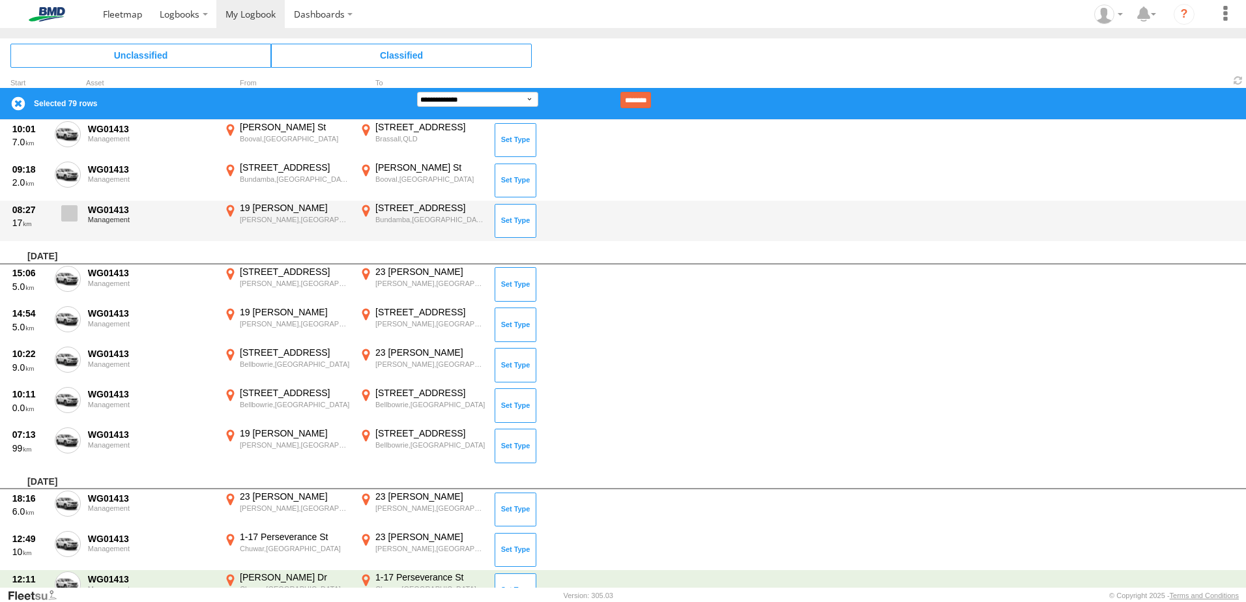
click at [64, 225] on label at bounding box center [68, 217] width 26 height 30
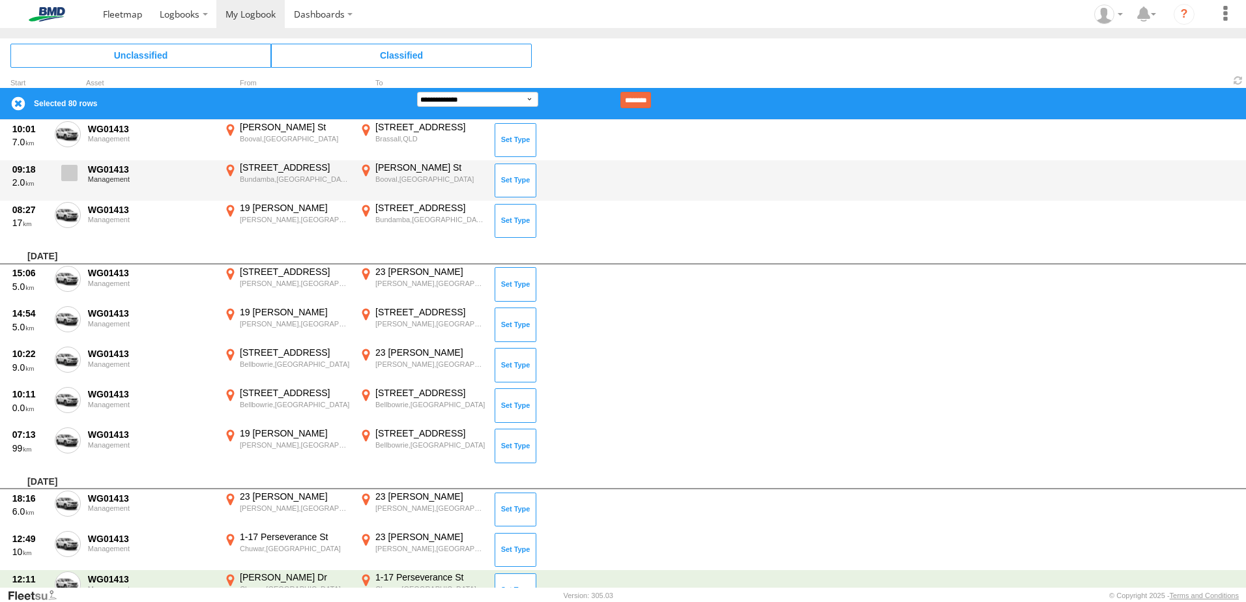
click at [69, 178] on span at bounding box center [69, 173] width 16 height 16
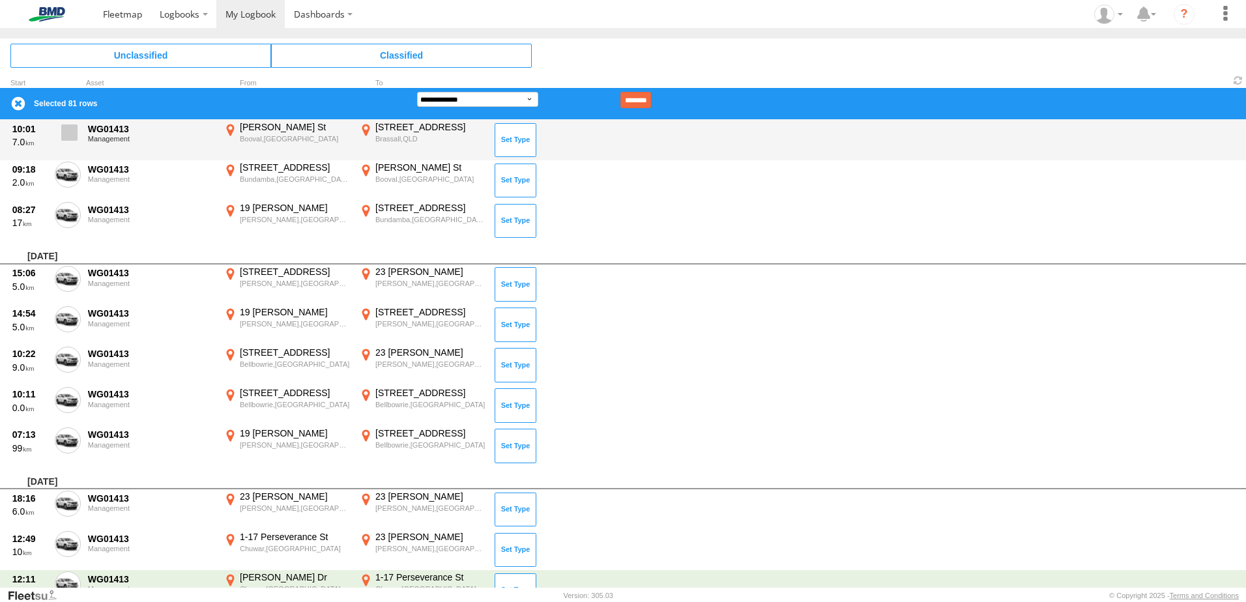
click at [65, 136] on span at bounding box center [69, 132] width 16 height 16
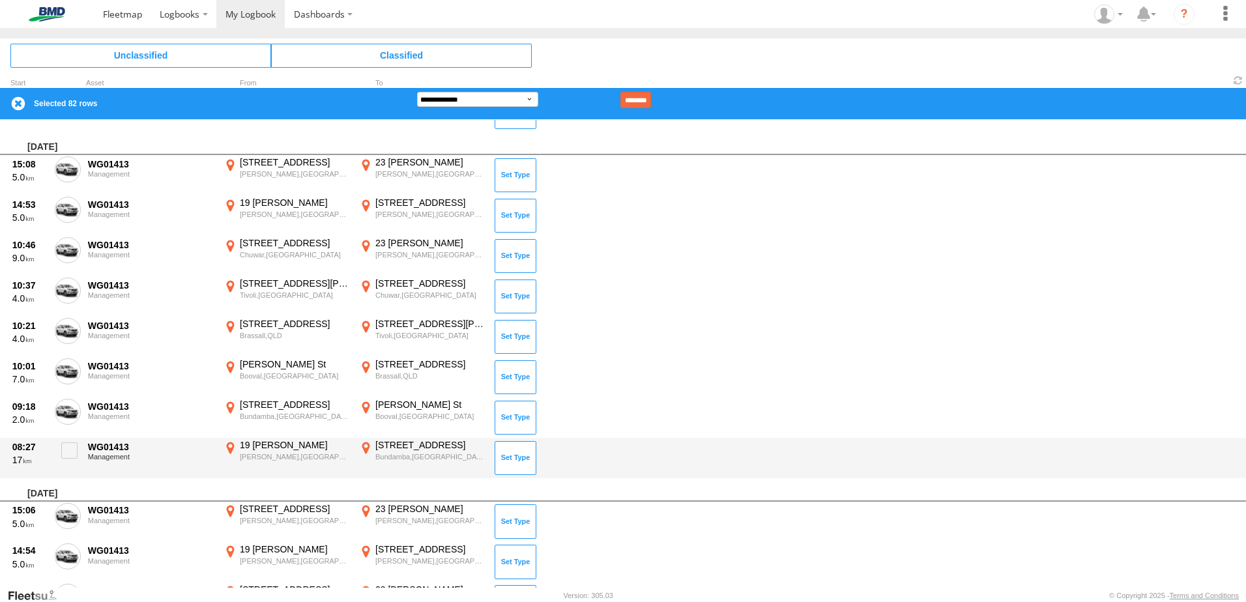
scroll to position [559, 0]
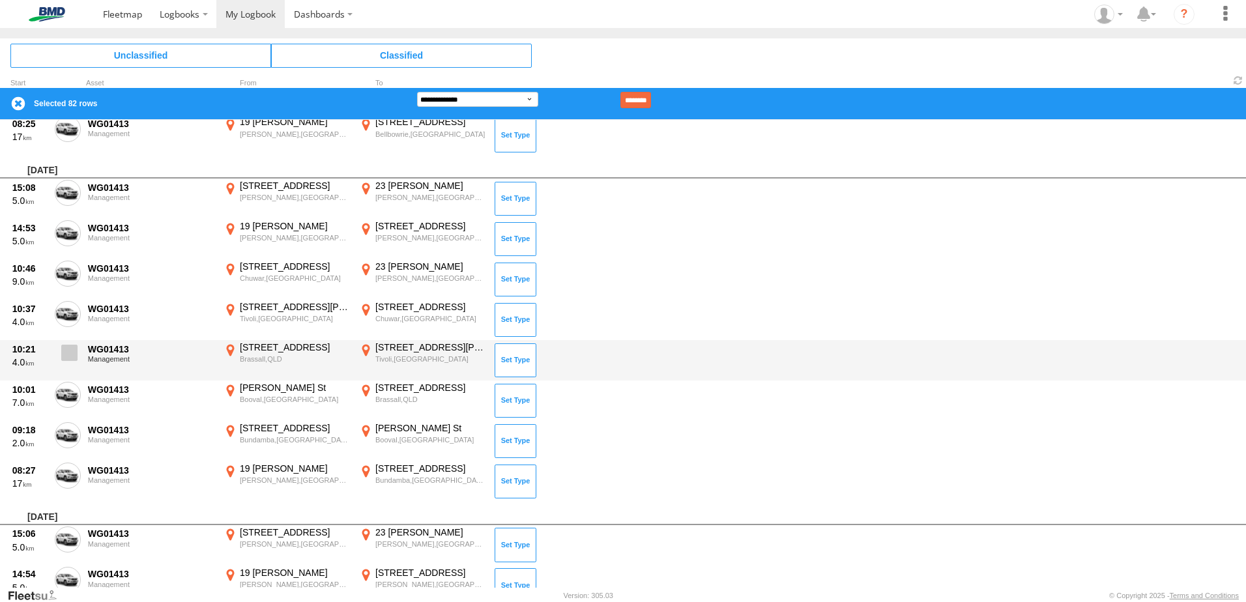
click at [59, 351] on label at bounding box center [68, 357] width 26 height 30
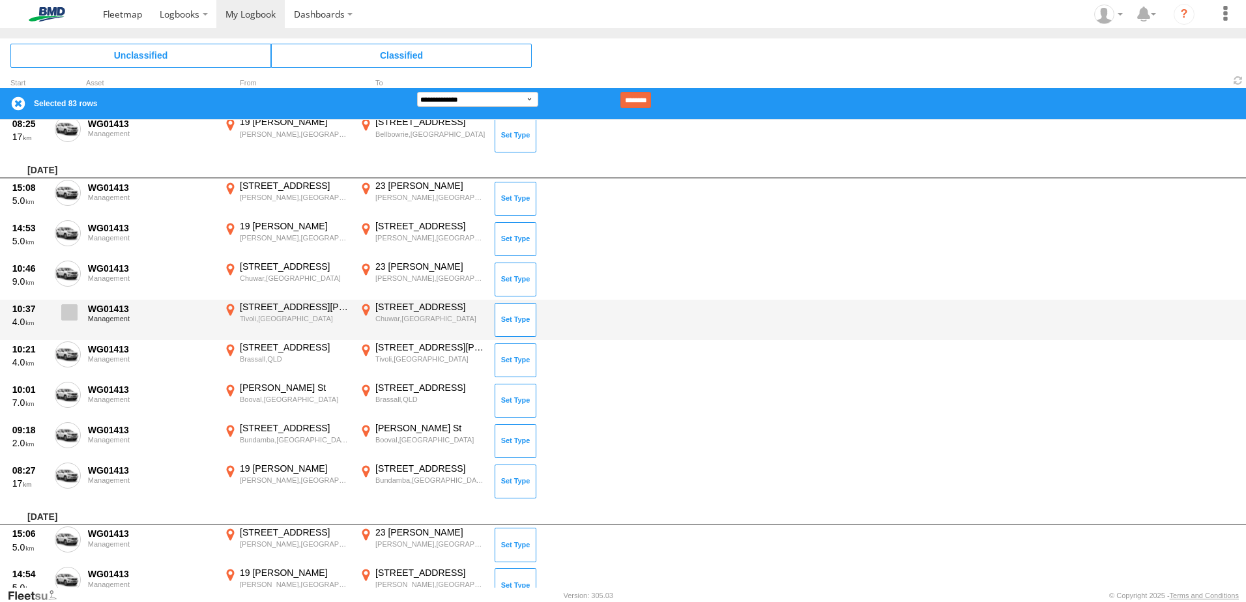
click at [72, 312] on span at bounding box center [69, 312] width 16 height 16
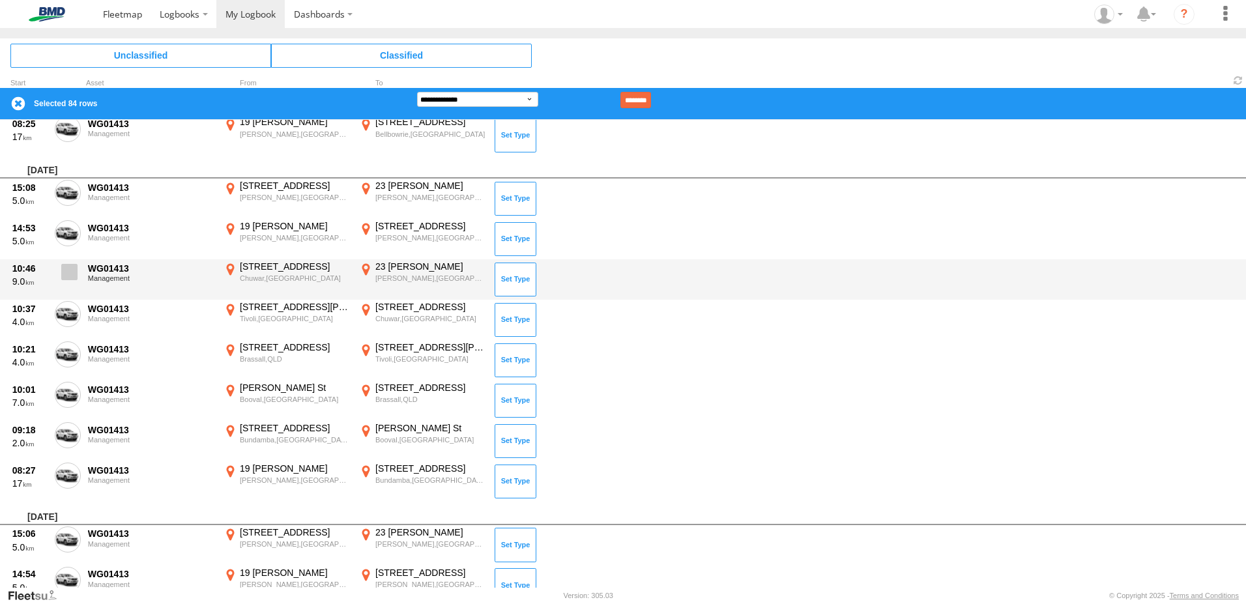
click at [72, 270] on span at bounding box center [69, 272] width 16 height 16
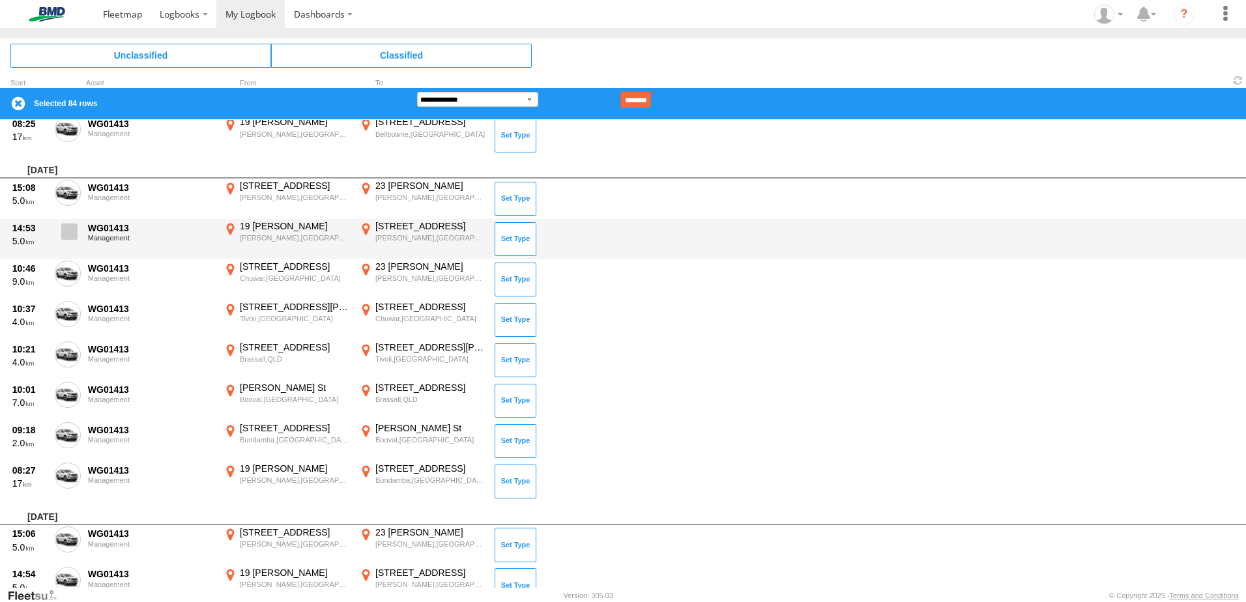
click at [72, 228] on span at bounding box center [69, 232] width 16 height 16
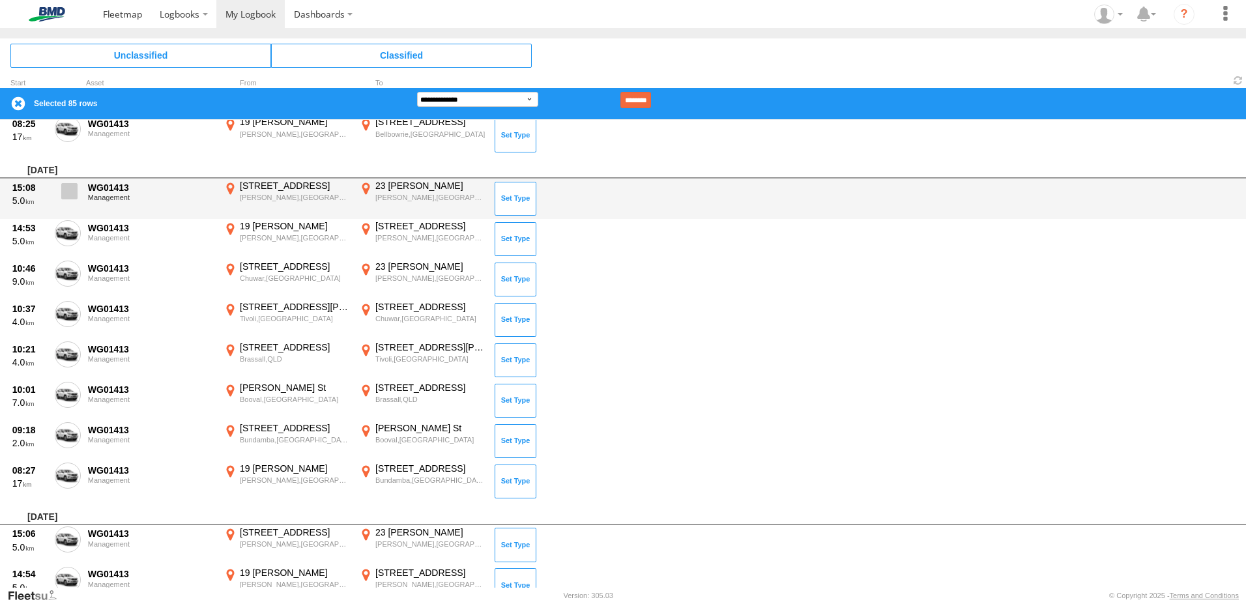
click at [68, 190] on span at bounding box center [69, 191] width 16 height 16
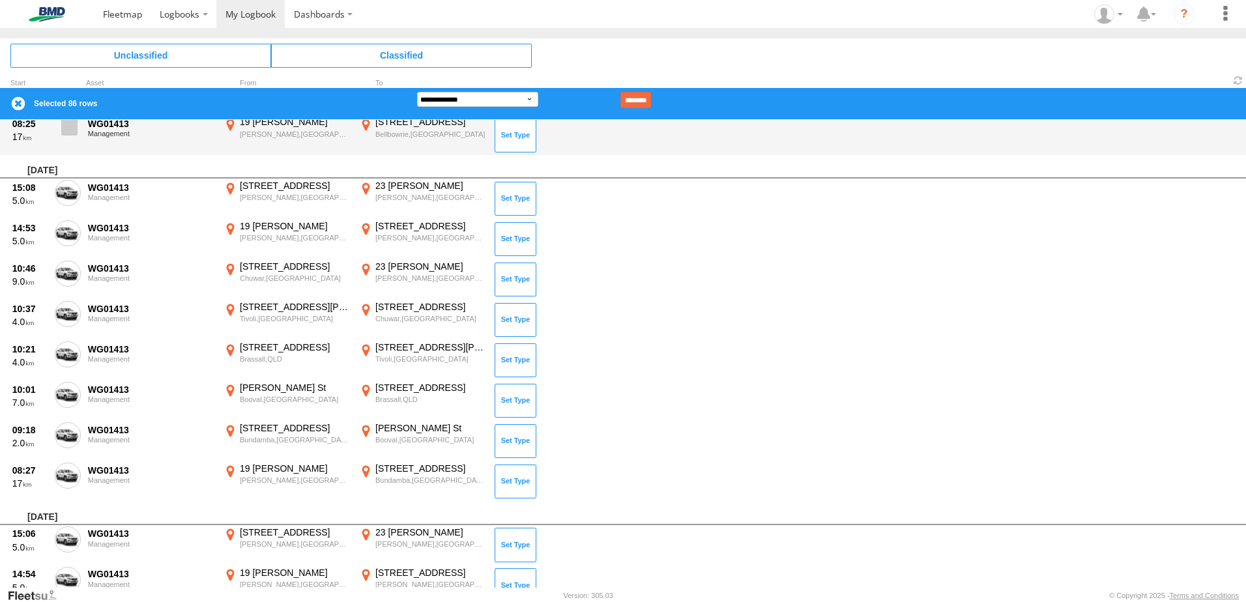
click at [67, 134] on span at bounding box center [69, 127] width 16 height 16
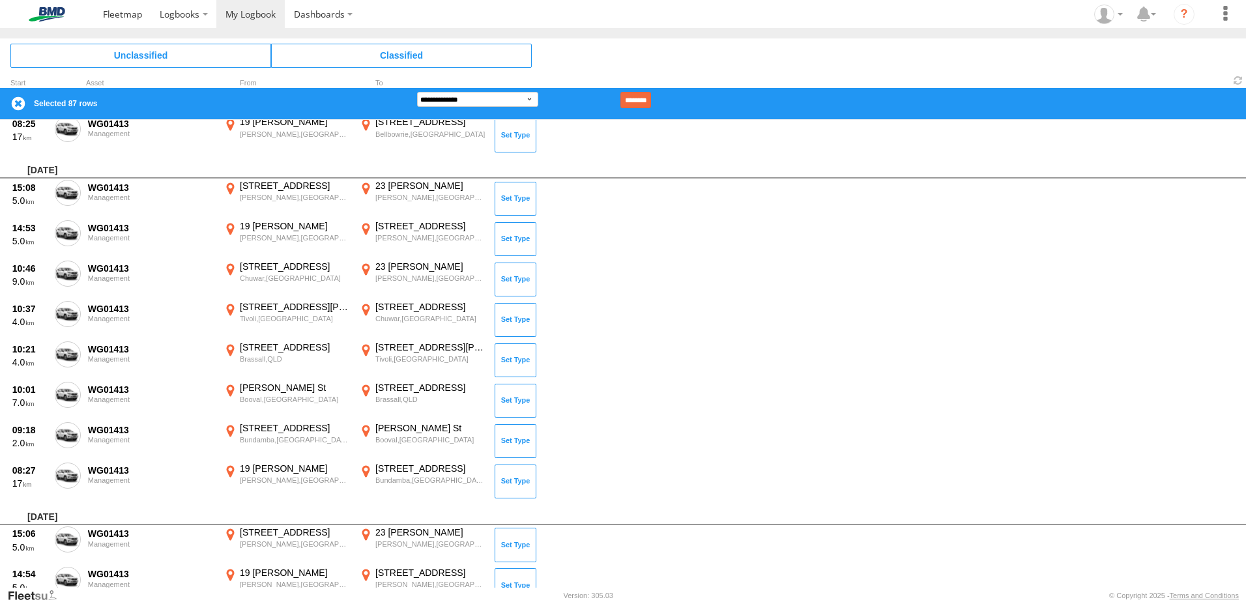
scroll to position [324, 0]
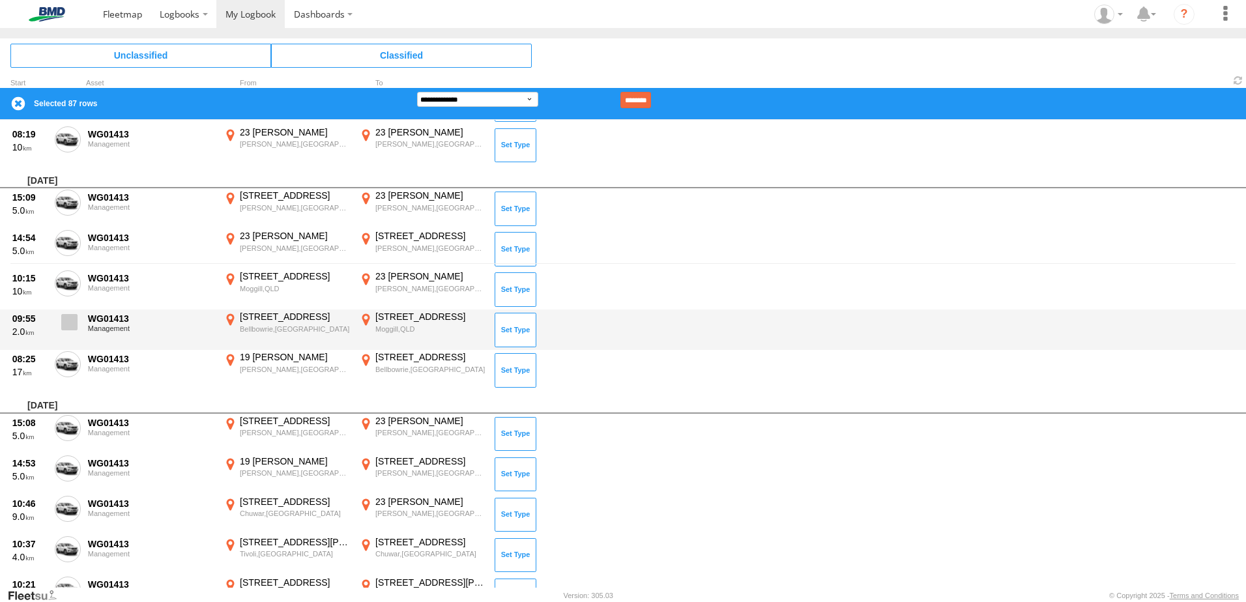
click at [70, 321] on span at bounding box center [69, 322] width 16 height 16
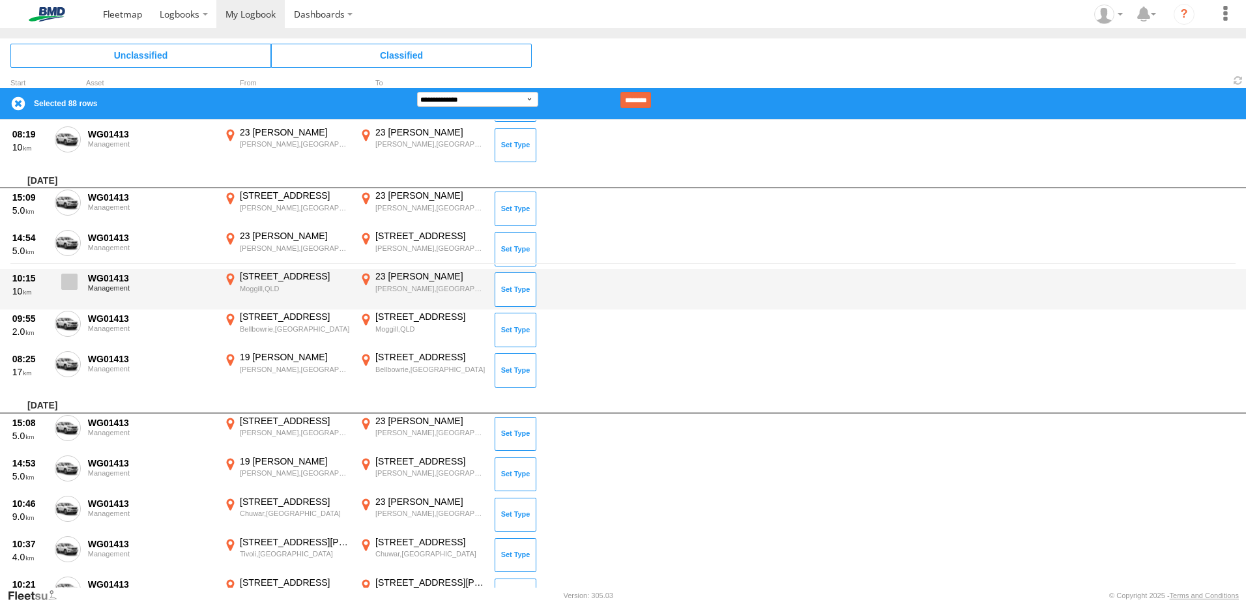
click at [65, 281] on span at bounding box center [69, 282] width 16 height 16
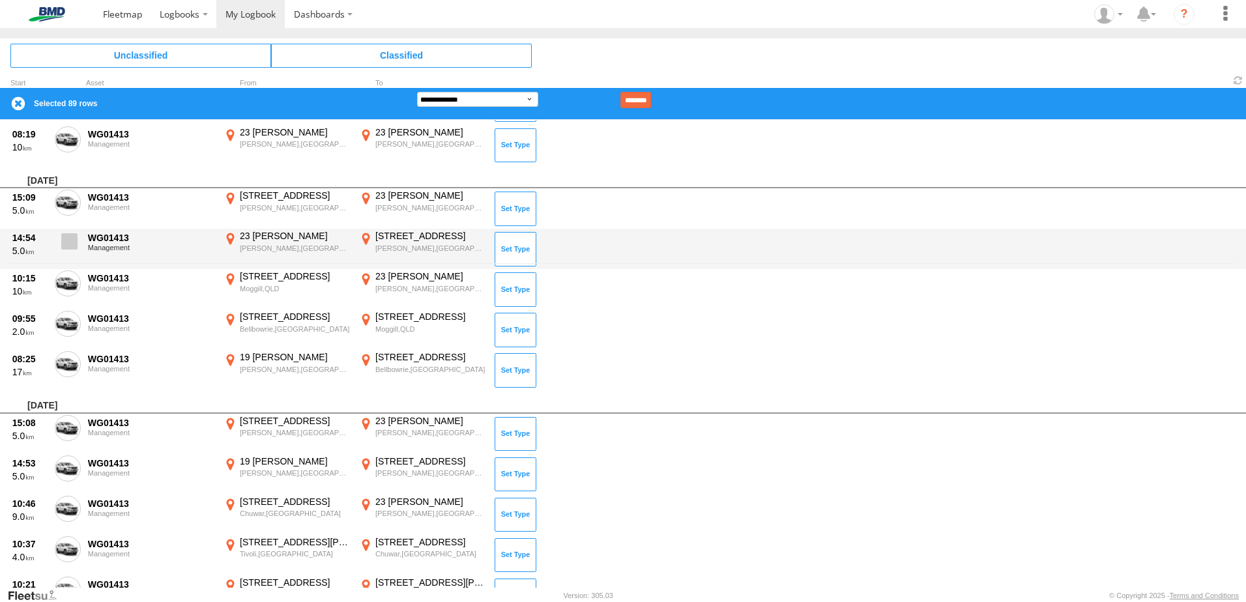
click at [63, 230] on label at bounding box center [68, 245] width 26 height 30
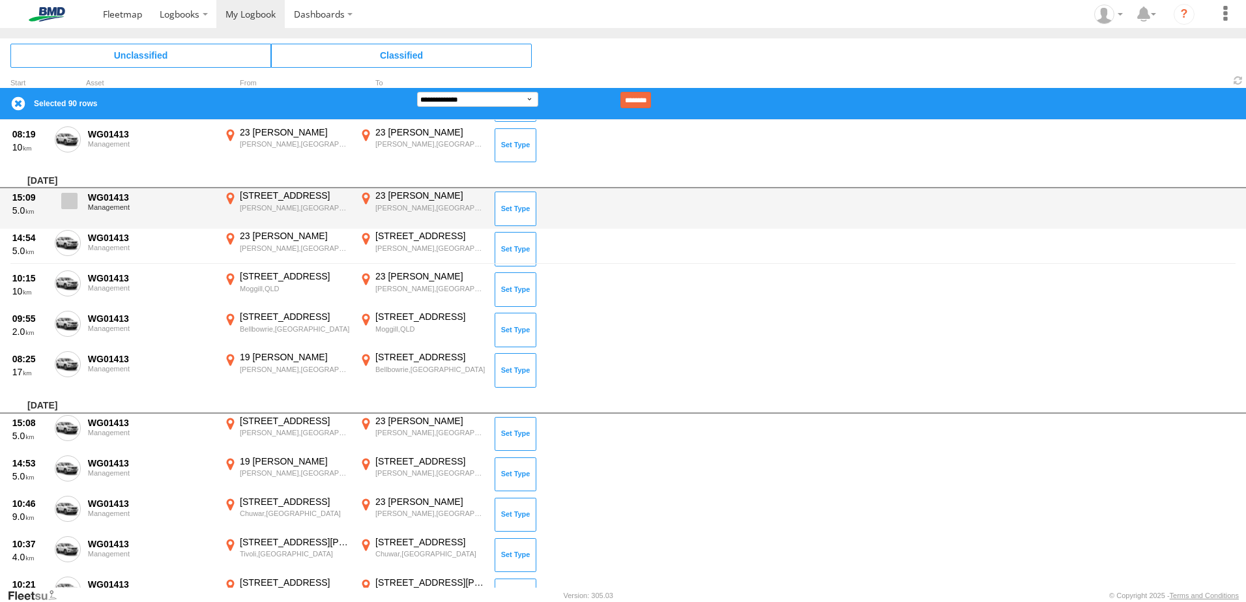
click at [67, 207] on span at bounding box center [69, 201] width 16 height 16
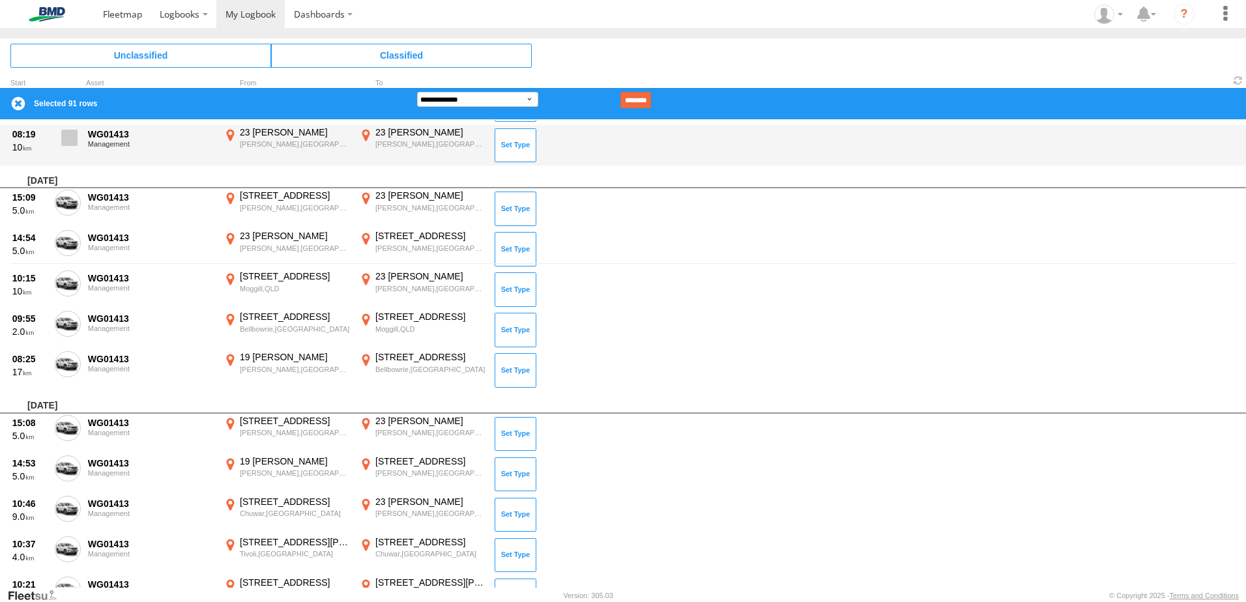
click at [70, 144] on span at bounding box center [69, 138] width 16 height 16
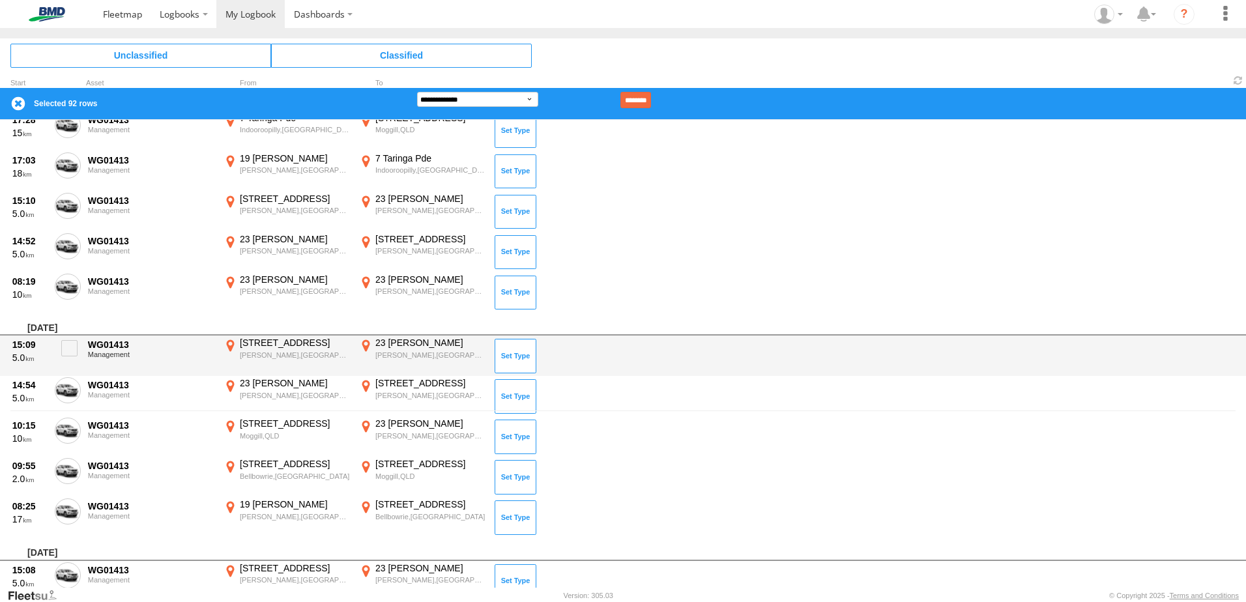
scroll to position [0, 0]
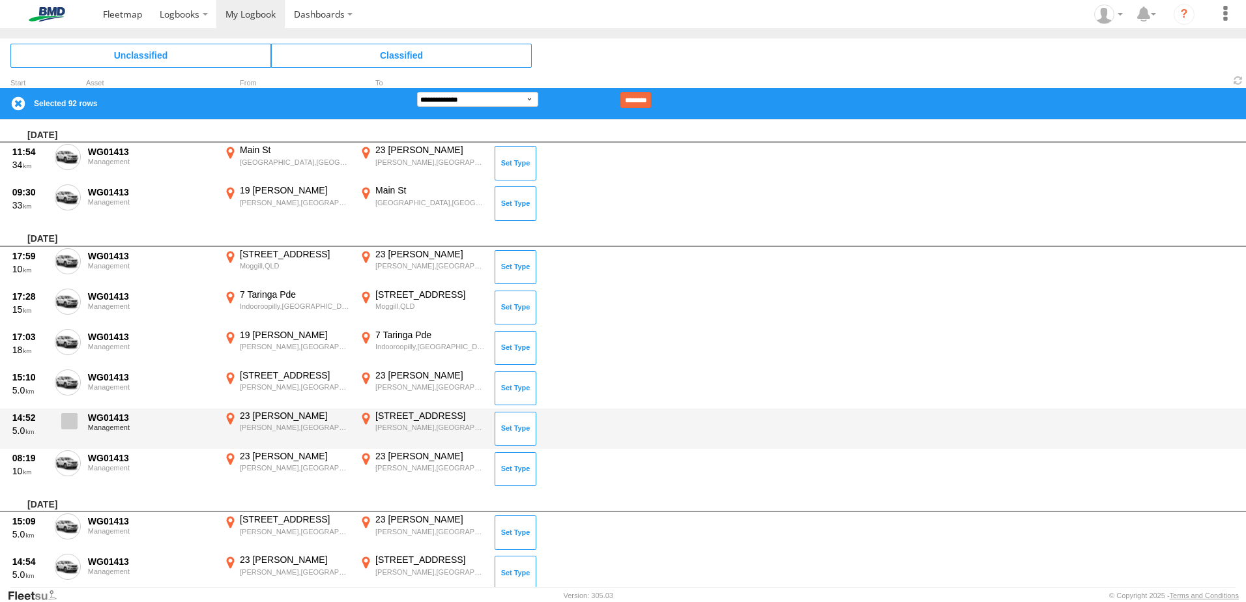
click at [72, 418] on span at bounding box center [69, 421] width 16 height 16
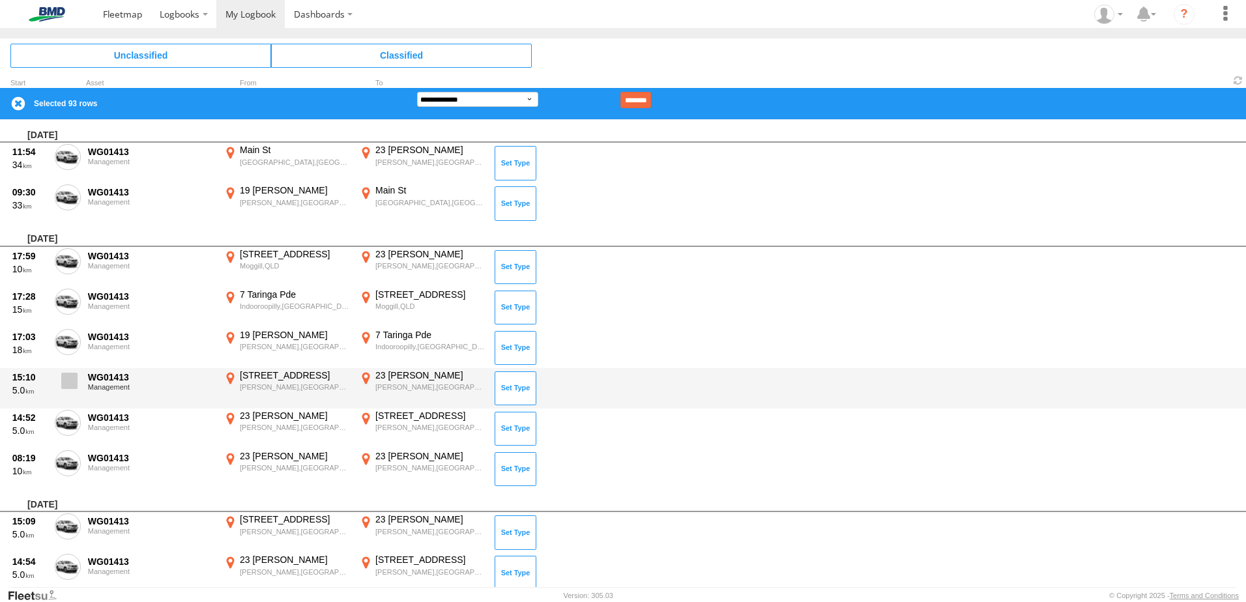
click at [66, 377] on span at bounding box center [69, 381] width 16 height 16
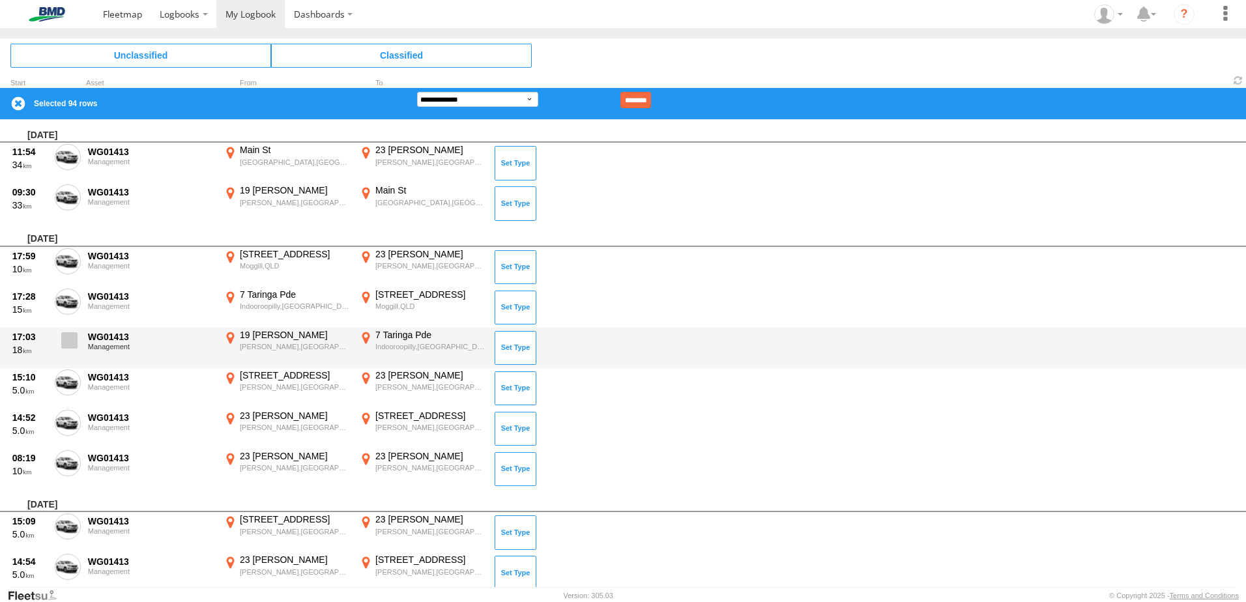
click at [67, 336] on span at bounding box center [69, 340] width 16 height 16
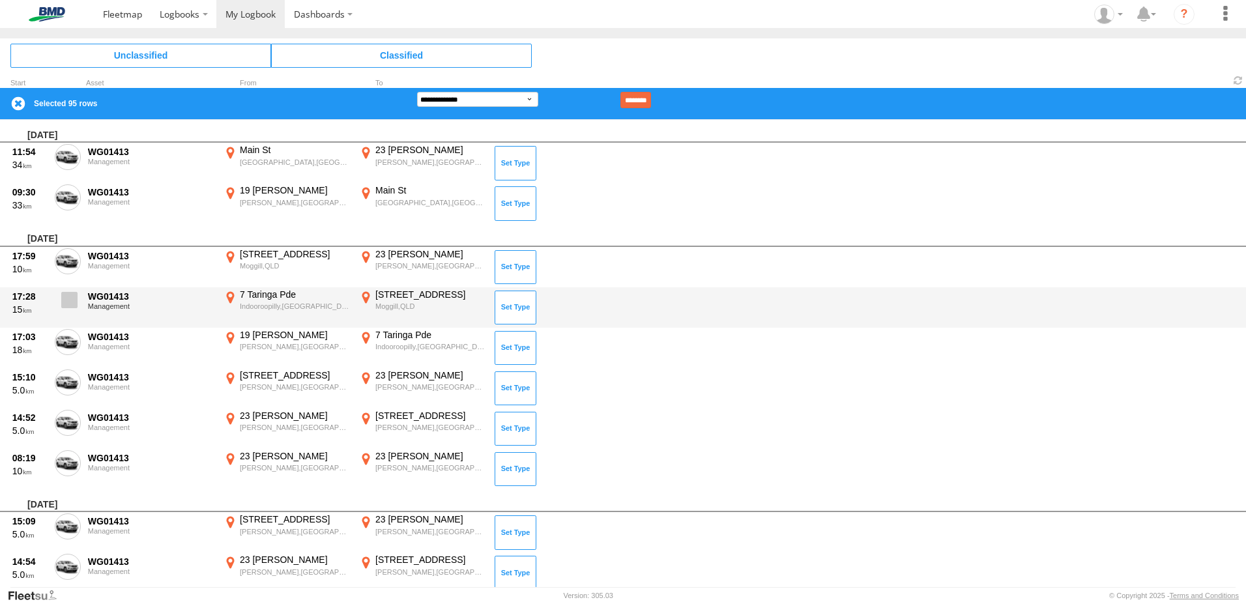
click at [67, 302] on span at bounding box center [69, 300] width 16 height 16
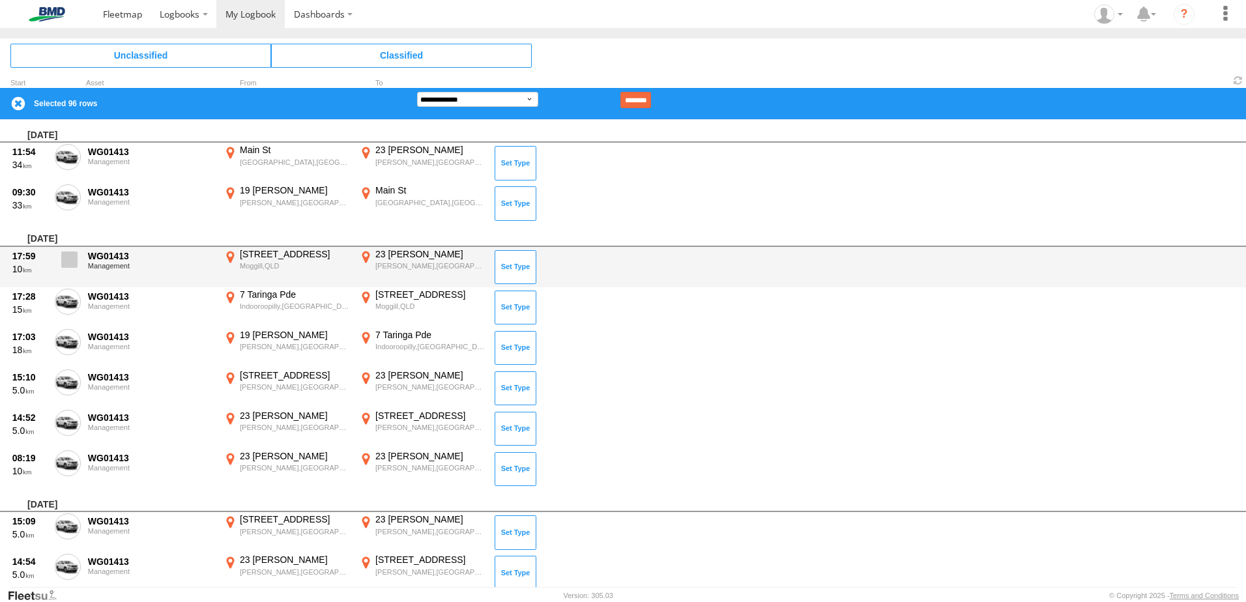
click at [68, 263] on span at bounding box center [69, 260] width 16 height 16
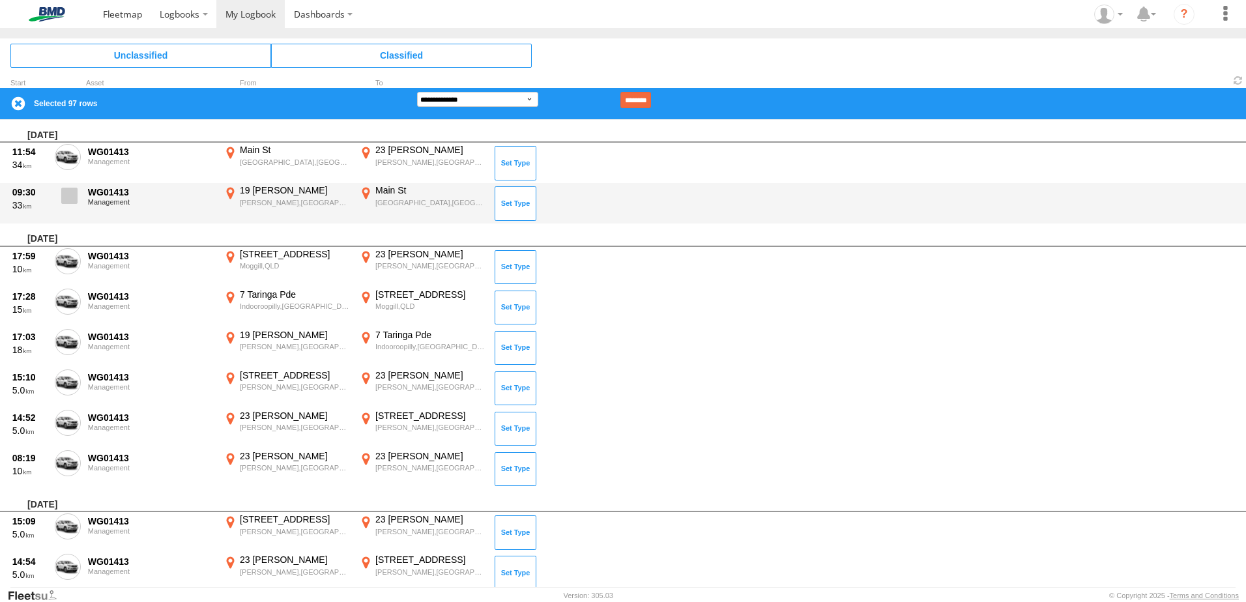
click at [68, 188] on span at bounding box center [69, 196] width 16 height 16
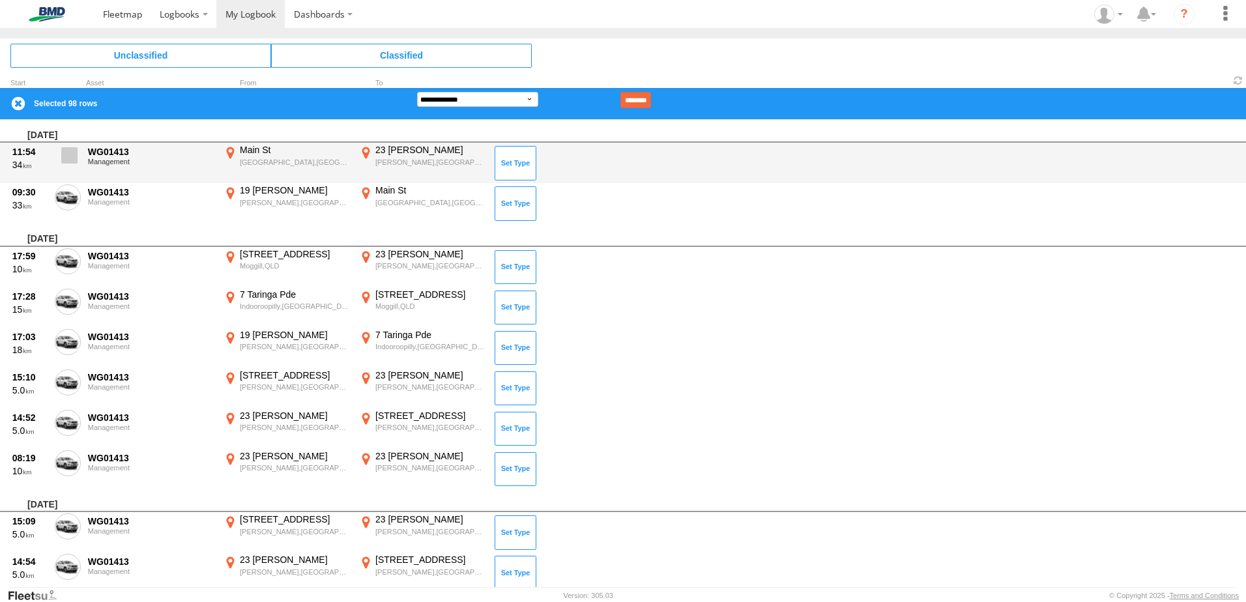
click at [70, 154] on span at bounding box center [69, 155] width 16 height 16
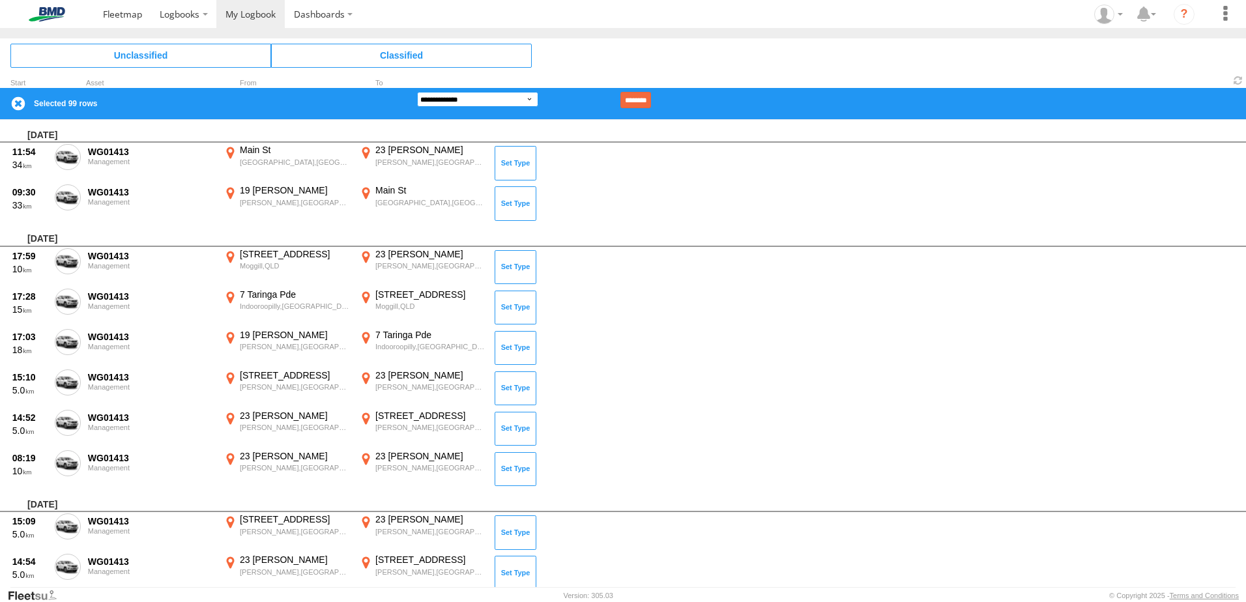
click at [534, 98] on select "**********" at bounding box center [477, 99] width 121 height 15
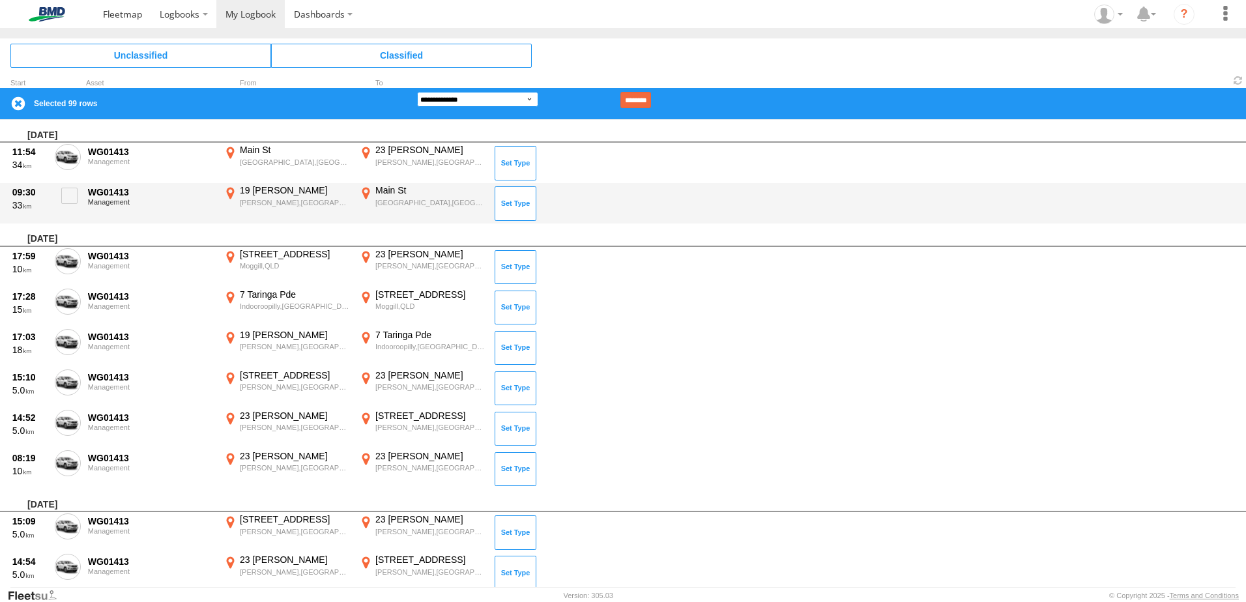
select select "**"
click at [417, 92] on select "**********" at bounding box center [477, 99] width 121 height 15
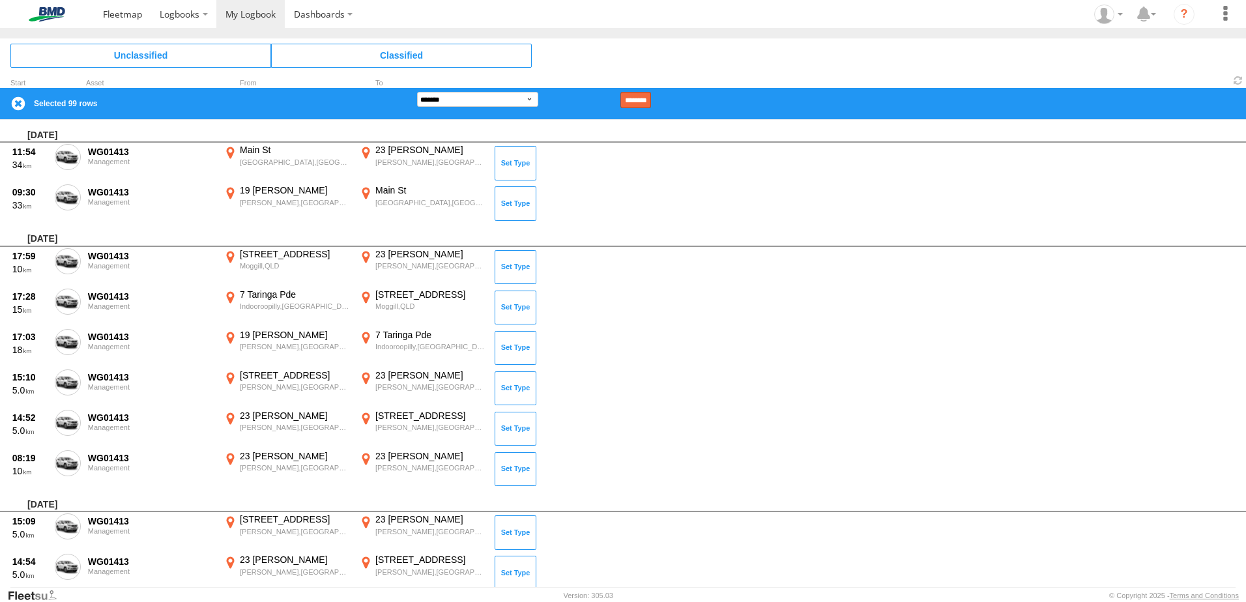
click at [651, 98] on input "********" at bounding box center [635, 100] width 31 height 16
